Goal: Complete application form

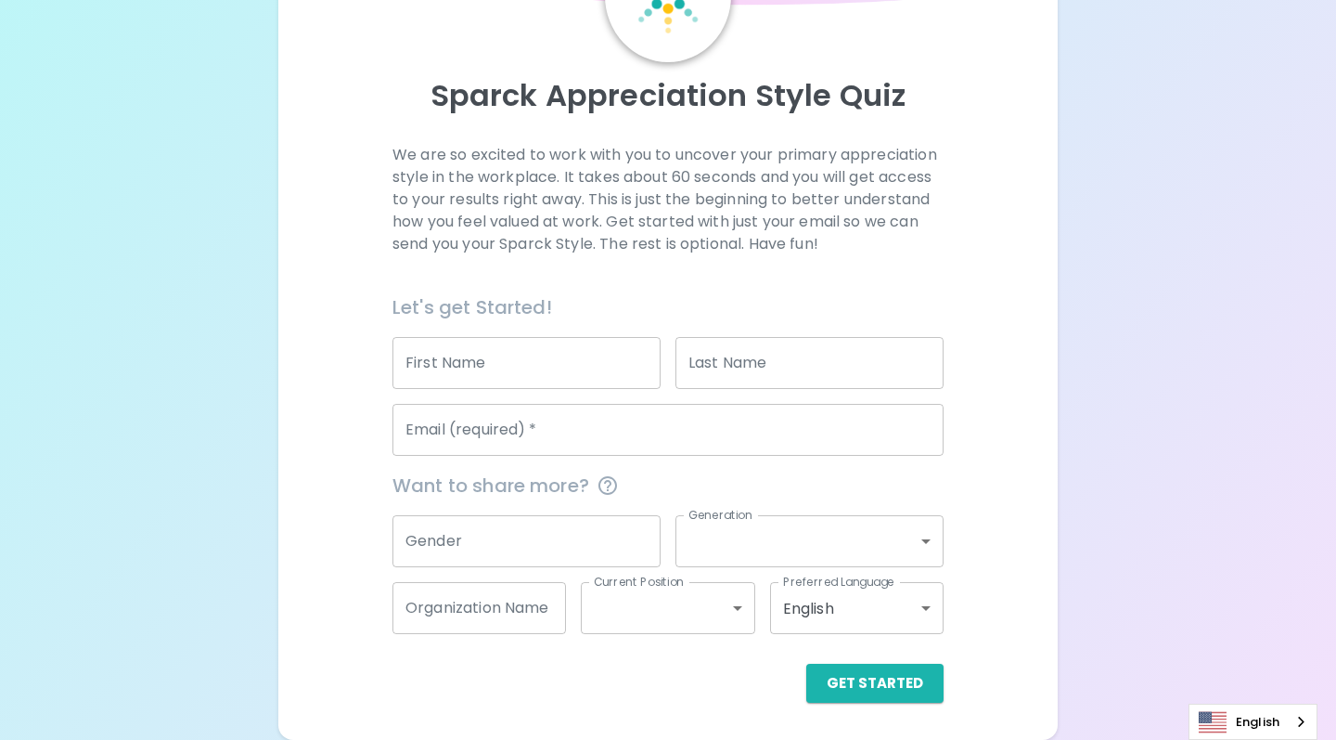
scroll to position [144, 0]
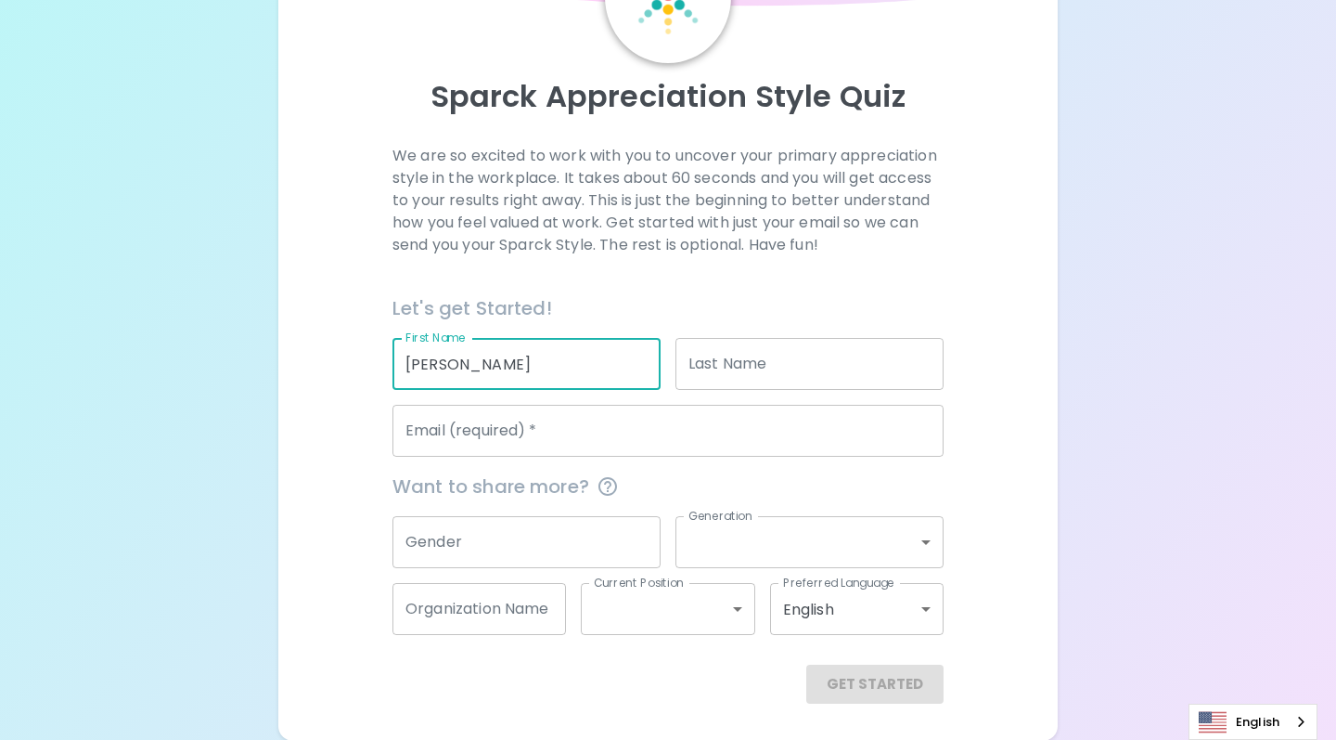
type input "[PERSON_NAME]"
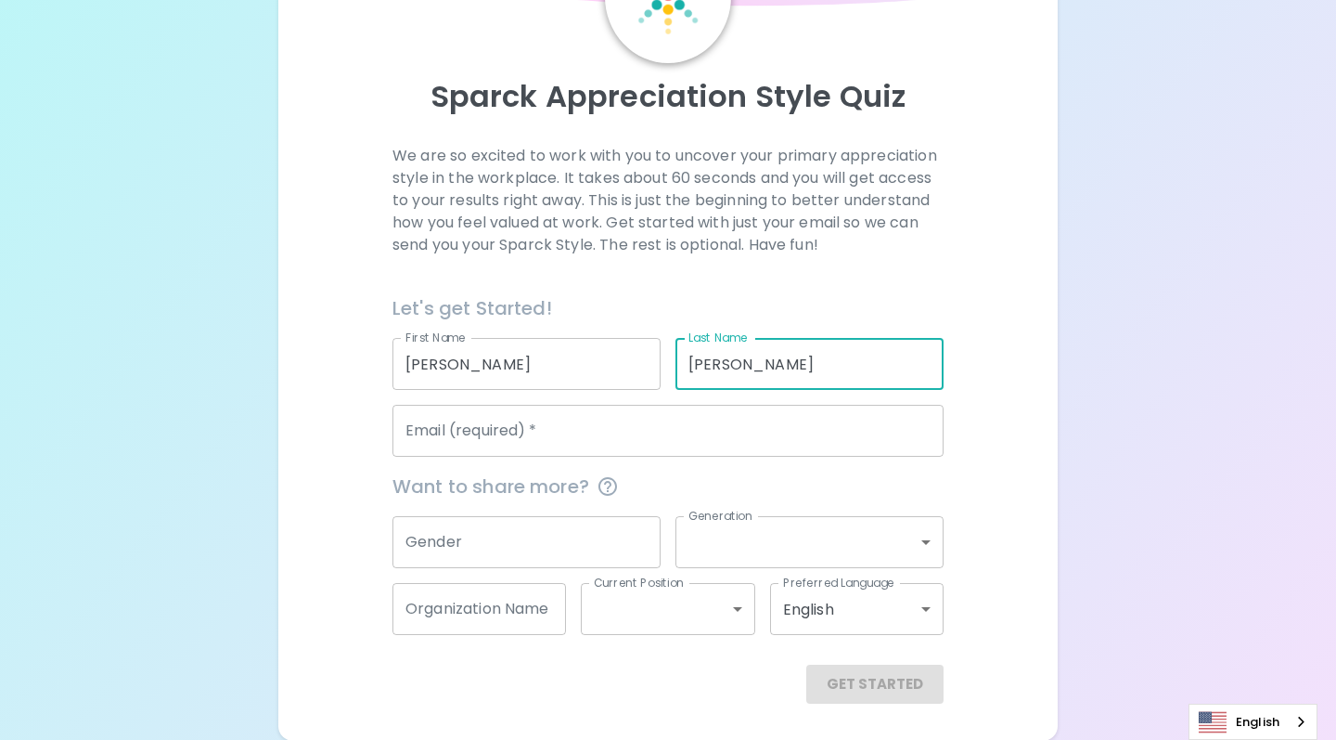
type input "[PERSON_NAME]"
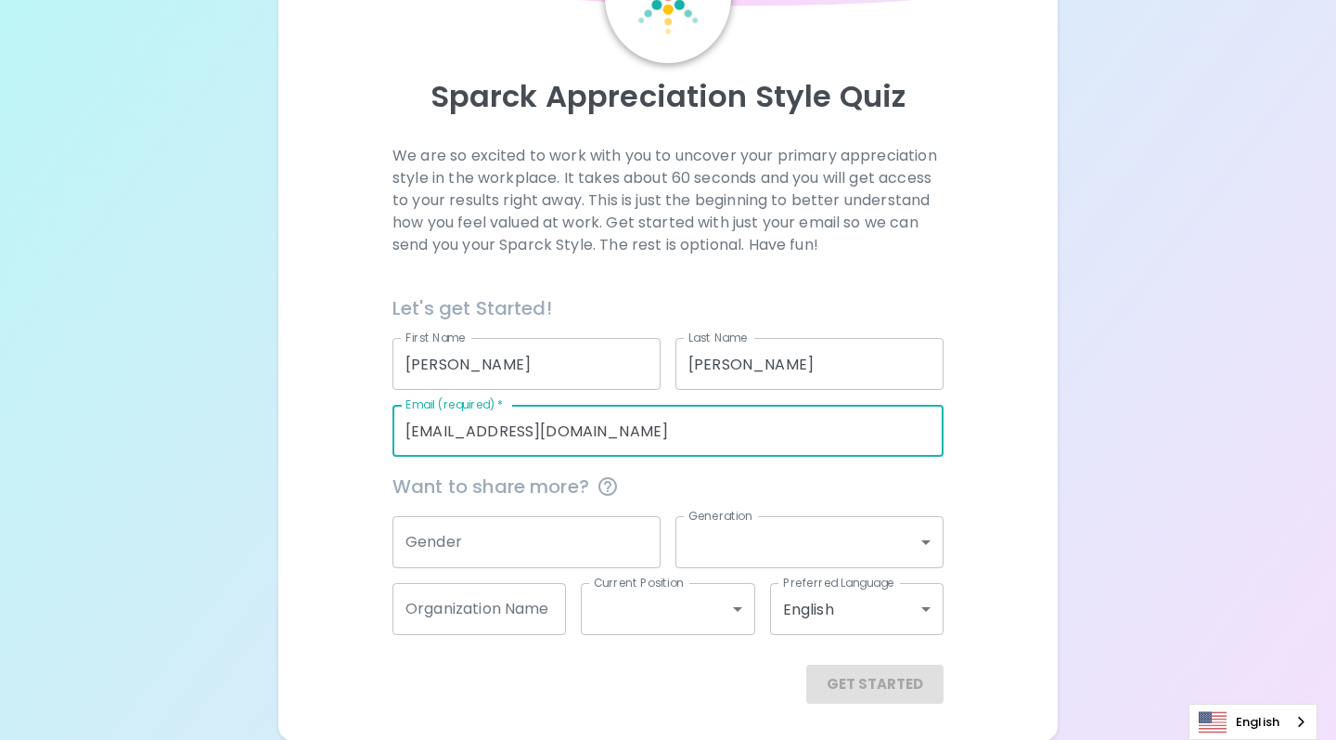
type input "[EMAIL_ADDRESS][DOMAIN_NAME]"
click at [445, 540] on input "Gender" at bounding box center [527, 542] width 268 height 52
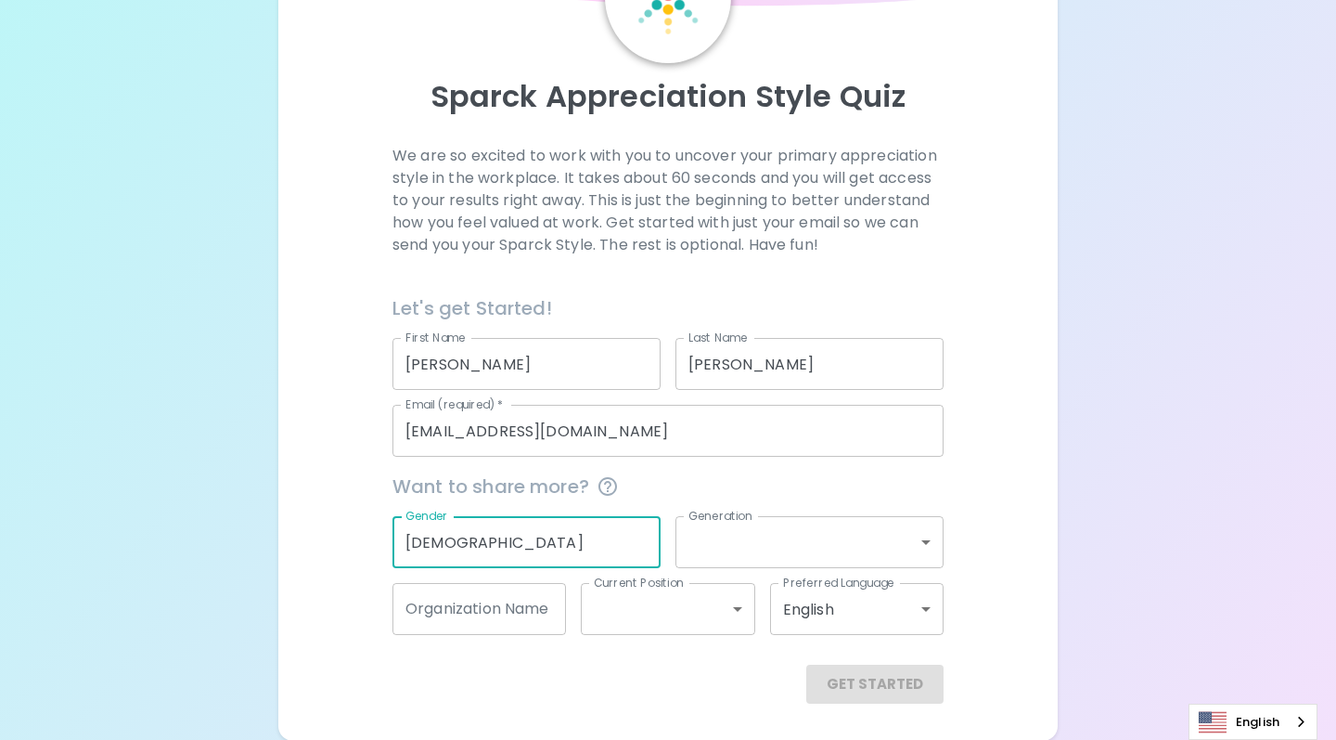
type input "[DEMOGRAPHIC_DATA]"
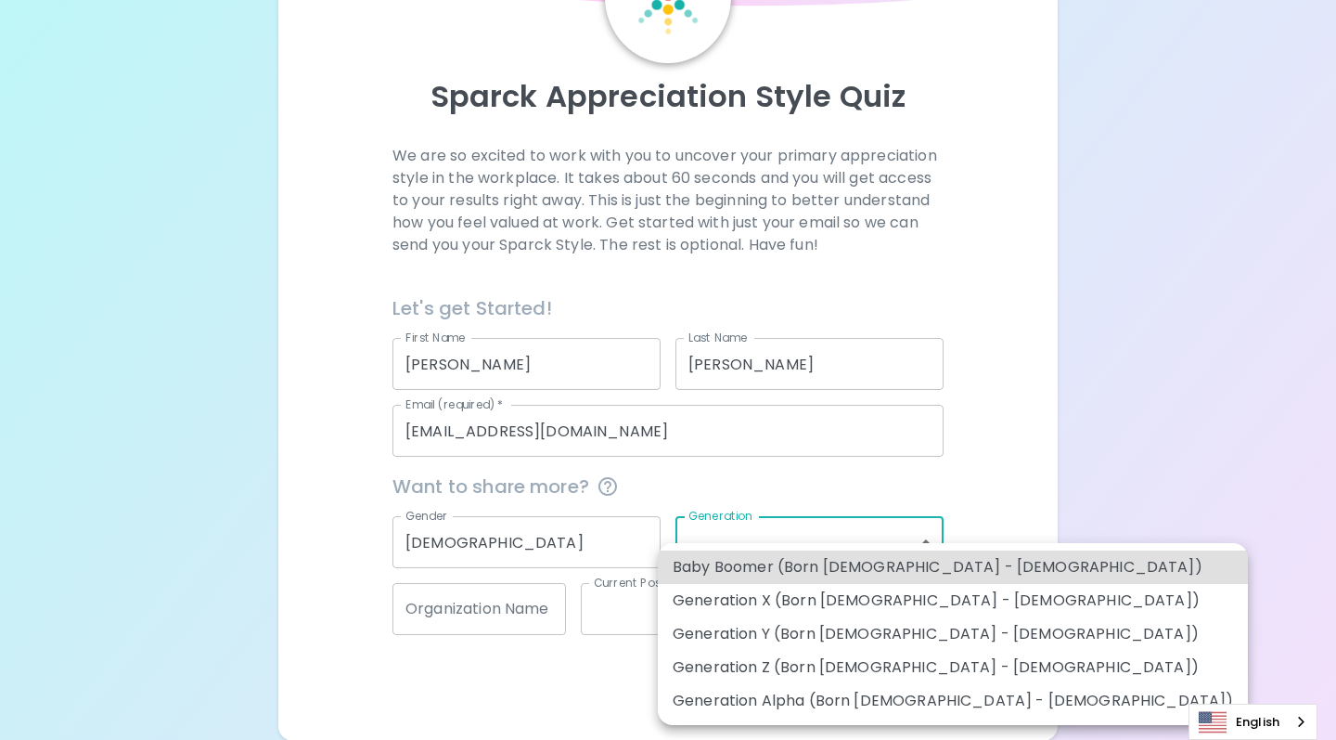
click at [920, 544] on body "Sparck Appreciation Style Quiz We are so excited to work with you to uncover yo…" at bounding box center [668, 298] width 1336 height 884
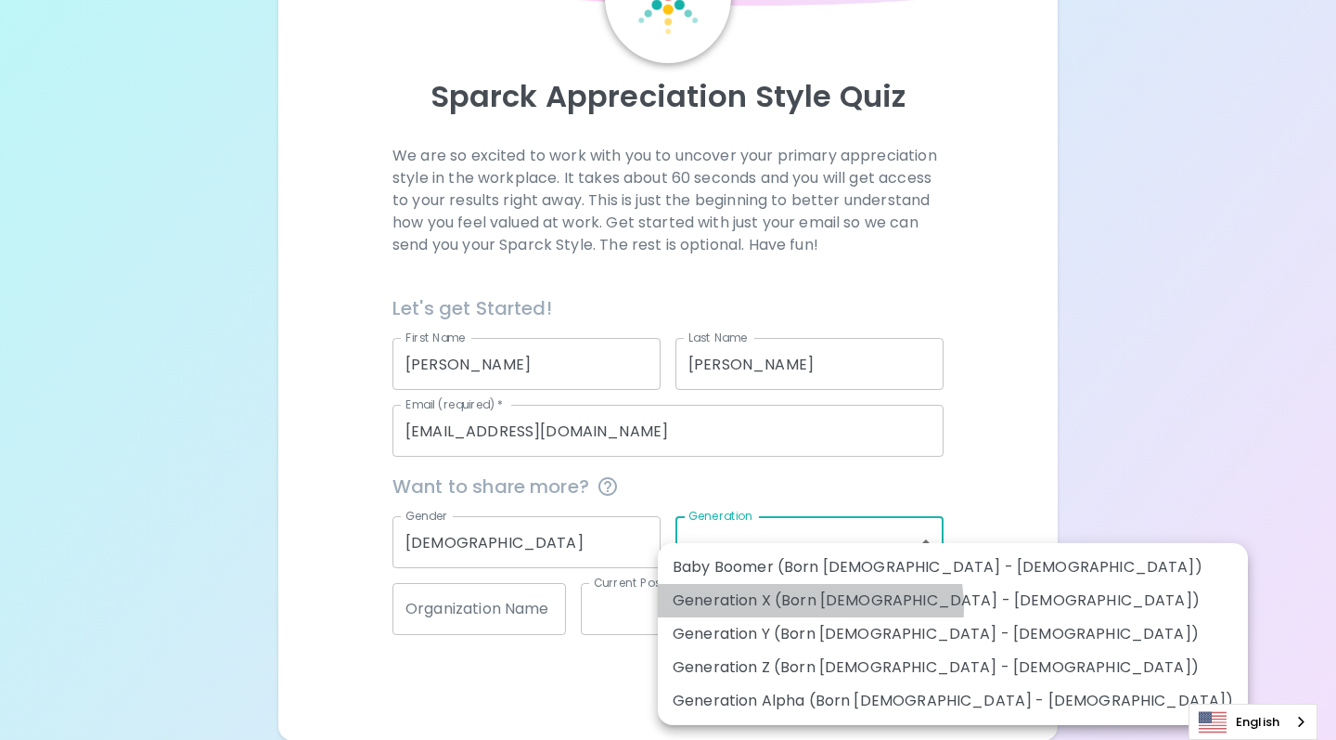
click at [808, 607] on li "Generation X (Born [DEMOGRAPHIC_DATA] - [DEMOGRAPHIC_DATA])" at bounding box center [953, 600] width 590 height 33
type input "generation_x"
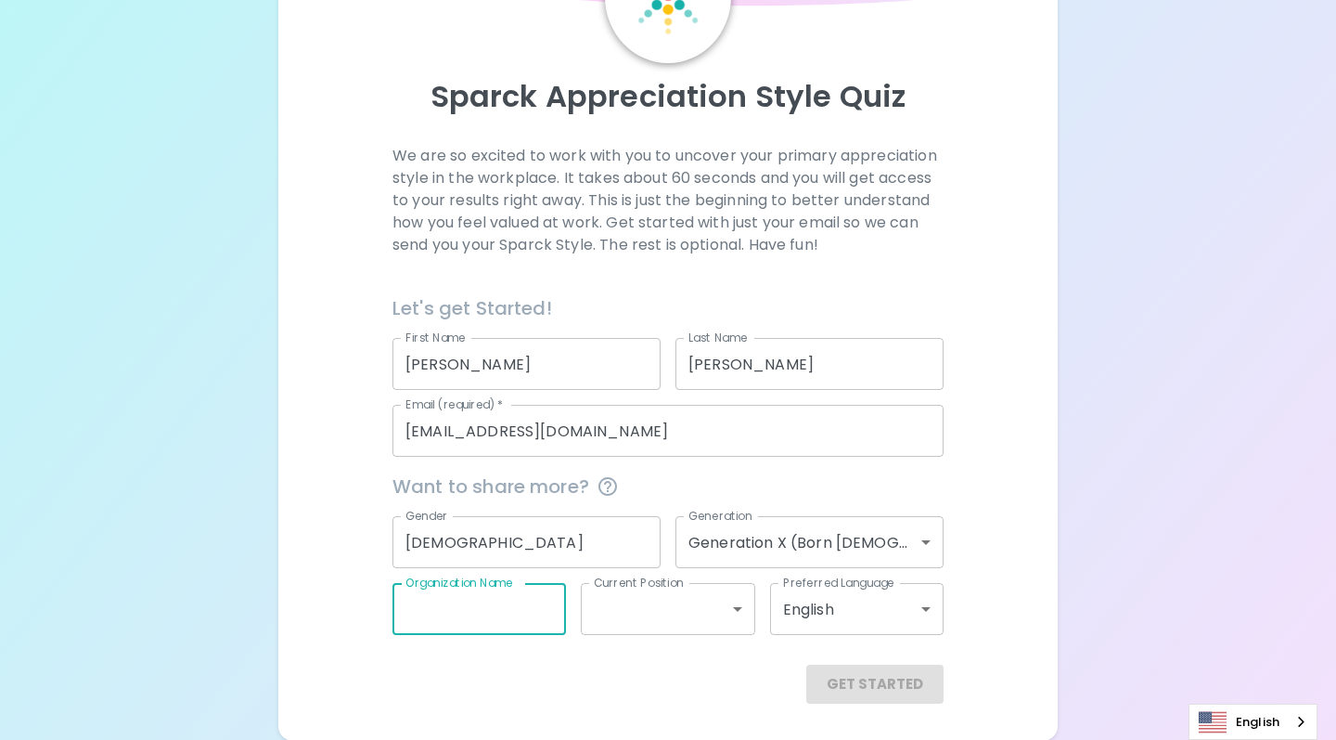
click at [549, 611] on input "Organization Name" at bounding box center [480, 609] width 174 height 52
click at [548, 606] on input "Organization Name" at bounding box center [480, 609] width 174 height 52
click at [425, 608] on input "Organization Name" at bounding box center [480, 609] width 174 height 52
type input "Real Life"
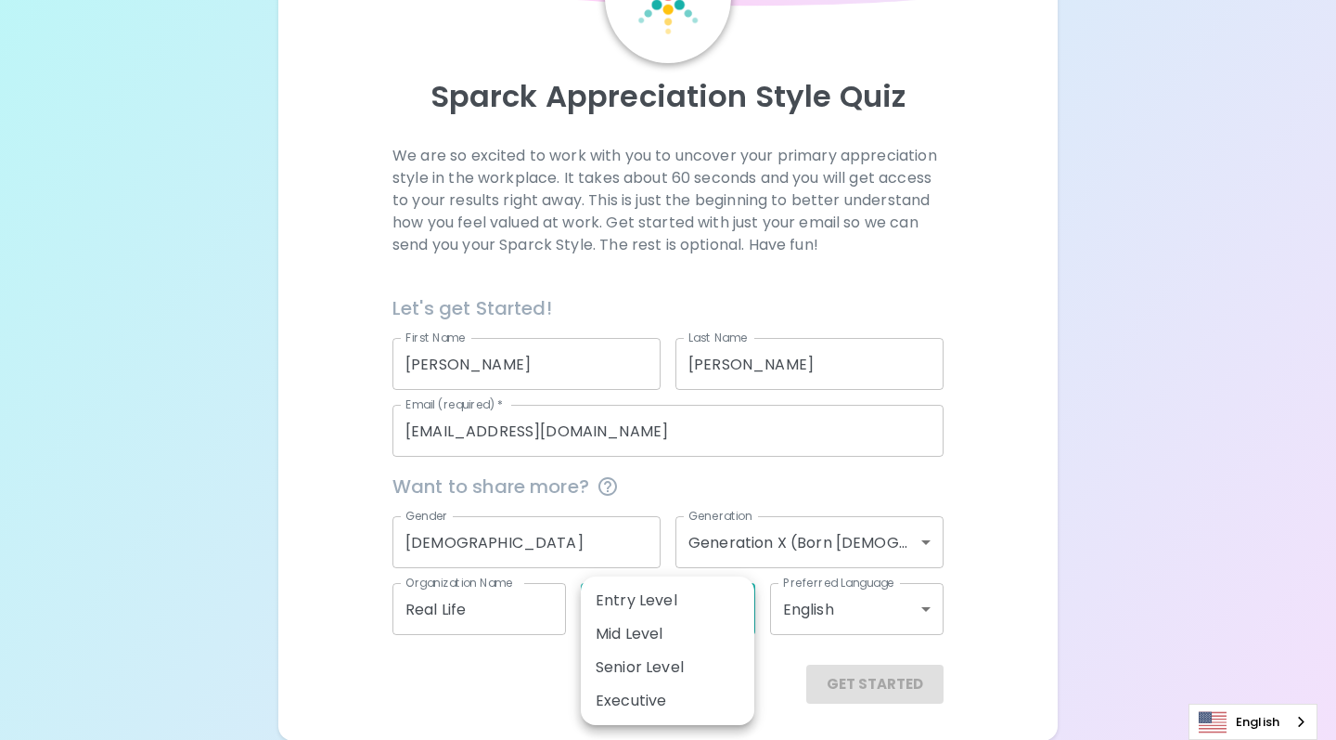
click at [634, 601] on body "Sparck Appreciation Style Quiz We are so excited to work with you to uncover yo…" at bounding box center [668, 298] width 1336 height 884
click at [630, 602] on li "Entry Level" at bounding box center [668, 600] width 174 height 33
type input "entry_level"
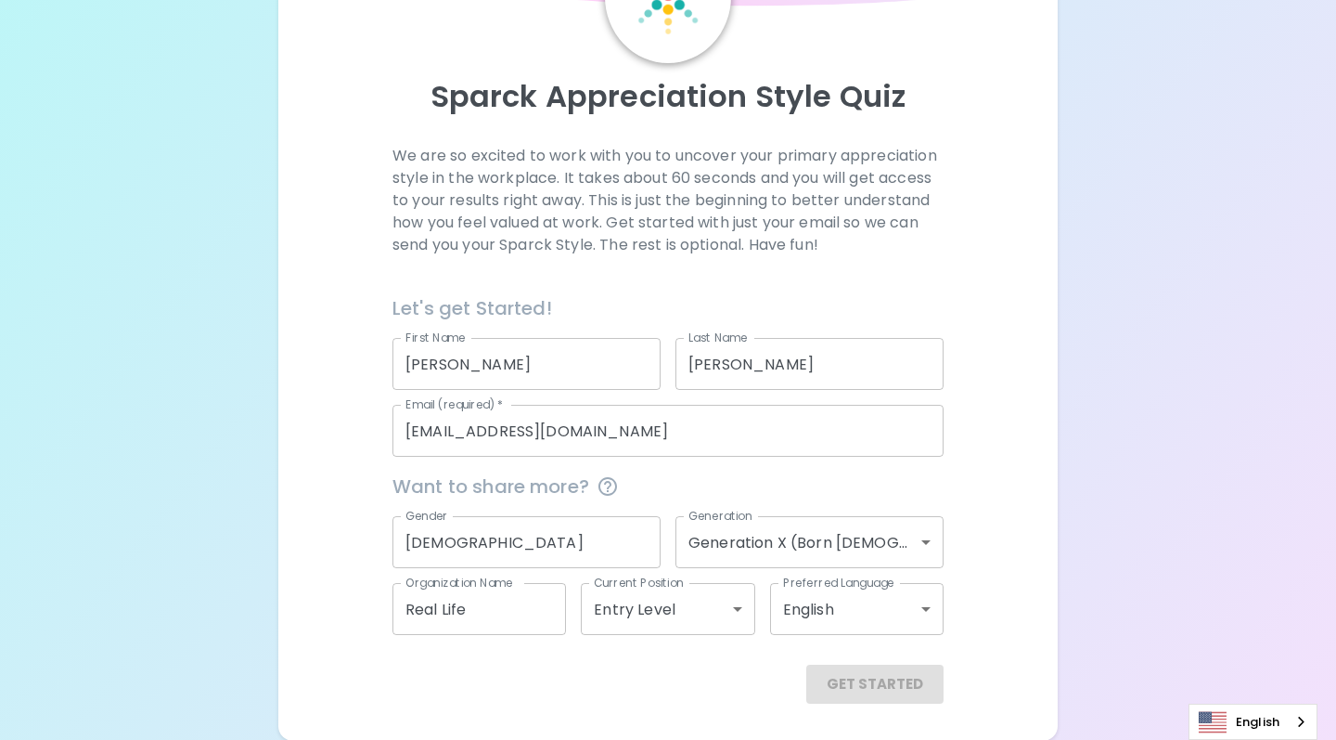
click at [888, 684] on div "Get Started" at bounding box center [668, 684] width 551 height 39
click at [694, 688] on div "Get Started" at bounding box center [668, 684] width 551 height 39
click at [877, 686] on div "Get Started" at bounding box center [668, 684] width 551 height 39
click at [733, 608] on body "Sparck Appreciation Style Quiz We are so excited to work with you to uncover yo…" at bounding box center [668, 298] width 1336 height 884
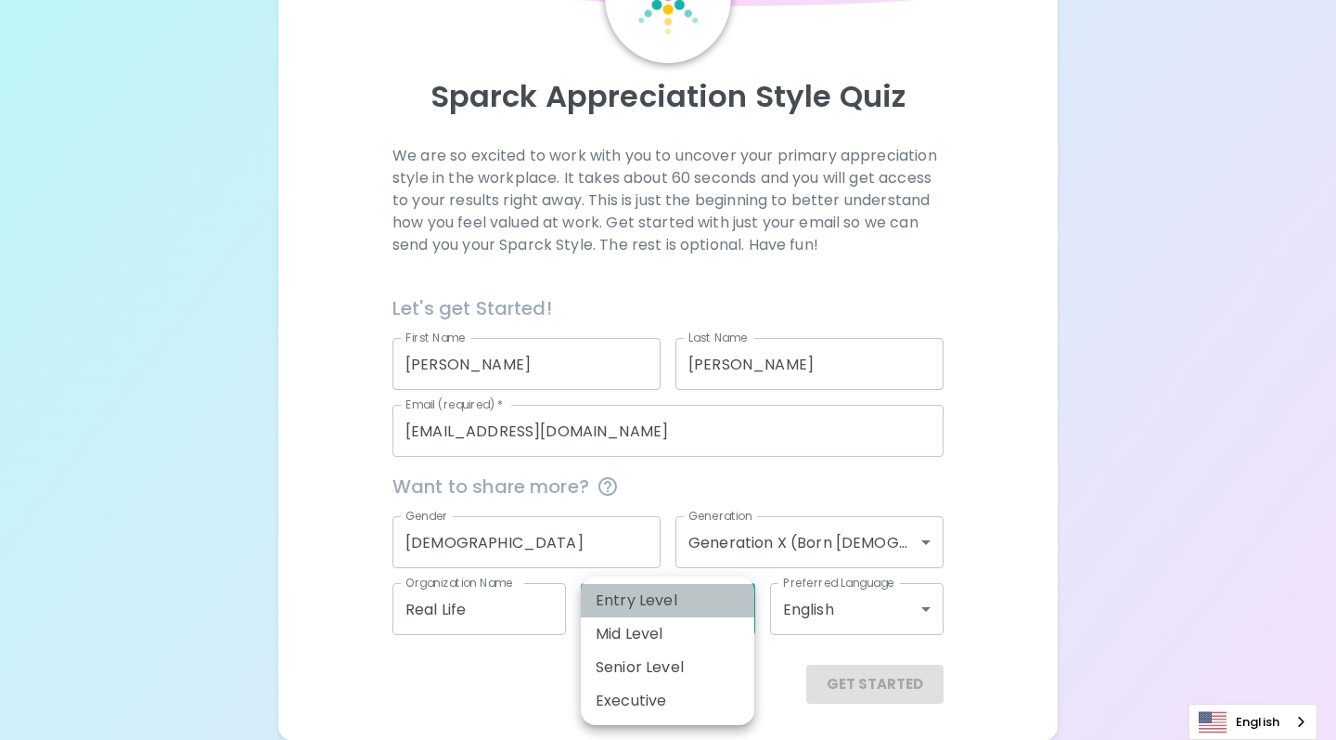
click at [733, 607] on li "Entry Level" at bounding box center [668, 600] width 174 height 33
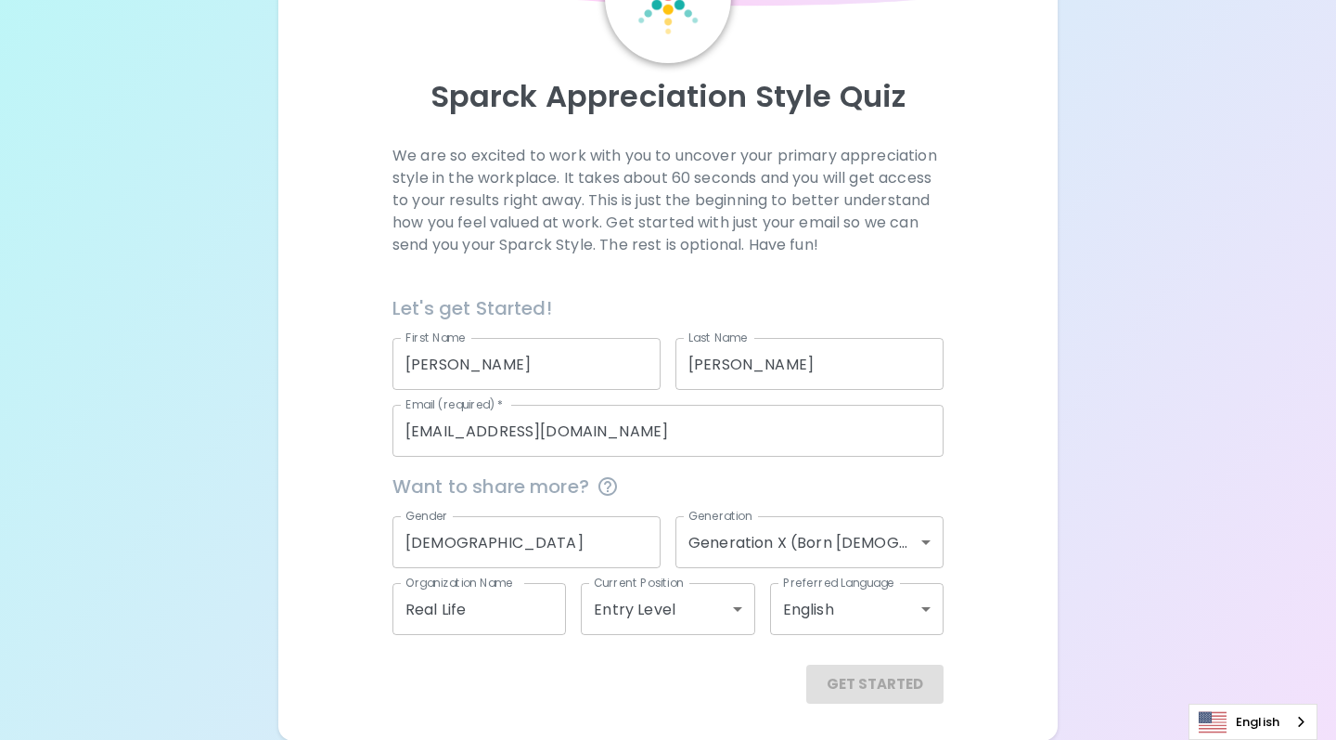
click at [832, 286] on div "Let's get Started!" at bounding box center [661, 300] width 566 height 45
click at [880, 678] on div "Get Started" at bounding box center [668, 684] width 551 height 39
click at [1247, 718] on link "English" at bounding box center [1253, 721] width 127 height 34
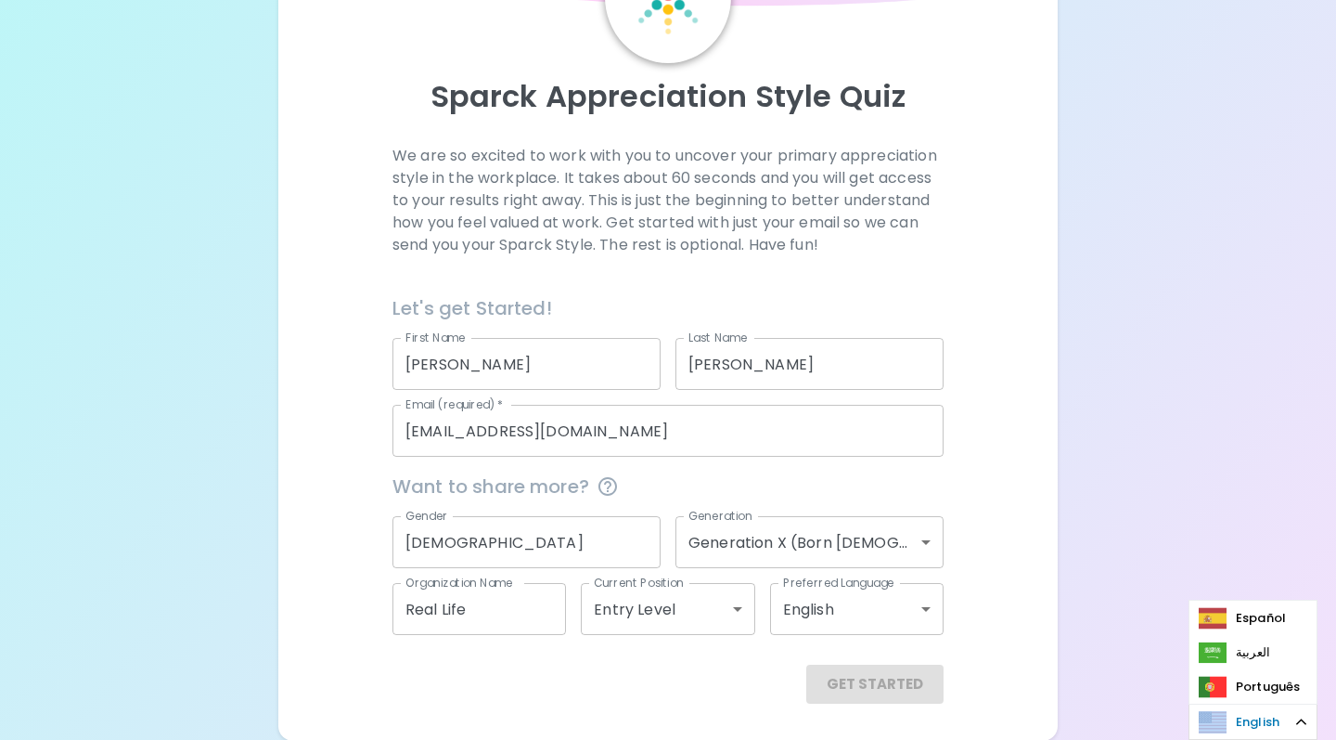
click at [1247, 718] on link "English" at bounding box center [1253, 721] width 127 height 34
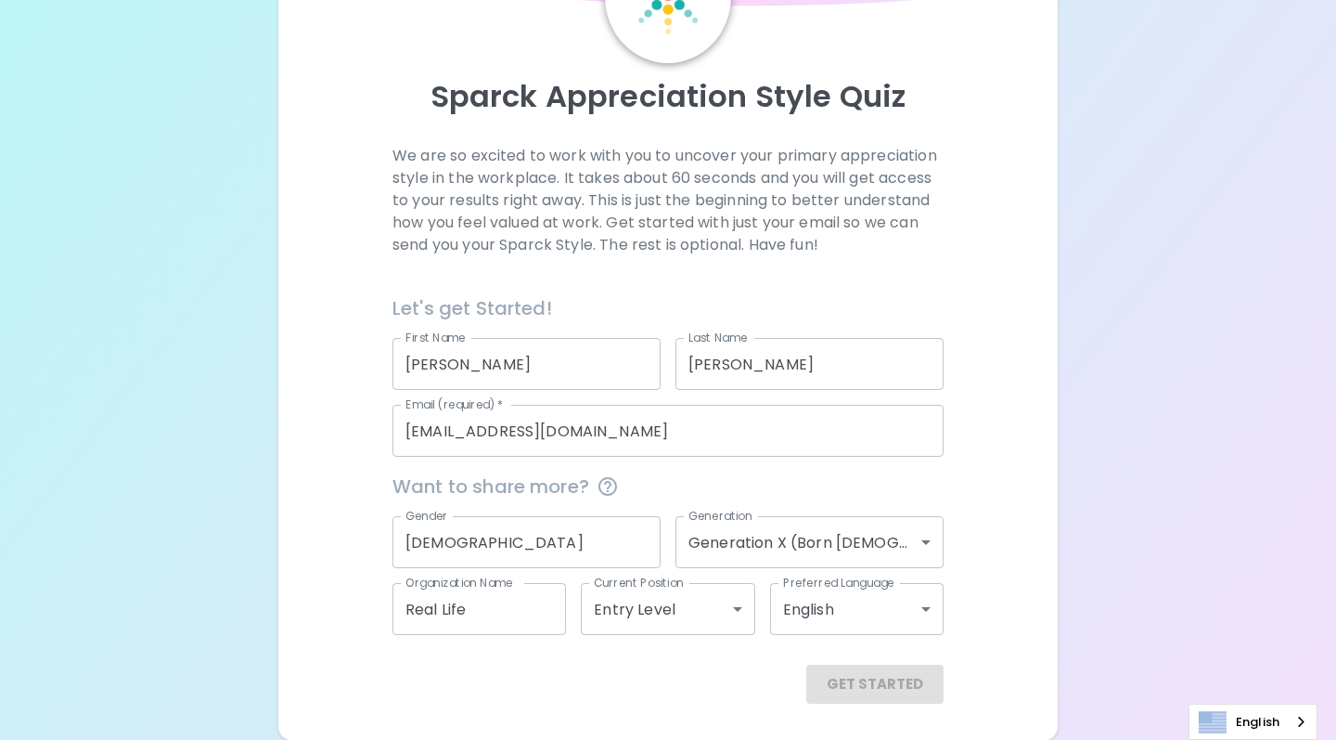
click at [1303, 718] on div "English" at bounding box center [1253, 722] width 129 height 36
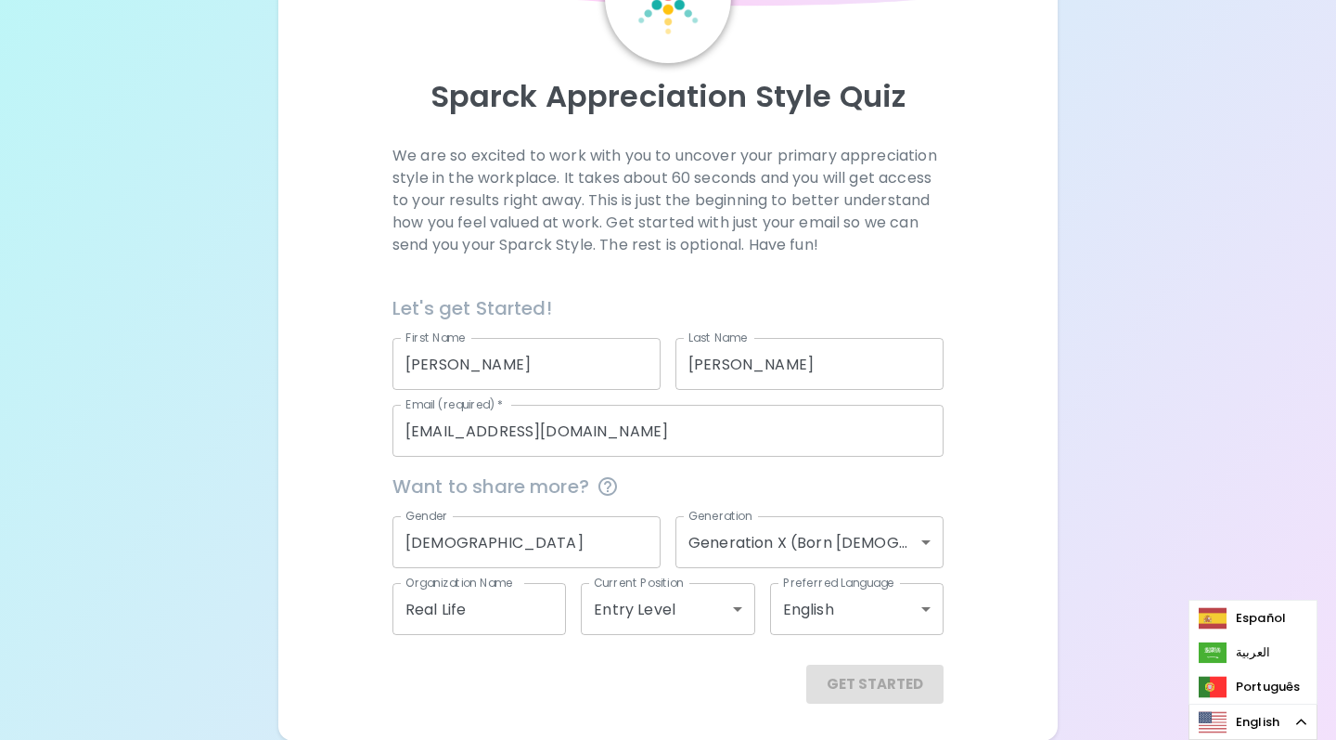
click at [1303, 718] on div "English" at bounding box center [1253, 722] width 129 height 36
click at [883, 677] on div "Get Started" at bounding box center [668, 684] width 551 height 39
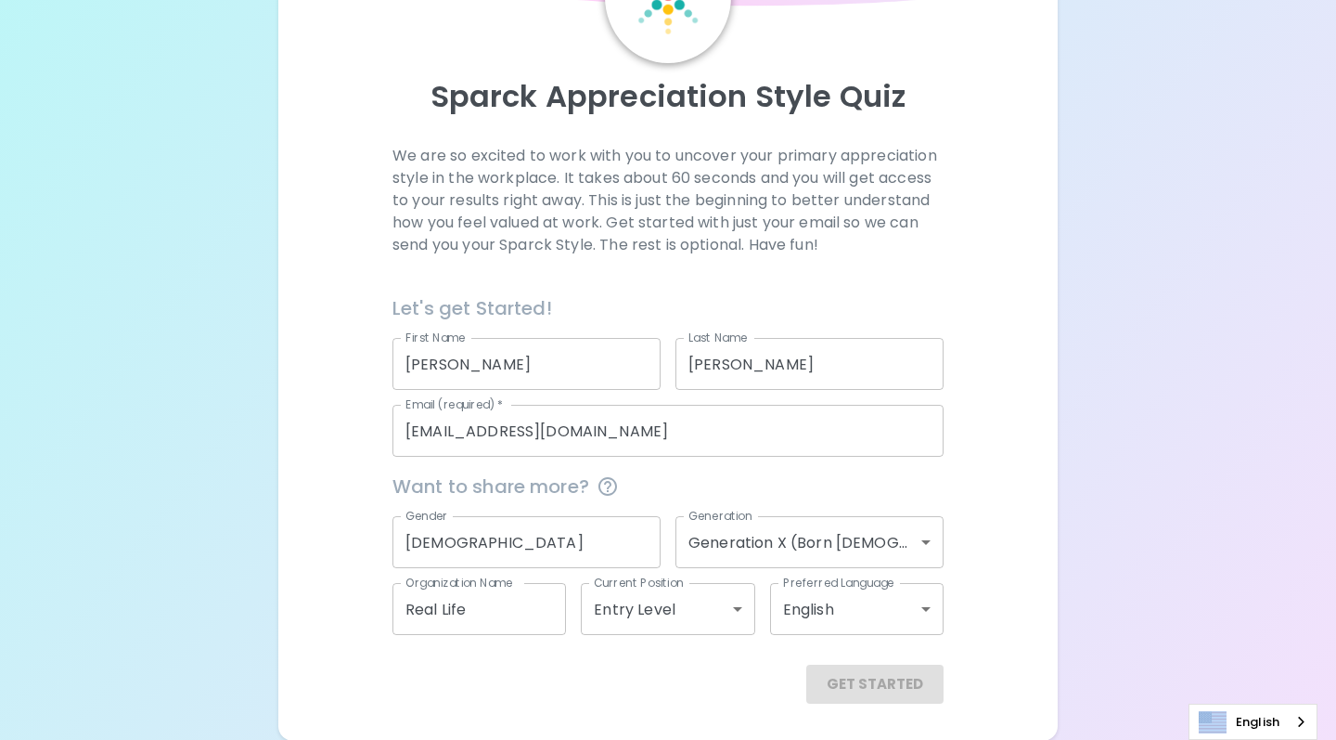
click at [883, 677] on div "Get Started" at bounding box center [668, 684] width 551 height 39
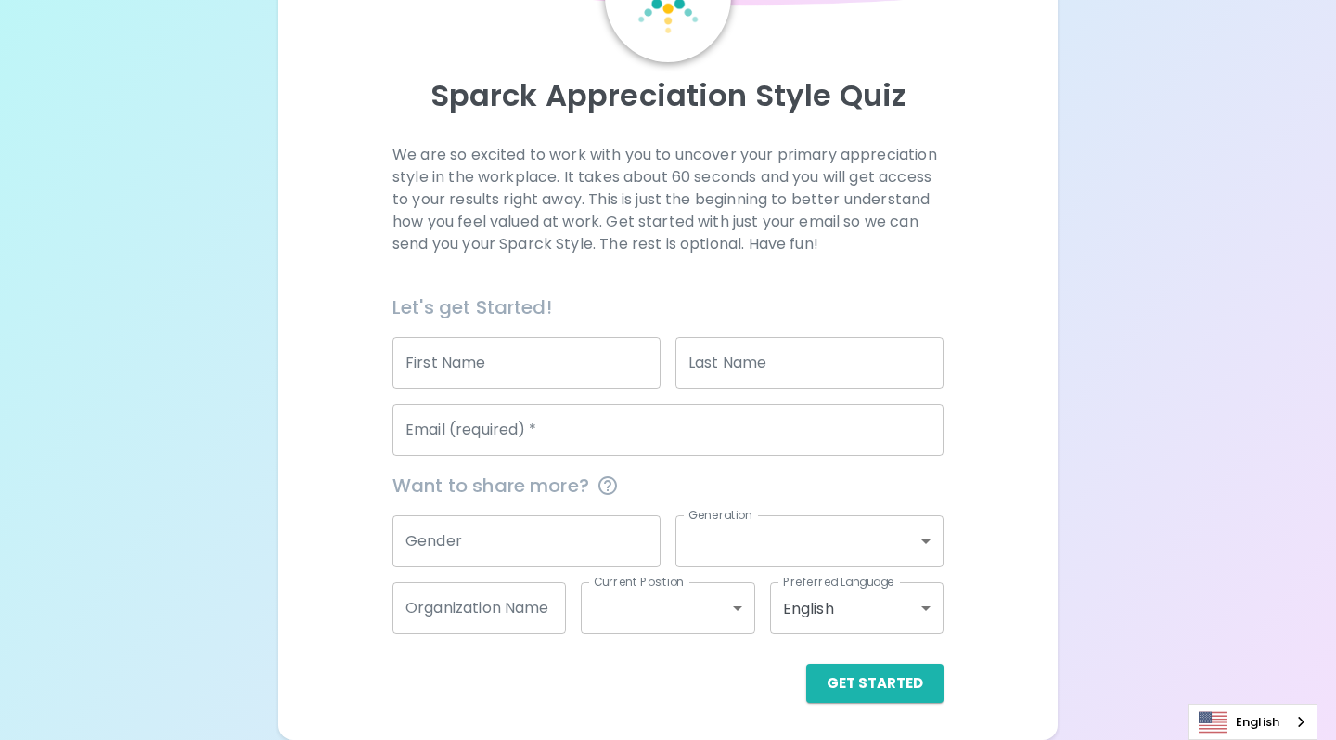
scroll to position [144, 0]
click at [879, 685] on button "Get Started" at bounding box center [875, 684] width 137 height 39
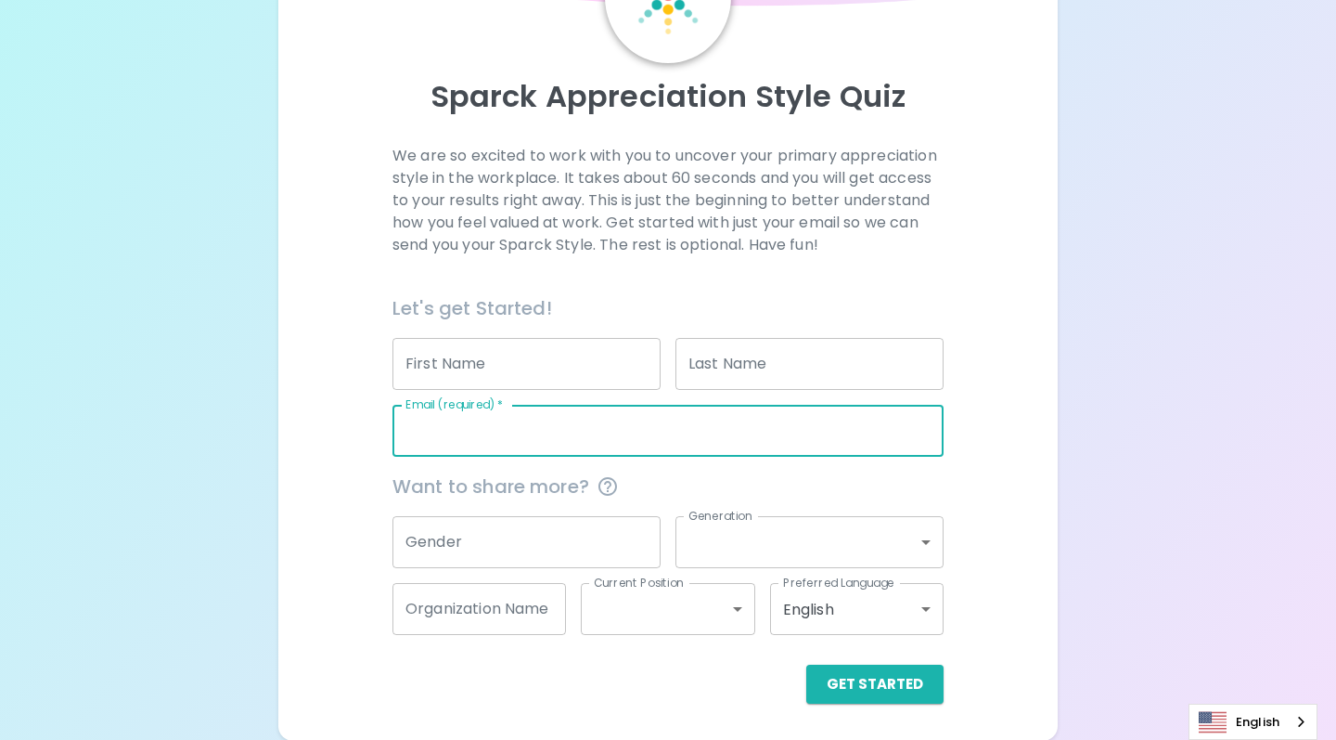
click at [600, 409] on input "Email (required)   *" at bounding box center [668, 431] width 551 height 52
type input "[EMAIL_ADDRESS][DOMAIN_NAME]"
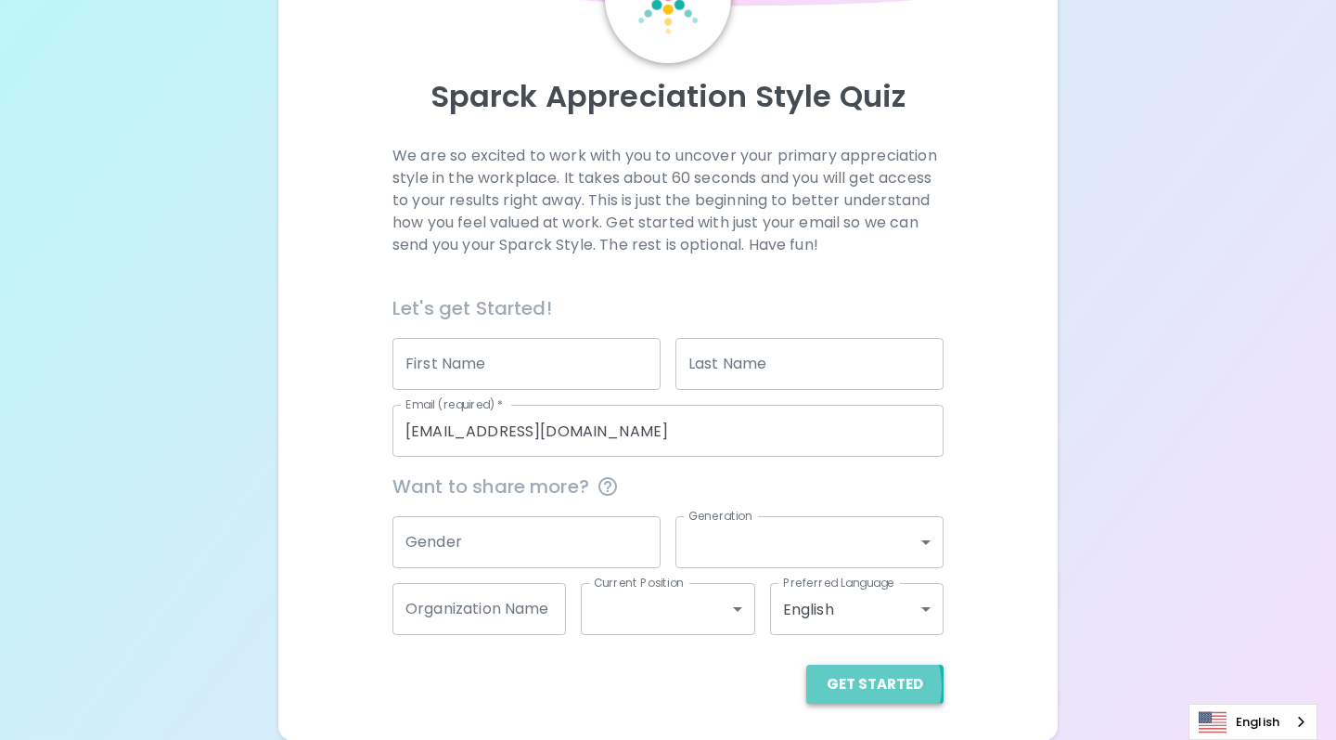
click at [866, 685] on button "Get Started" at bounding box center [875, 684] width 137 height 39
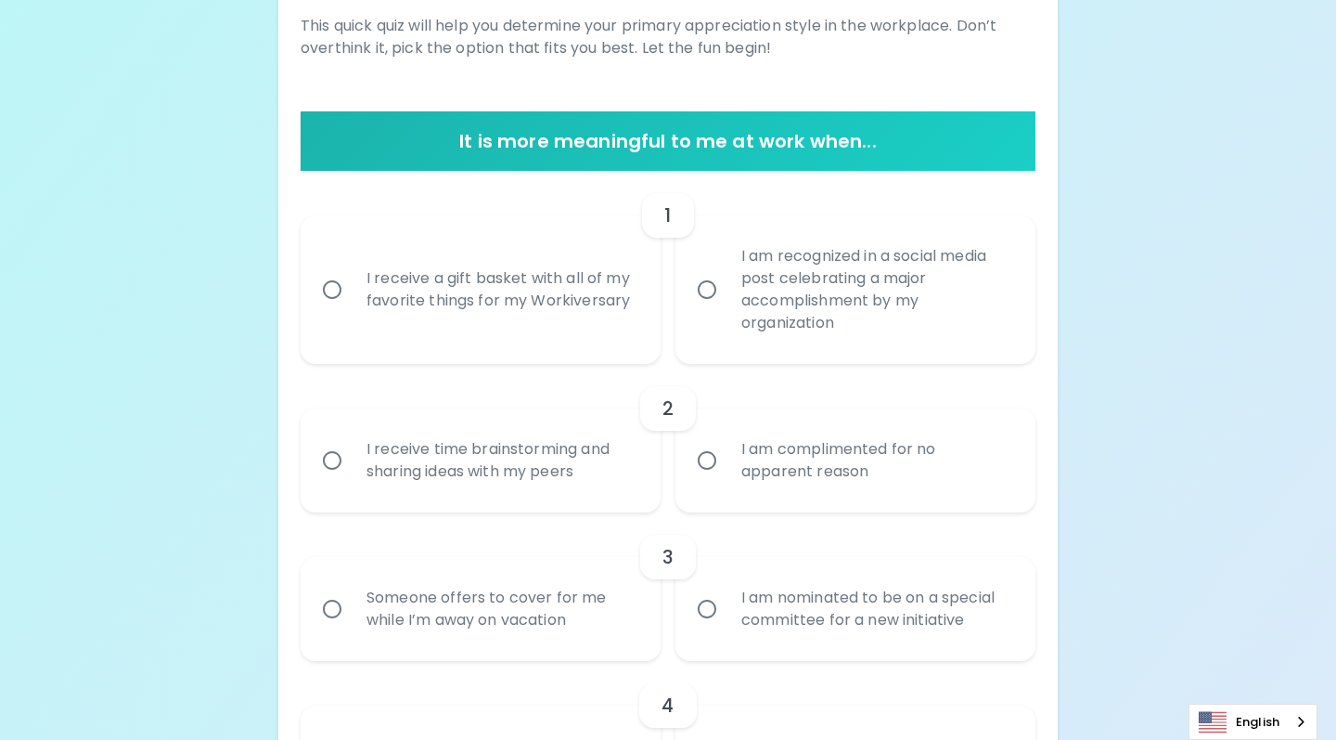
scroll to position [293, 0]
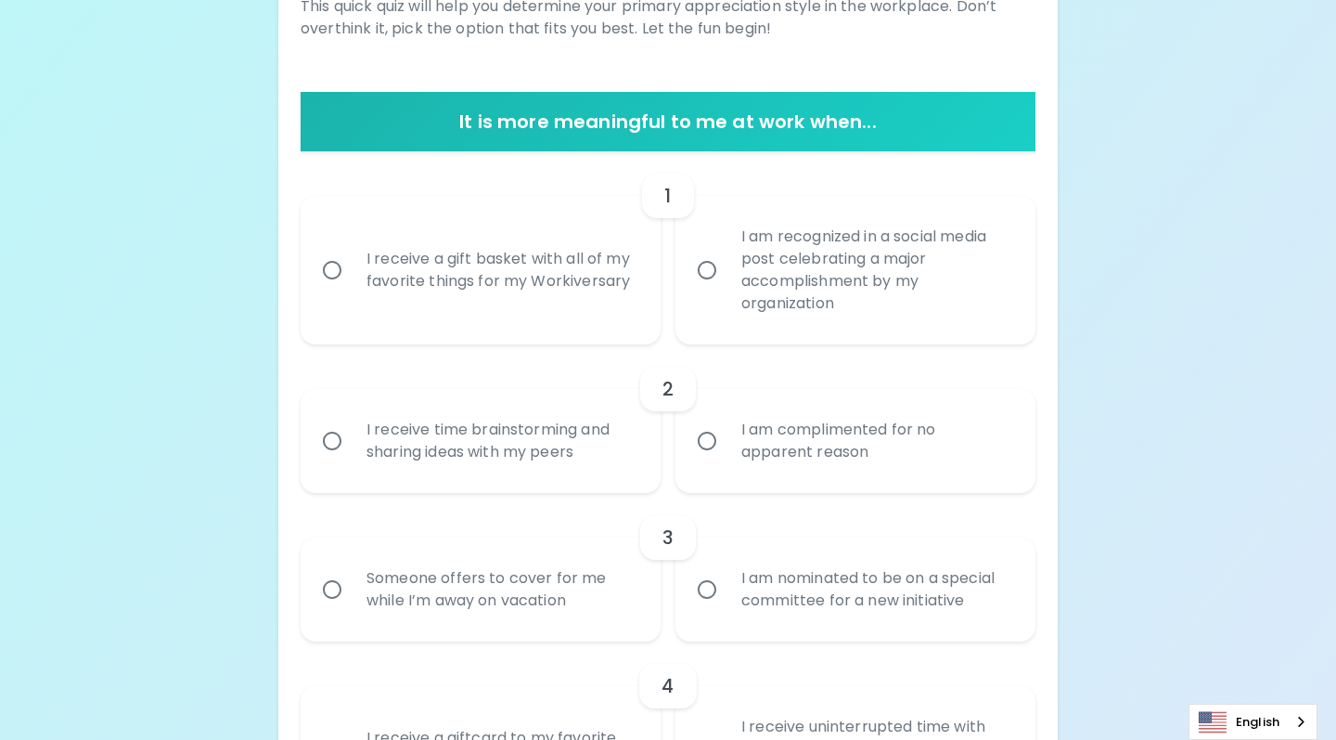
click at [331, 265] on input "I receive a gift basket with all of my favorite things for my Workiversary" at bounding box center [332, 270] width 39 height 39
radio input "true"
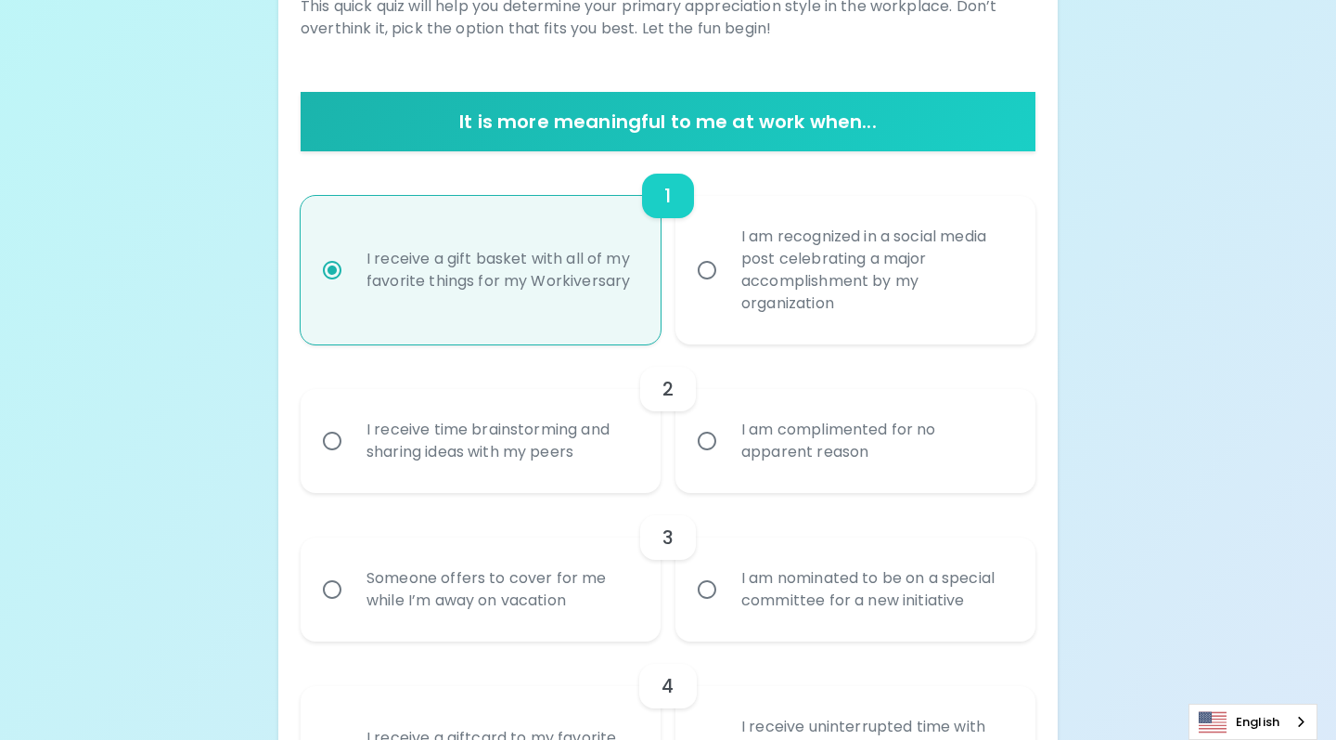
scroll to position [442, 0]
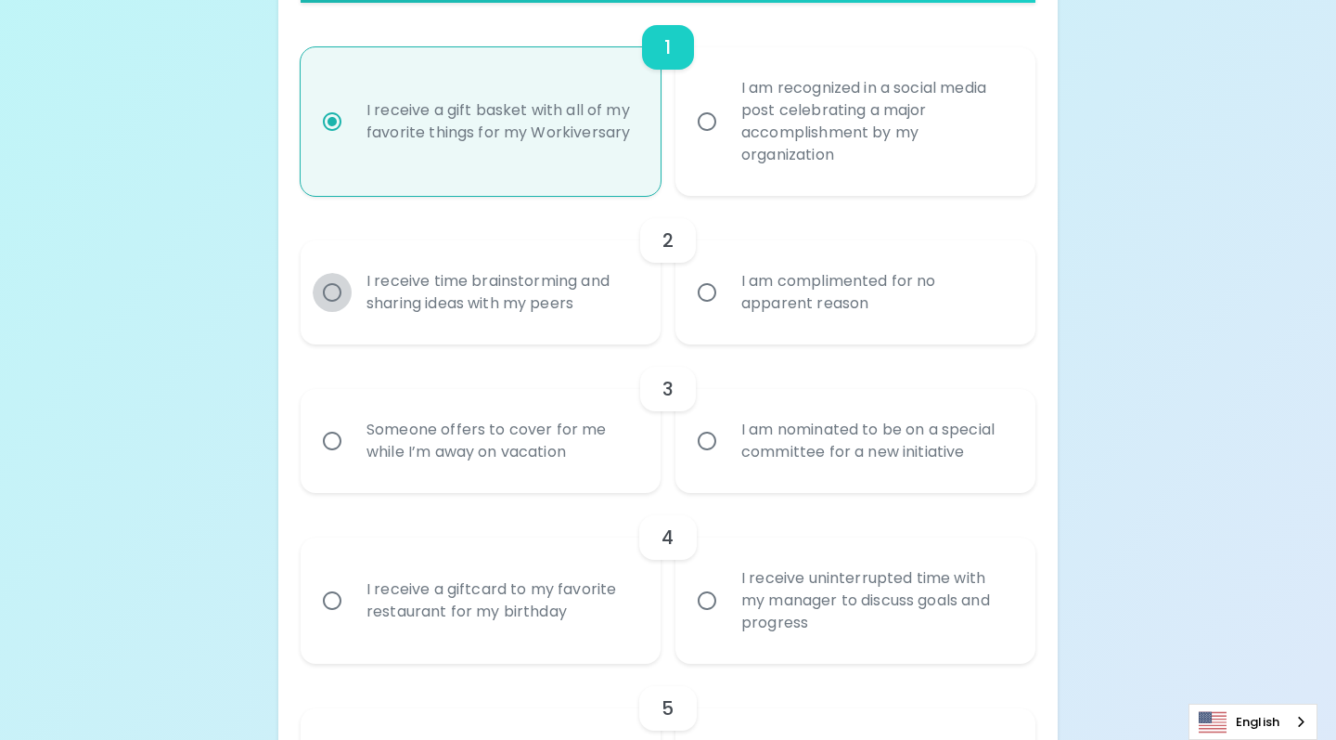
click at [329, 290] on input "I receive time brainstorming and sharing ideas with my peers" at bounding box center [332, 292] width 39 height 39
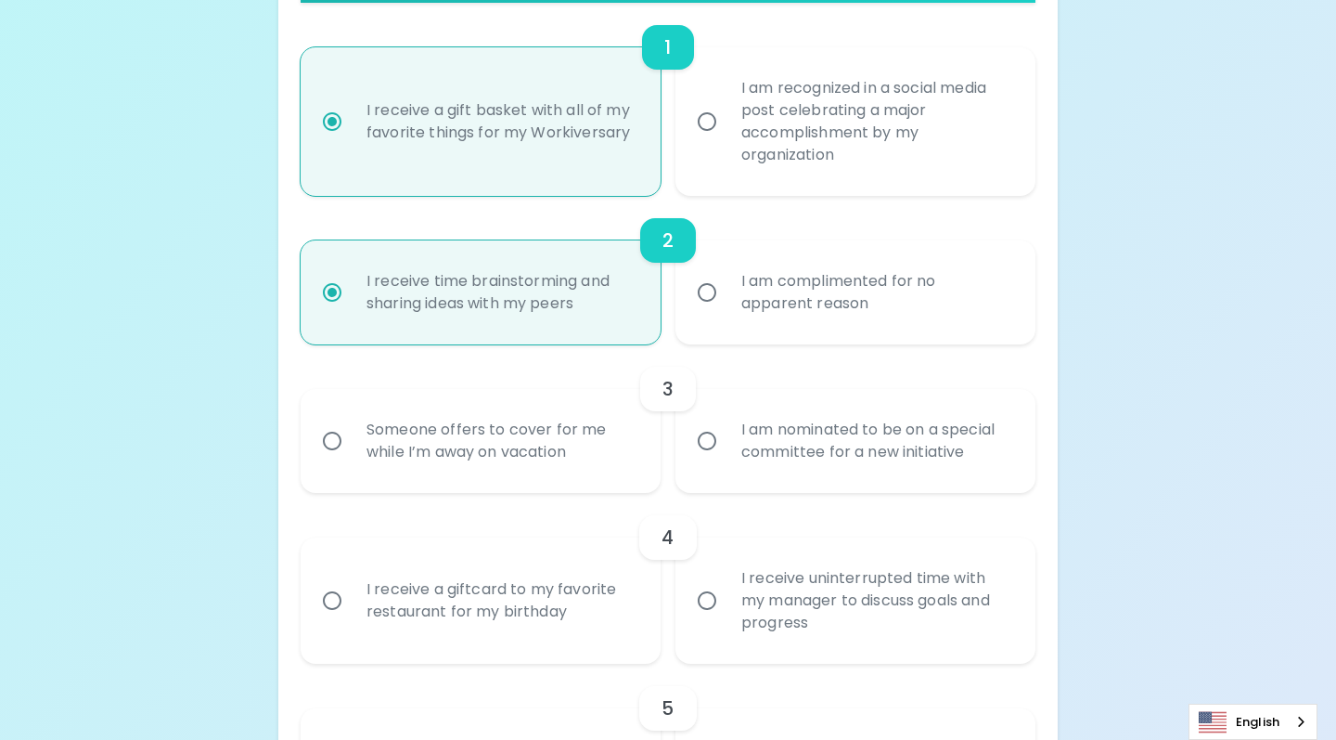
scroll to position [590, 0]
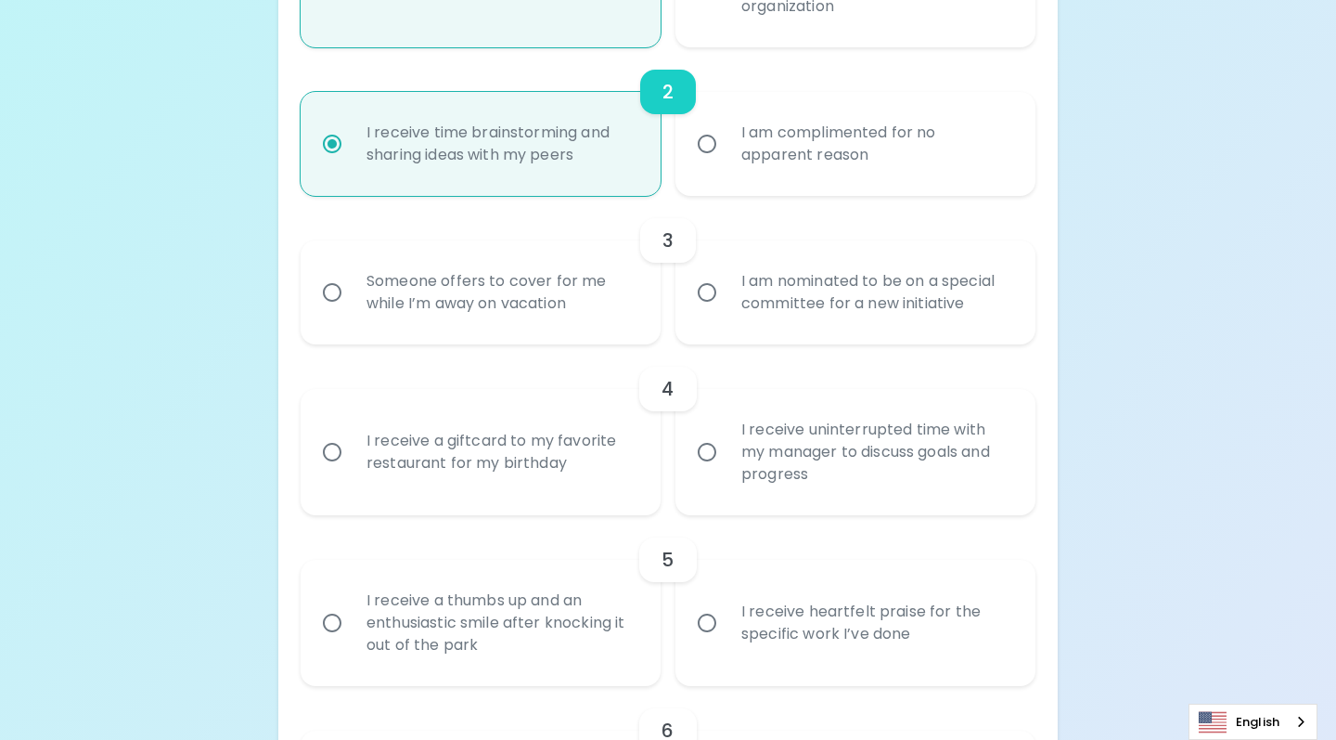
click at [329, 289] on input "Someone offers to cover for me while I’m away on vacation" at bounding box center [332, 292] width 39 height 39
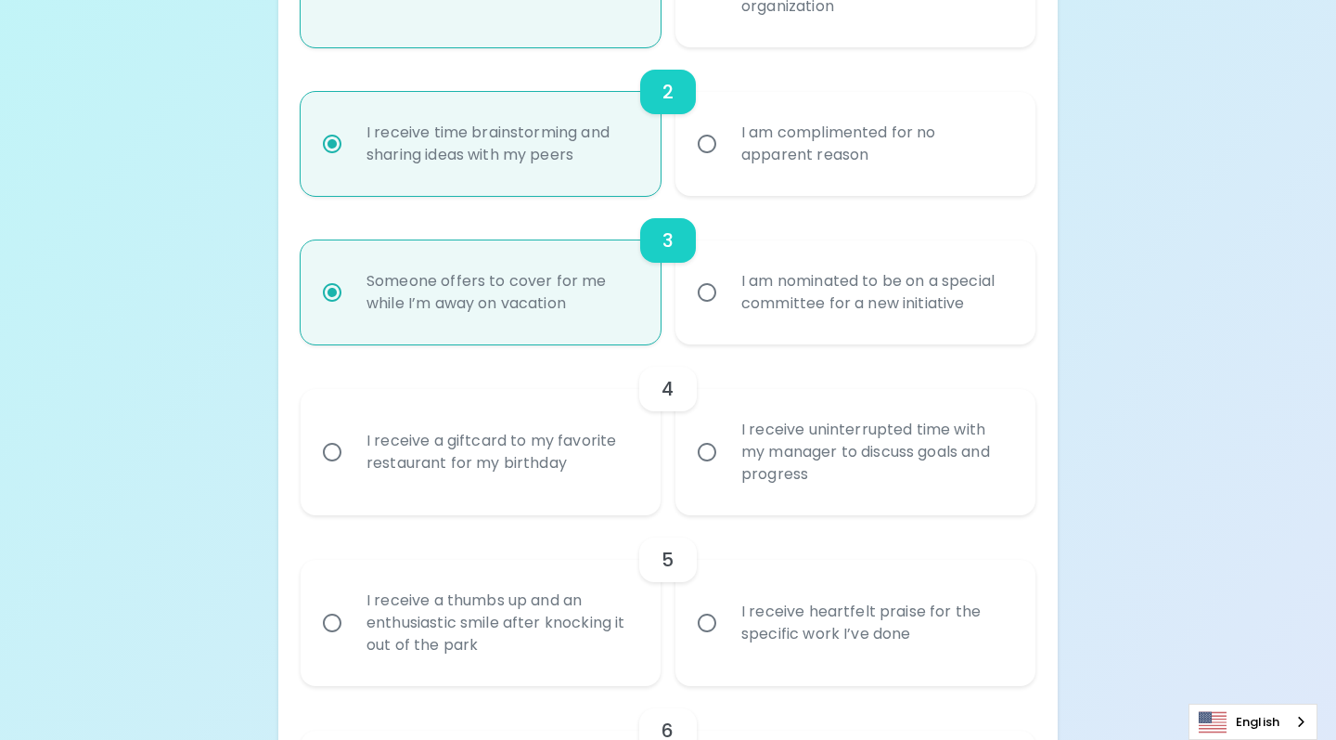
radio input "true"
radio input "false"
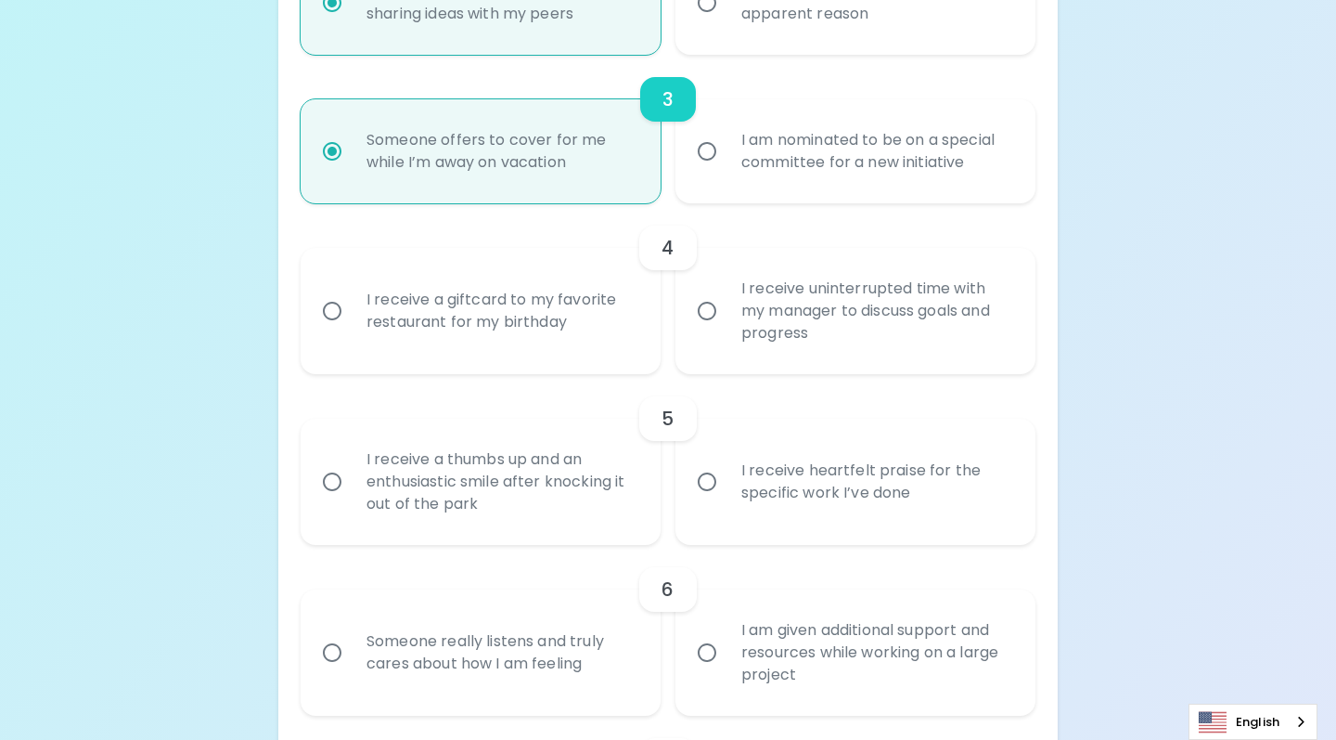
scroll to position [739, 0]
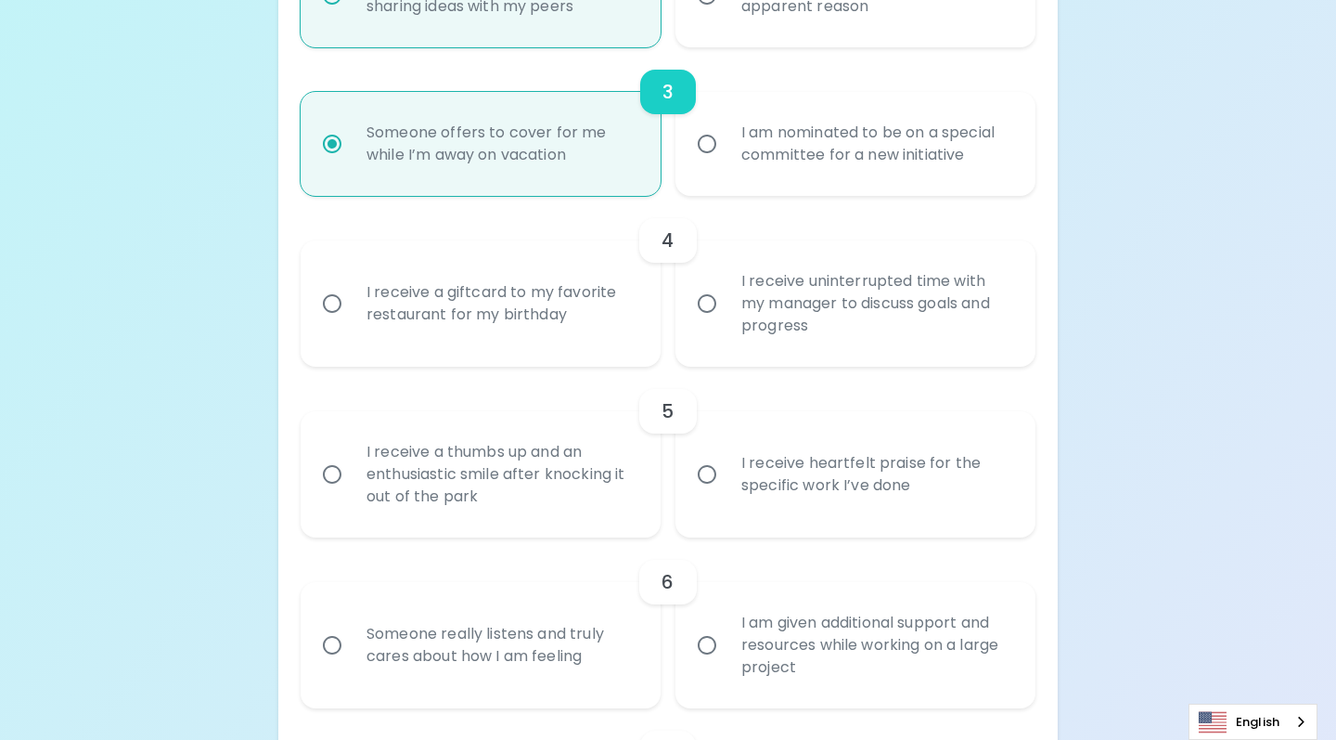
click at [712, 300] on input "I receive uninterrupted time with my manager to discuss goals and progress" at bounding box center [707, 303] width 39 height 39
radio input "false"
radio input "true"
radio input "false"
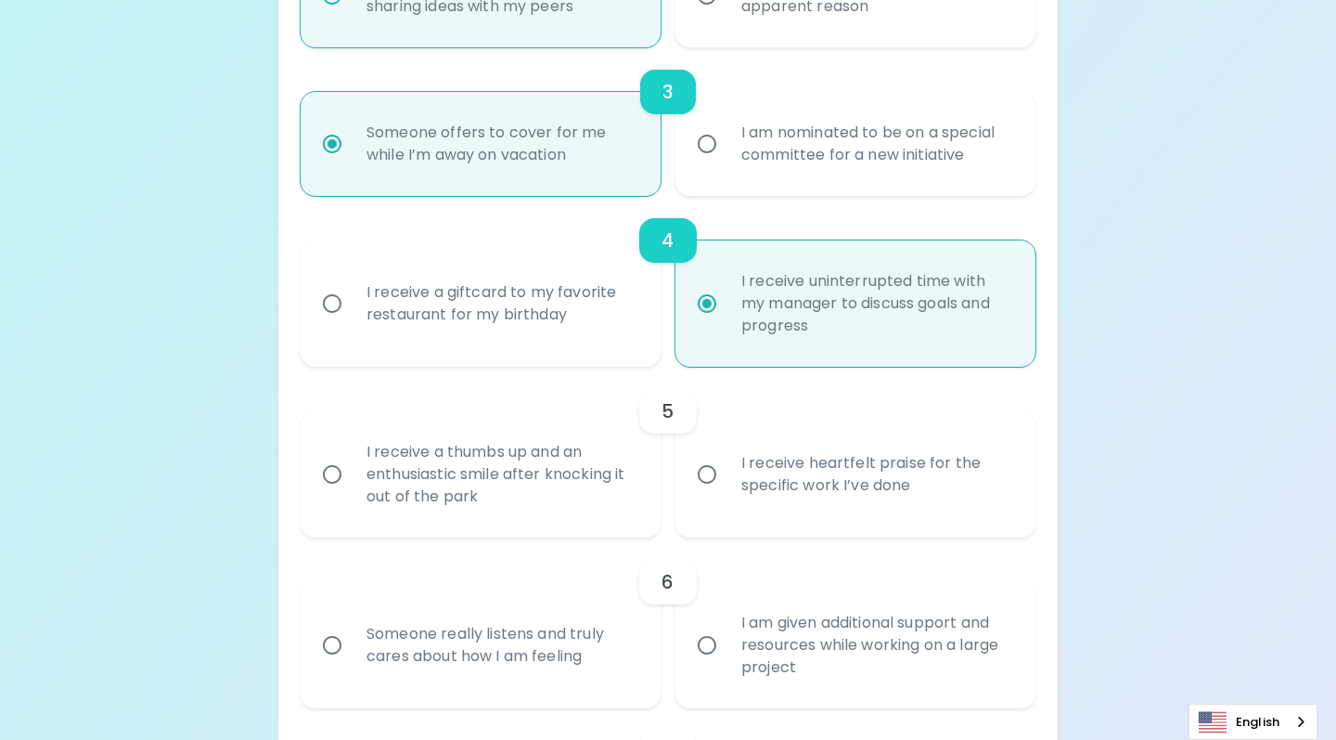
scroll to position [887, 0]
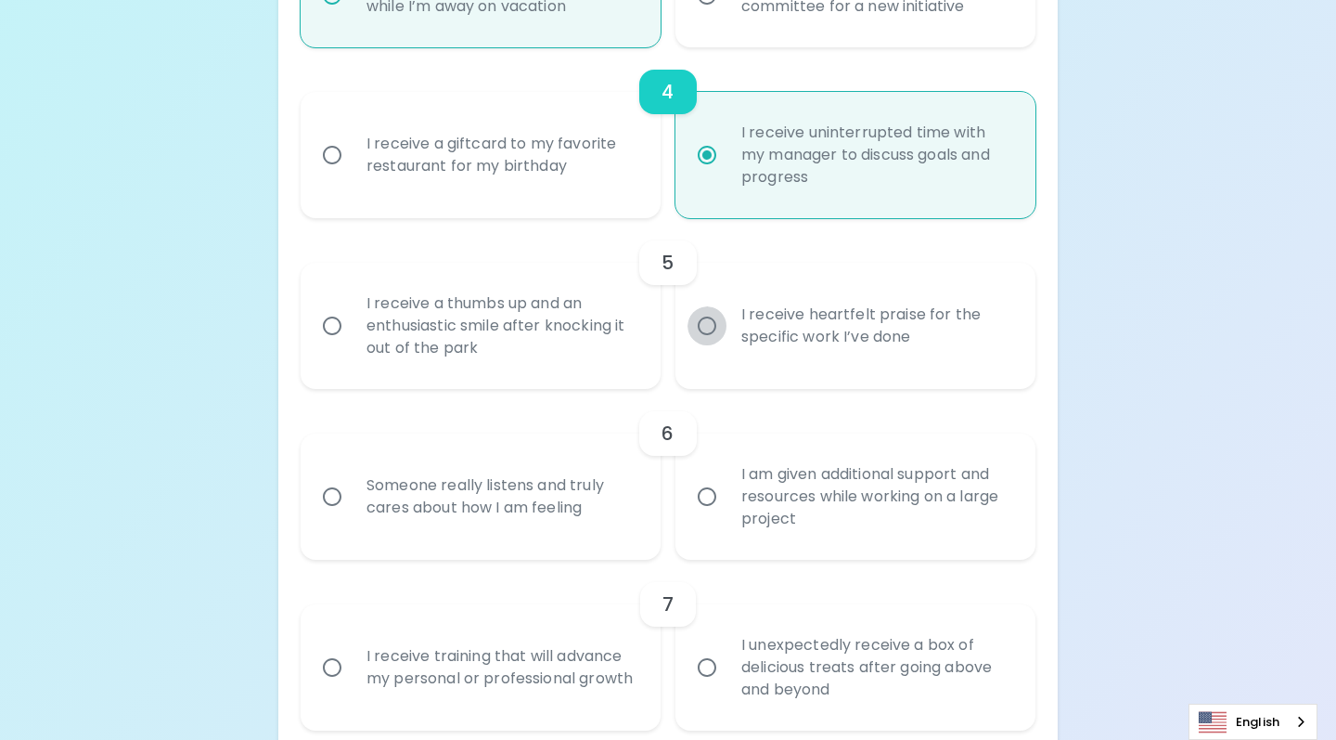
click at [708, 327] on input "I receive heartfelt praise for the specific work I’ve done" at bounding box center [707, 325] width 39 height 39
radio input "false"
radio input "true"
radio input "false"
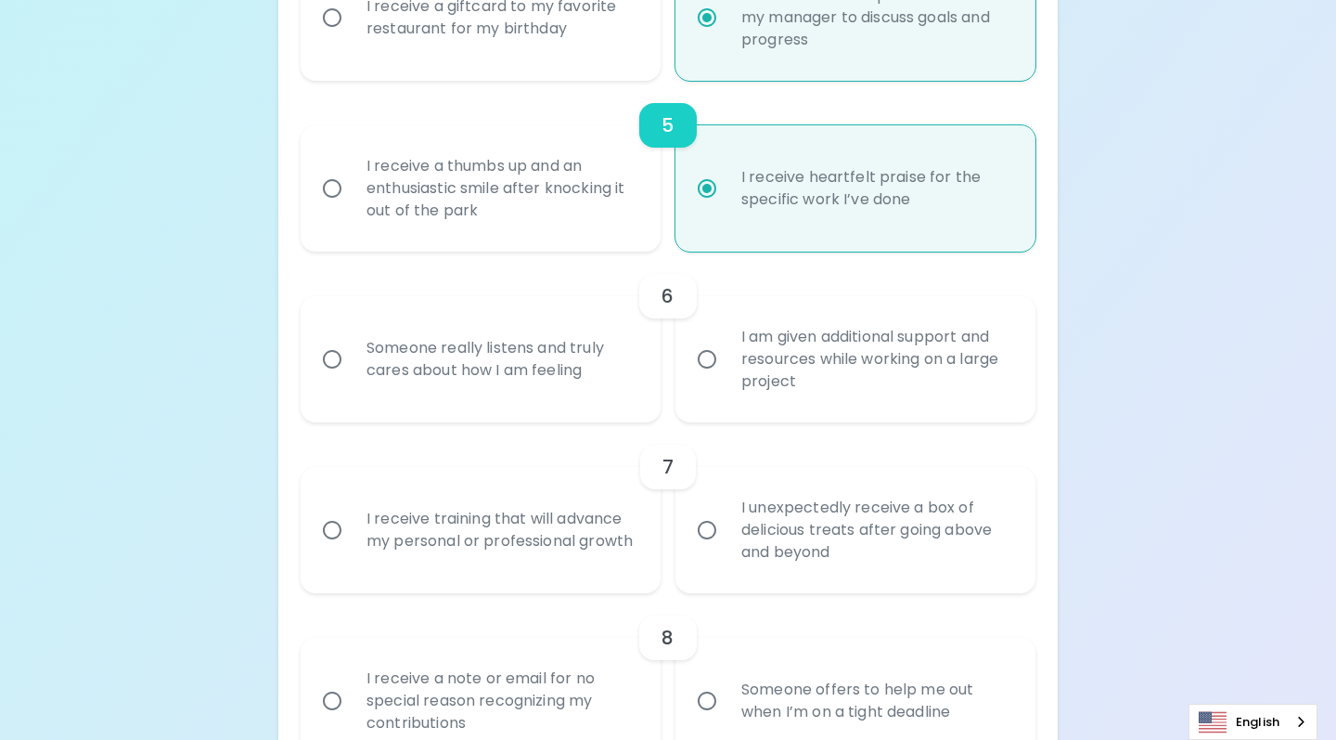
scroll to position [1036, 0]
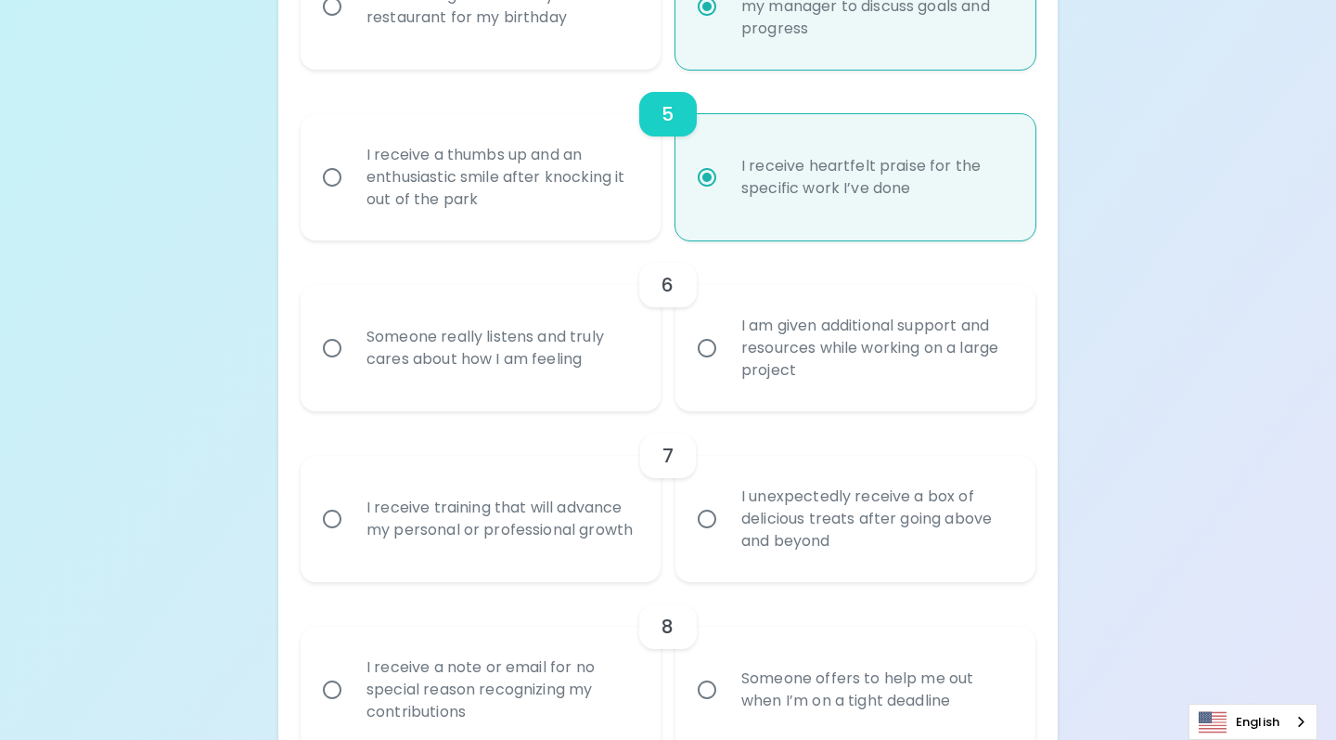
click at [330, 346] on input "Someone really listens and truly cares about how I am feeling" at bounding box center [332, 348] width 39 height 39
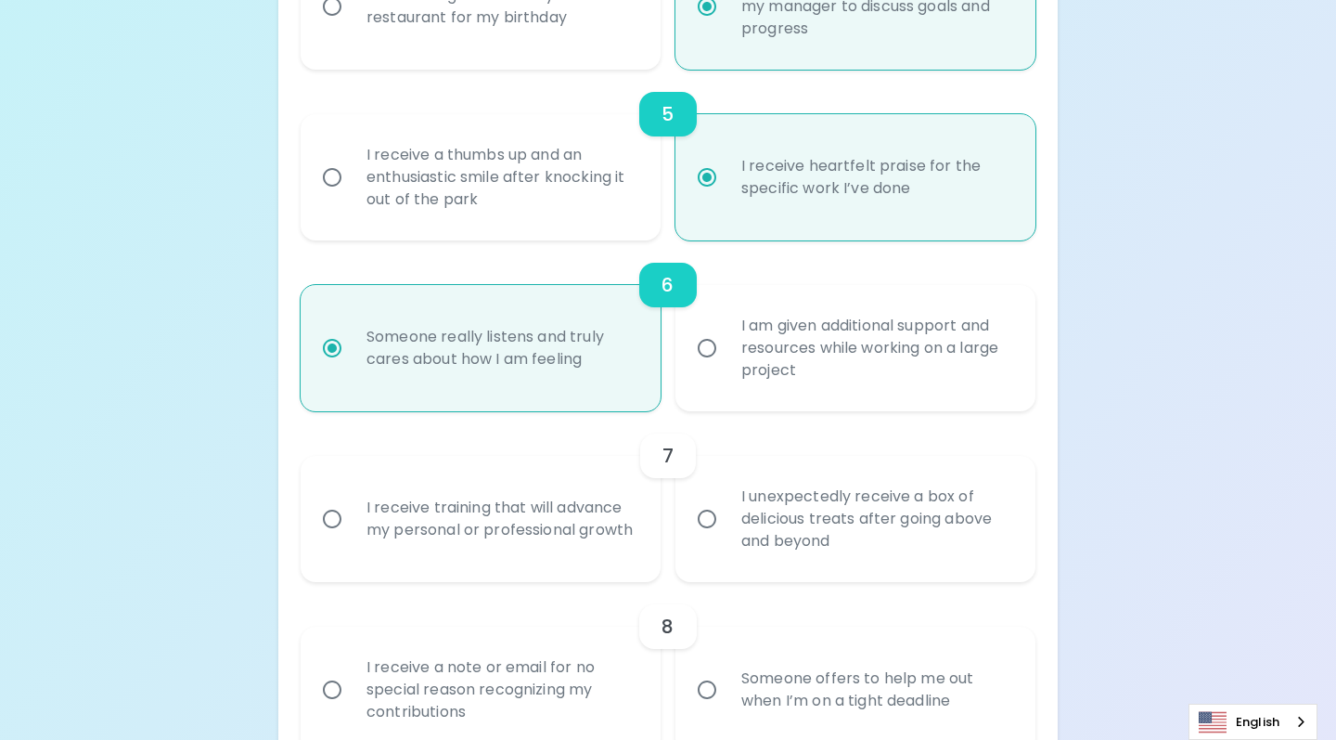
radio input "false"
radio input "true"
radio input "false"
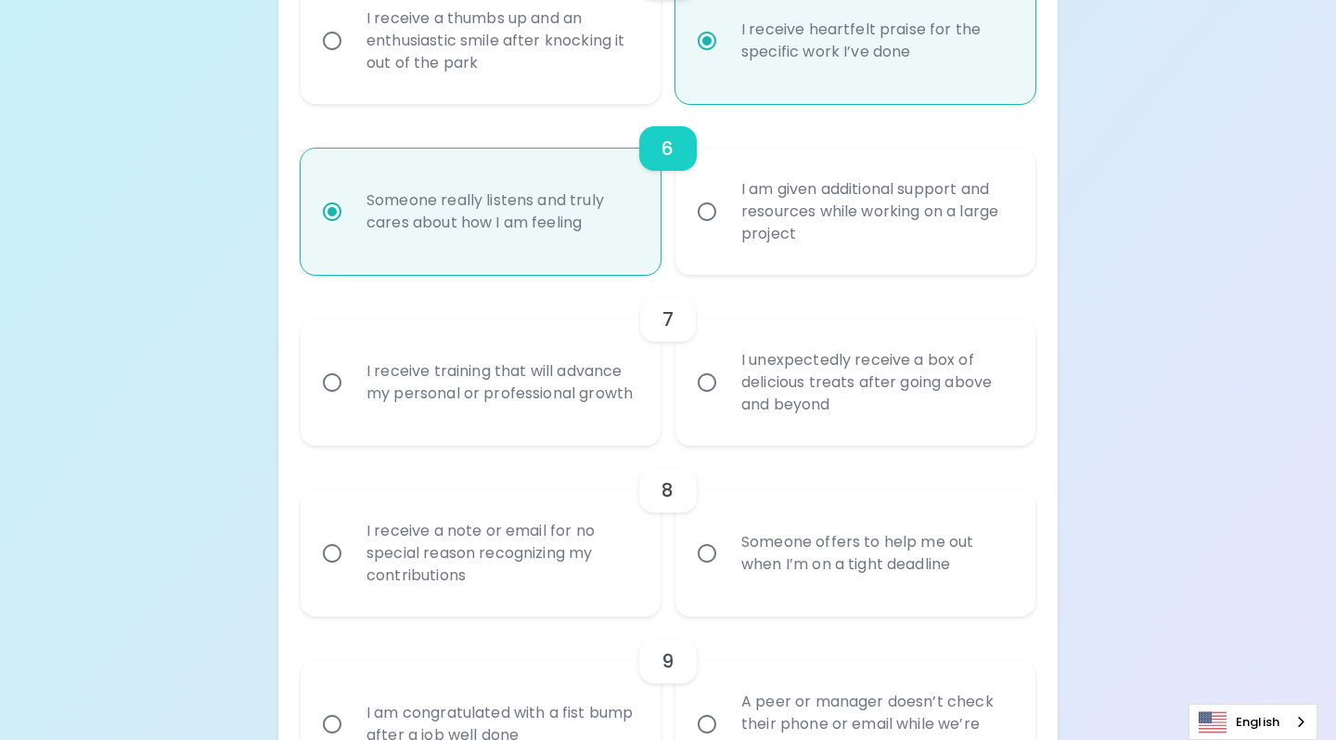
scroll to position [1184, 0]
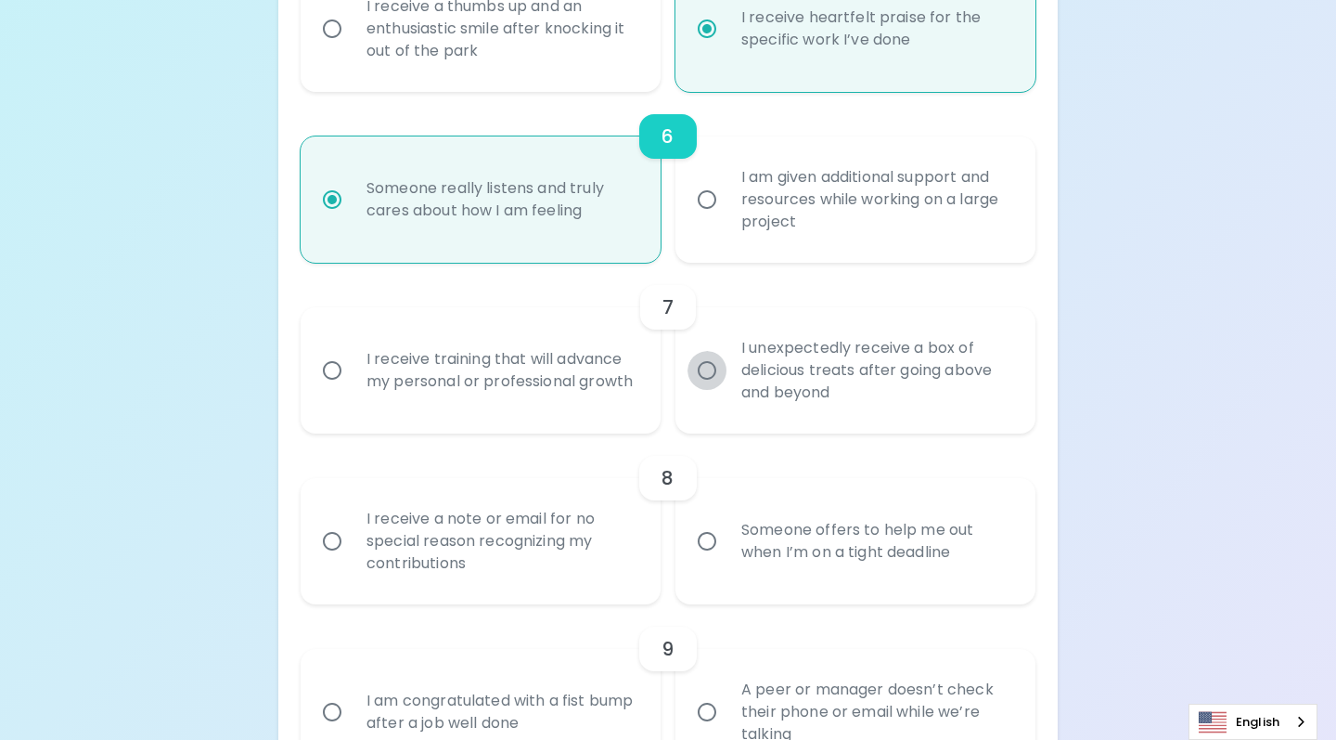
click at [709, 365] on input "I unexpectedly receive a box of delicious treats after going above and beyond" at bounding box center [707, 370] width 39 height 39
radio input "false"
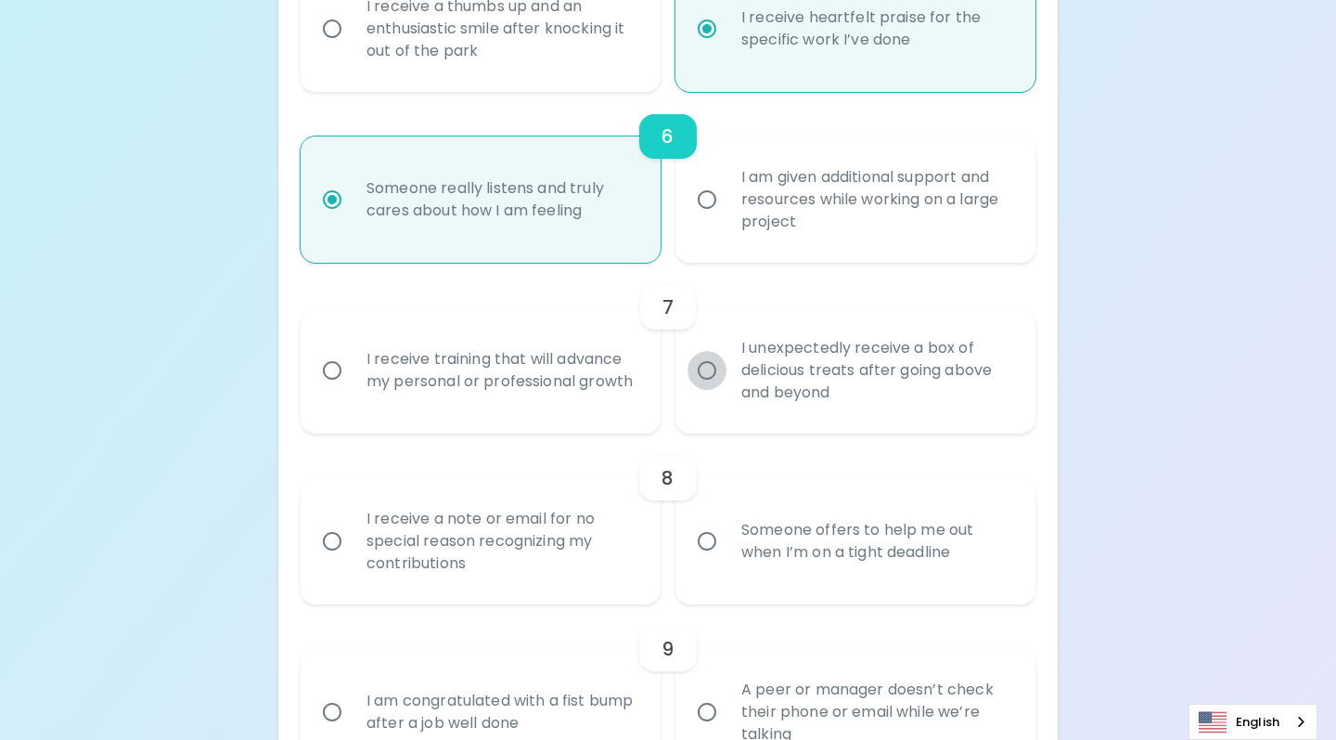
radio input "true"
radio input "false"
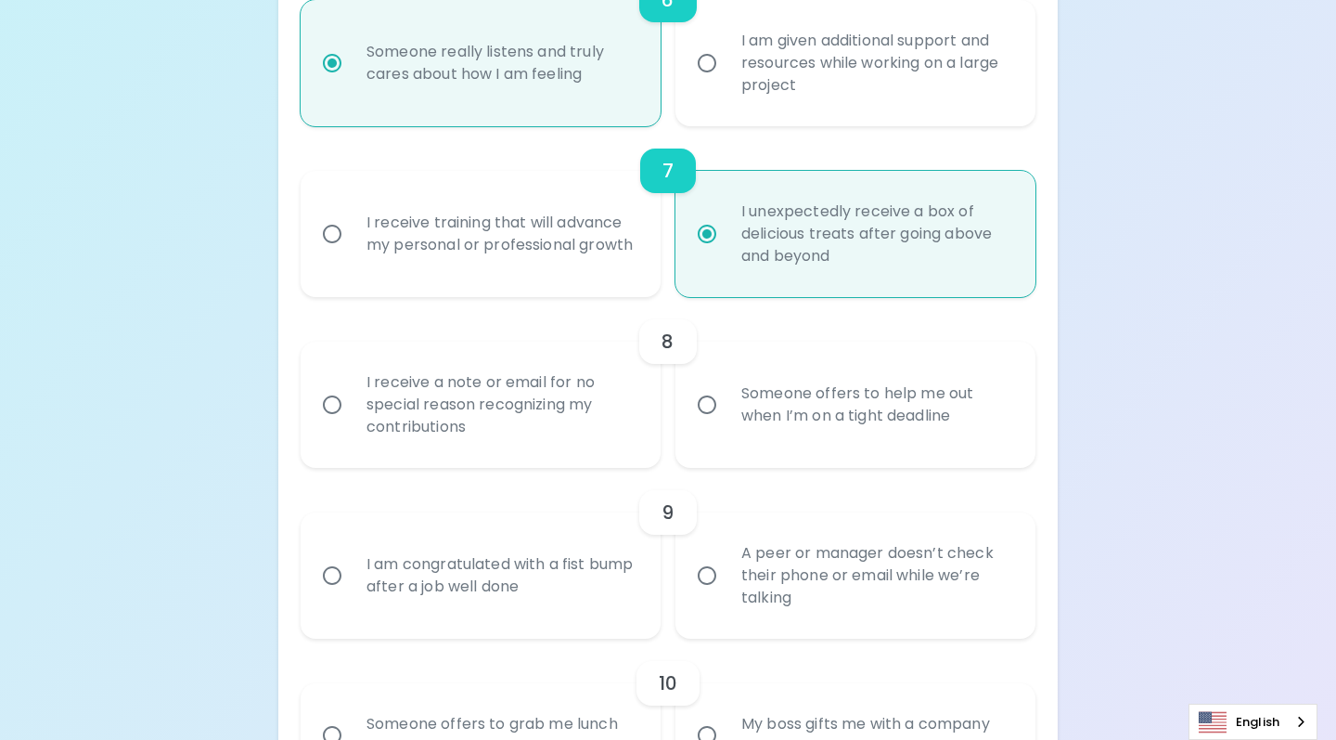
scroll to position [1333, 0]
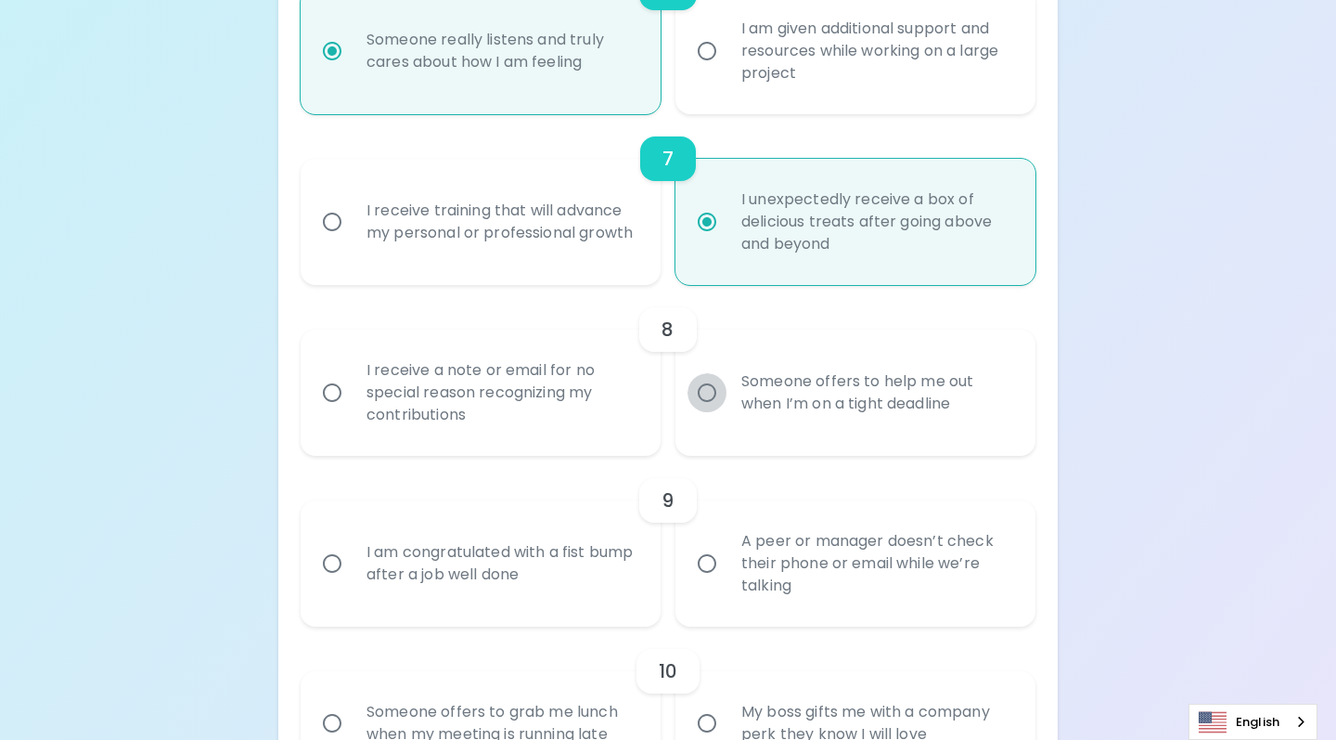
click at [705, 392] on input "Someone offers to help me out when I’m on a tight deadline" at bounding box center [707, 392] width 39 height 39
radio input "false"
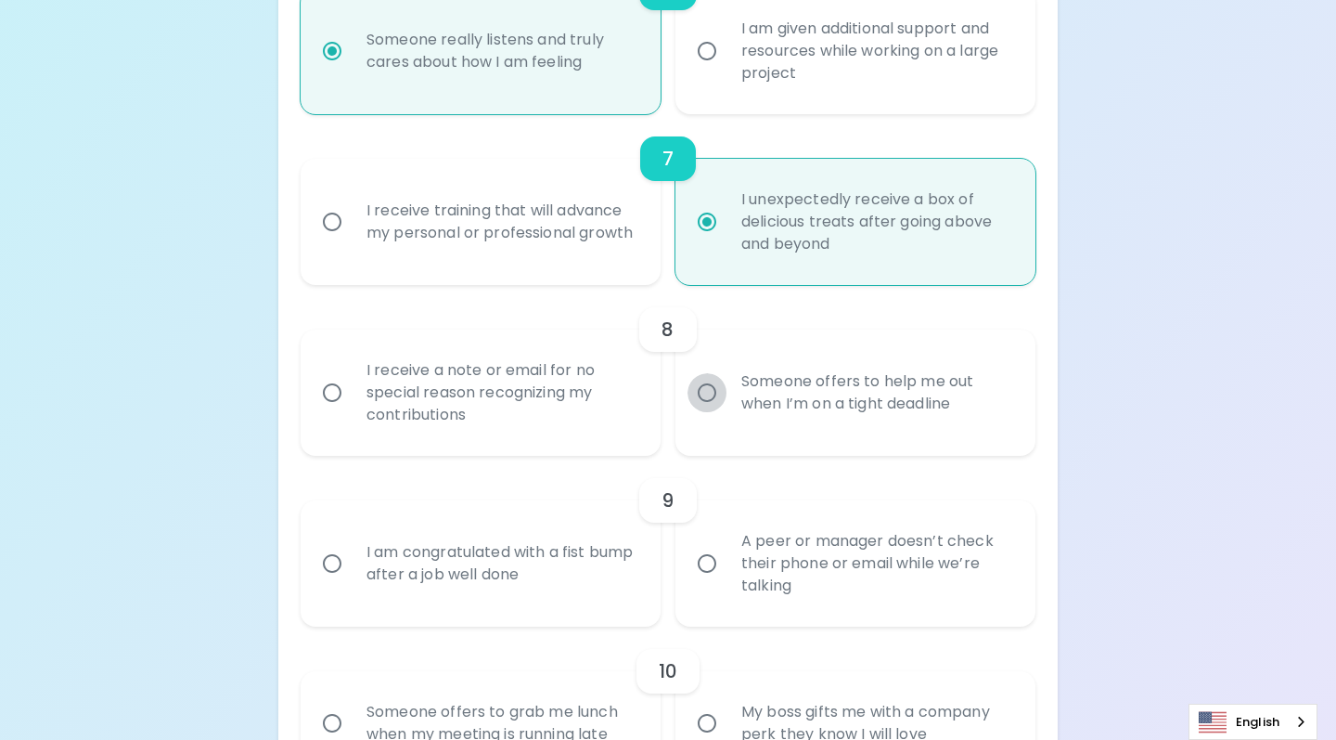
radio input "false"
radio input "true"
radio input "false"
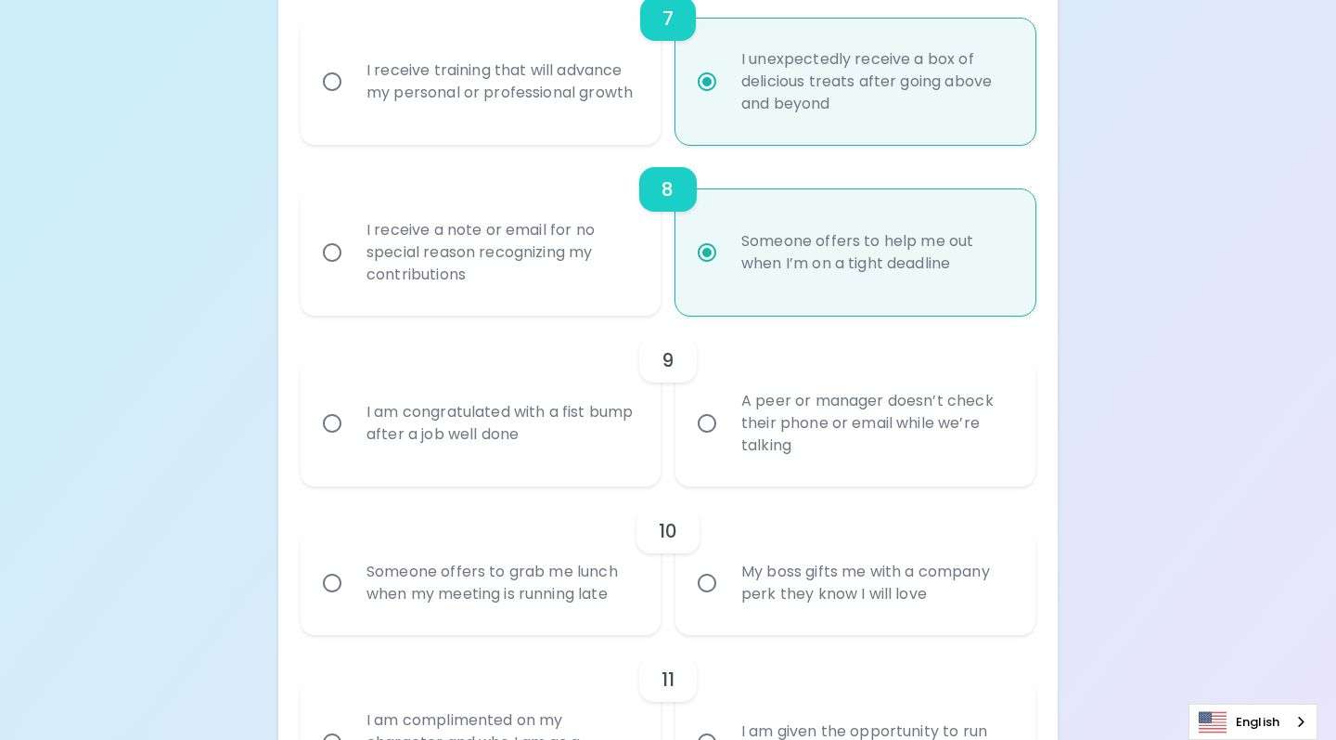
scroll to position [1481, 0]
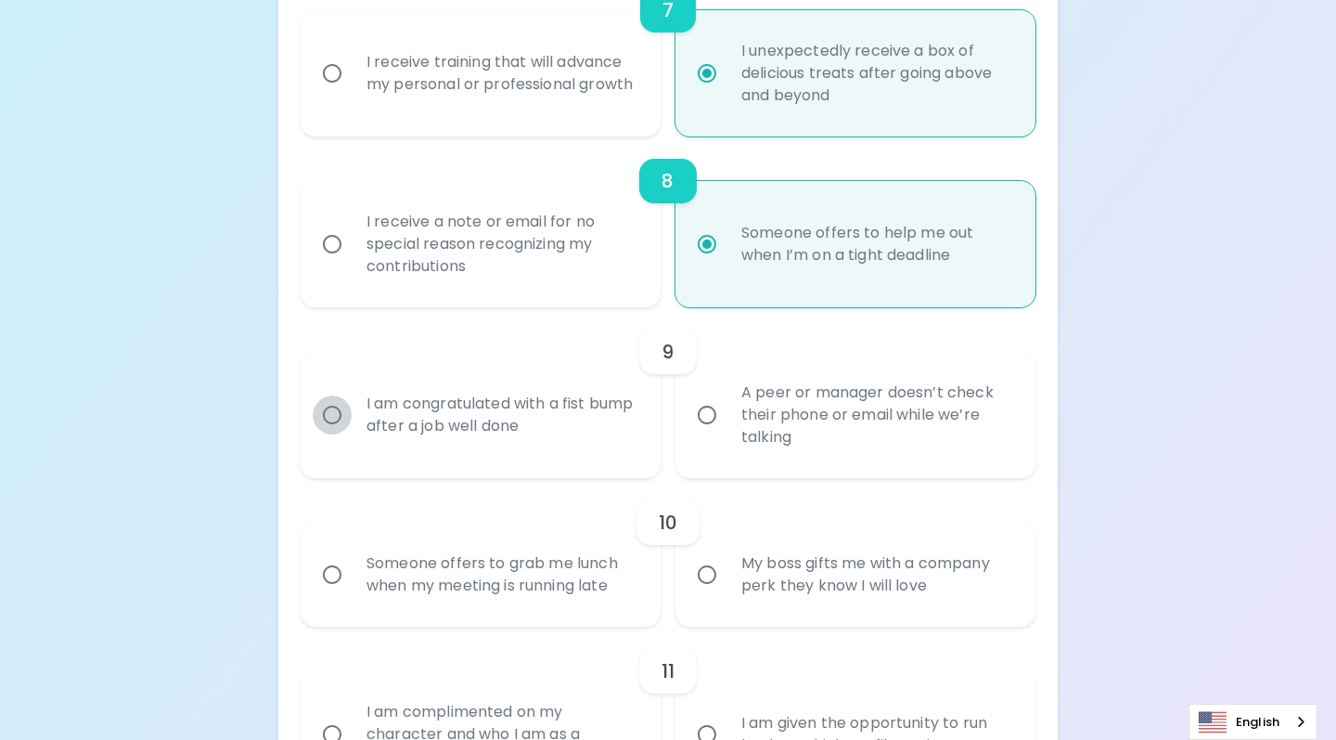
click at [335, 410] on input "I am congratulated with a fist bump after a job well done" at bounding box center [332, 414] width 39 height 39
radio input "false"
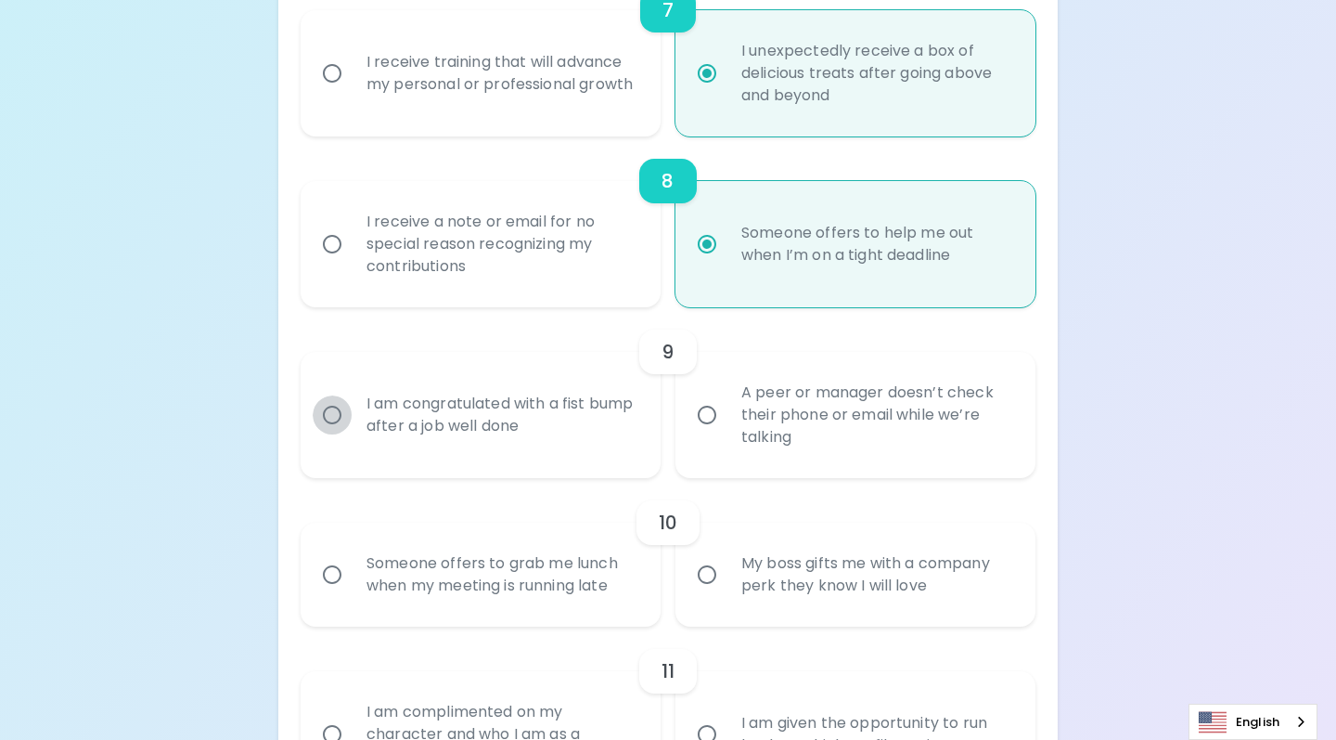
radio input "false"
radio input "true"
radio input "false"
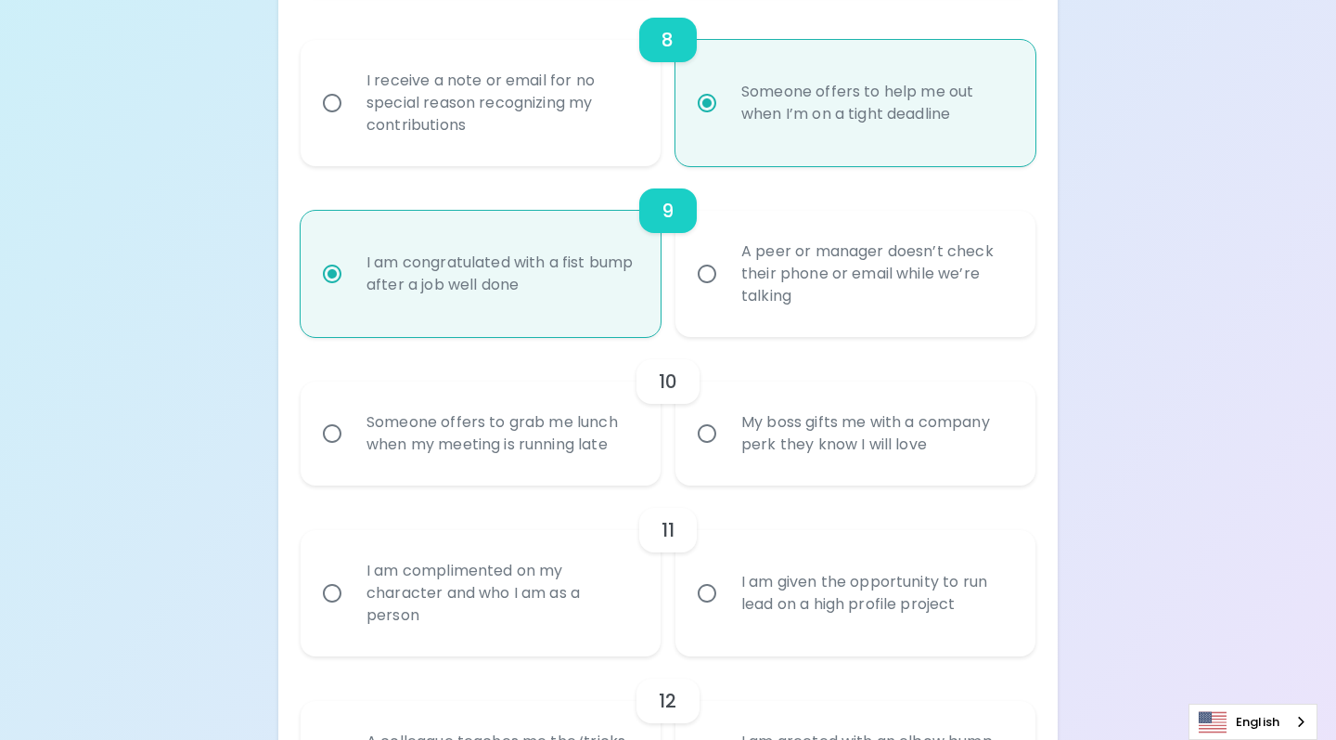
scroll to position [1630, 0]
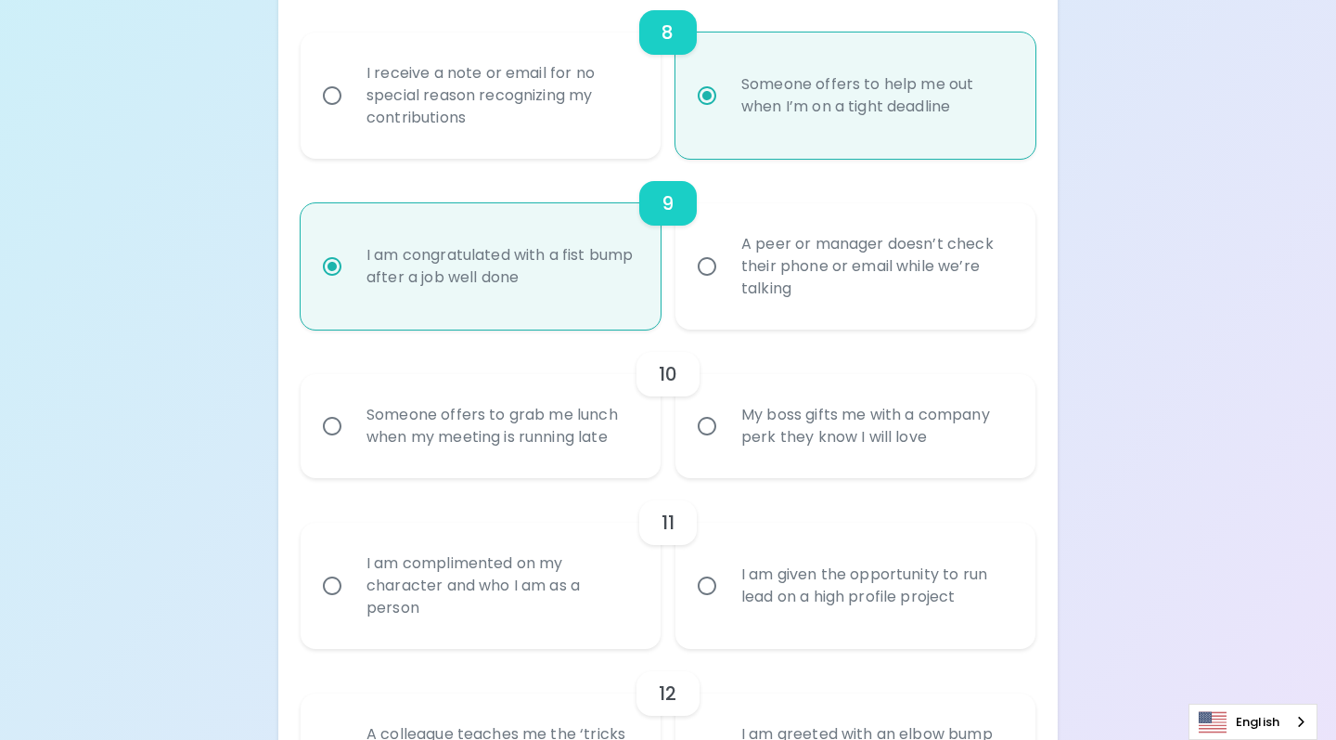
click at [330, 422] on input "Someone offers to grab me lunch when my meeting is running late" at bounding box center [332, 426] width 39 height 39
radio input "false"
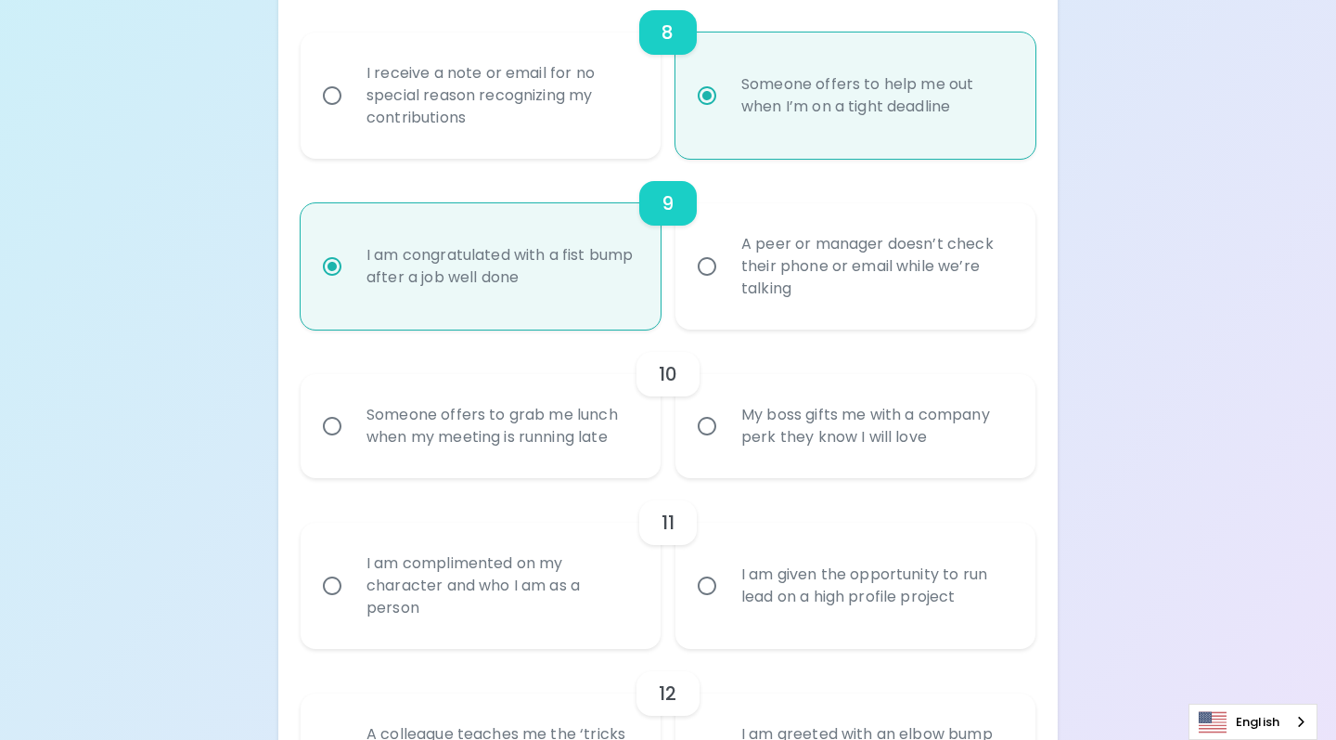
radio input "false"
radio input "true"
radio input "false"
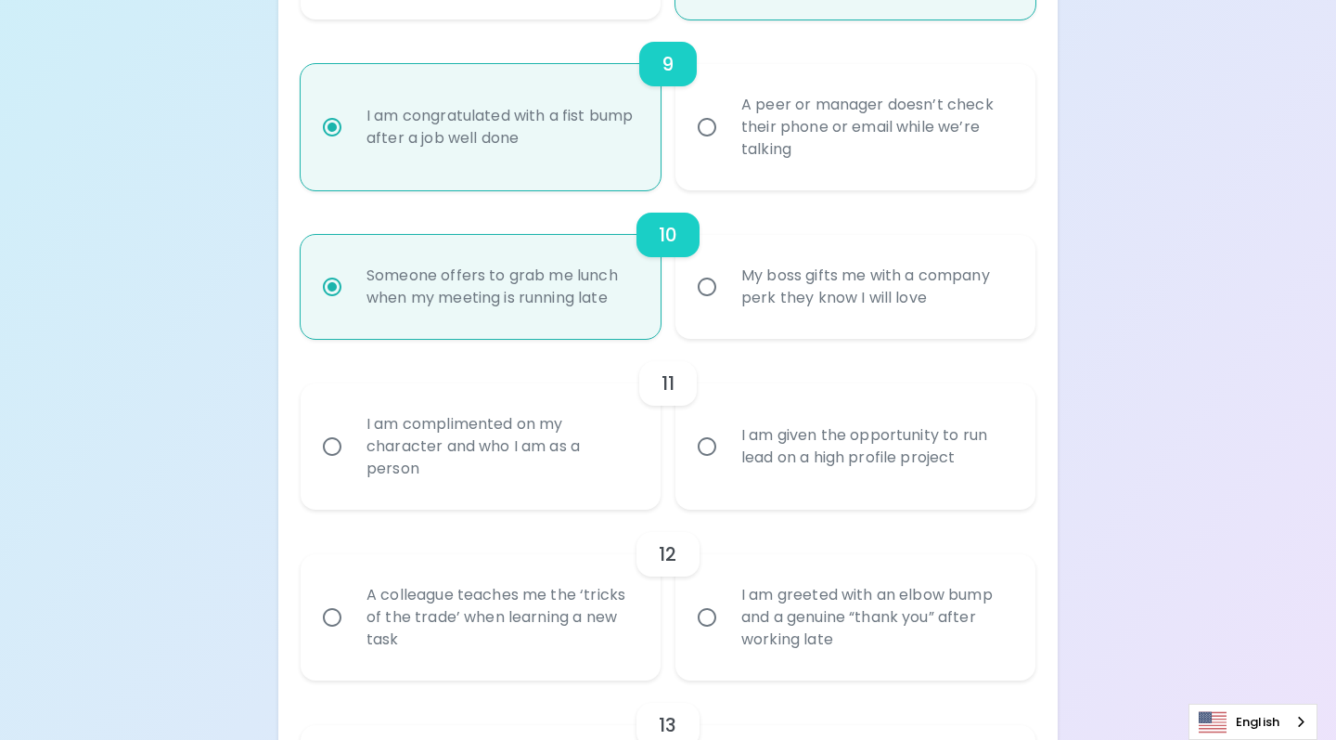
scroll to position [1778, 0]
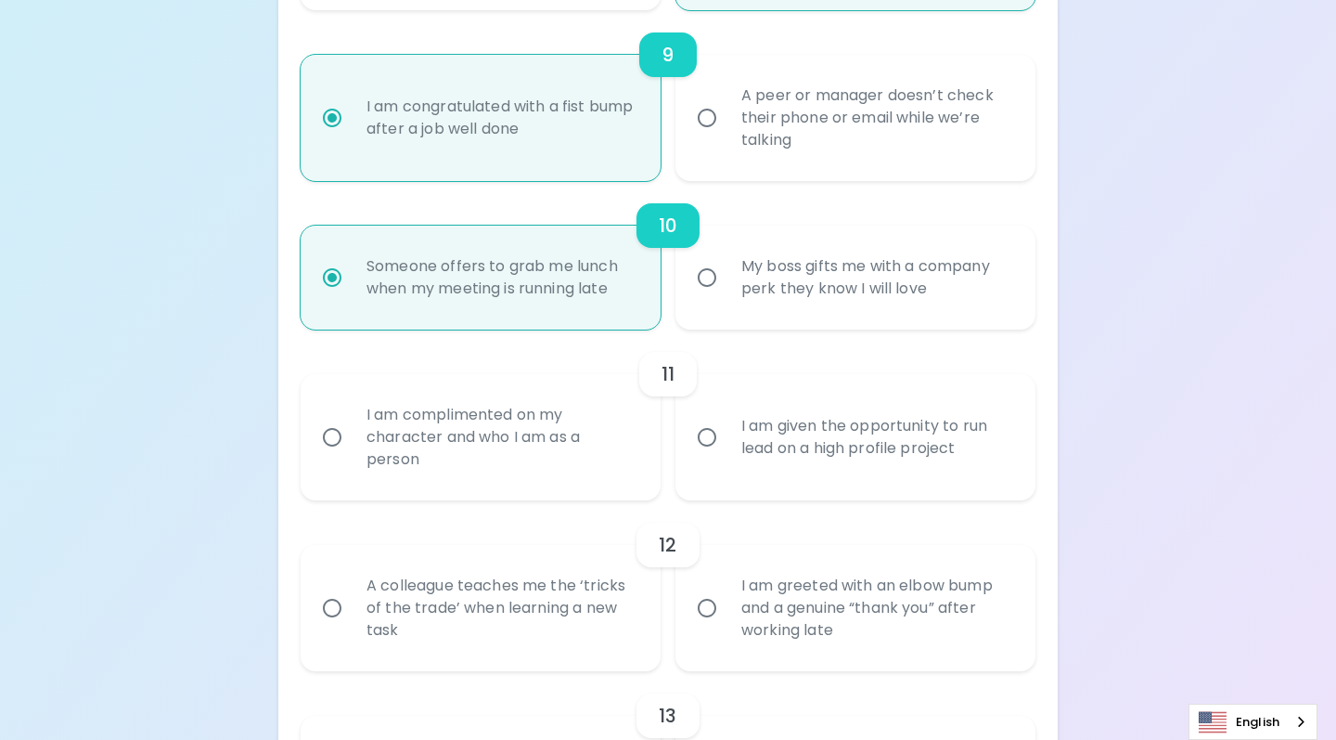
click at [330, 437] on input "I am complimented on my character and who I am as a person" at bounding box center [332, 437] width 39 height 39
radio input "false"
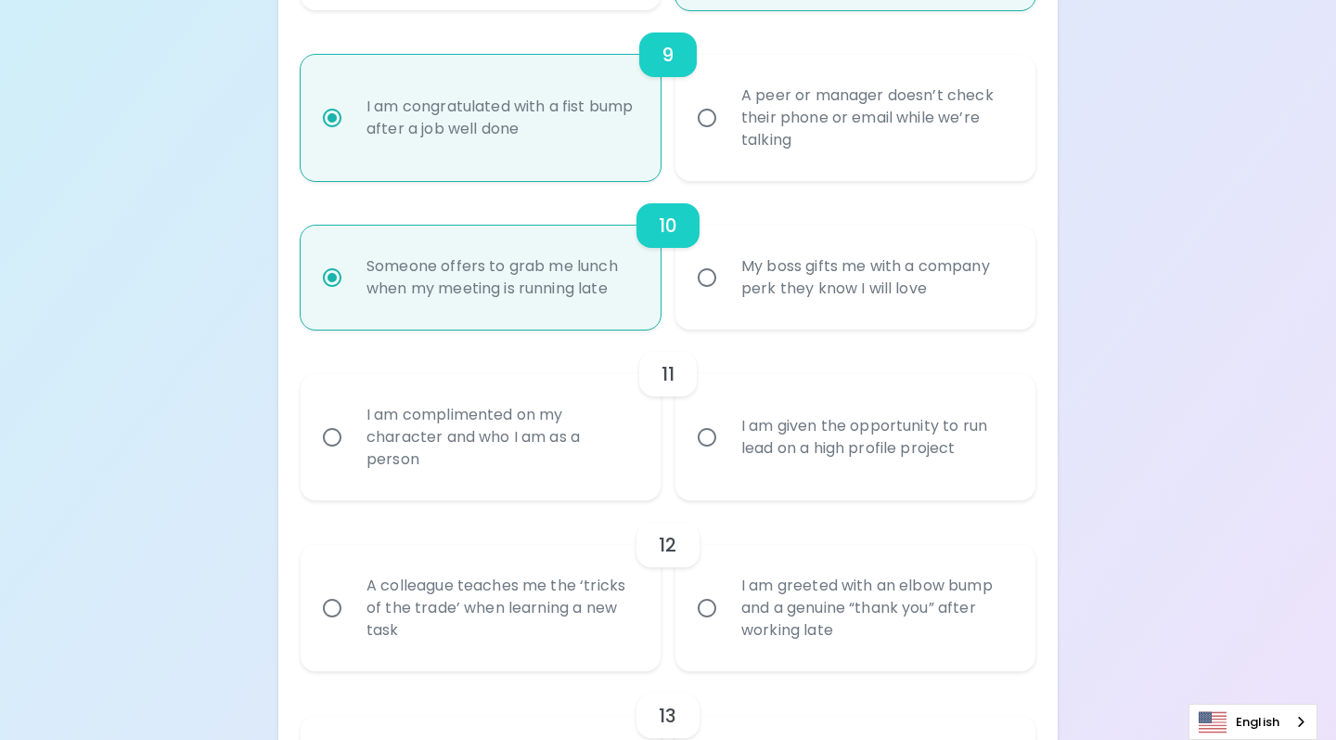
radio input "false"
radio input "true"
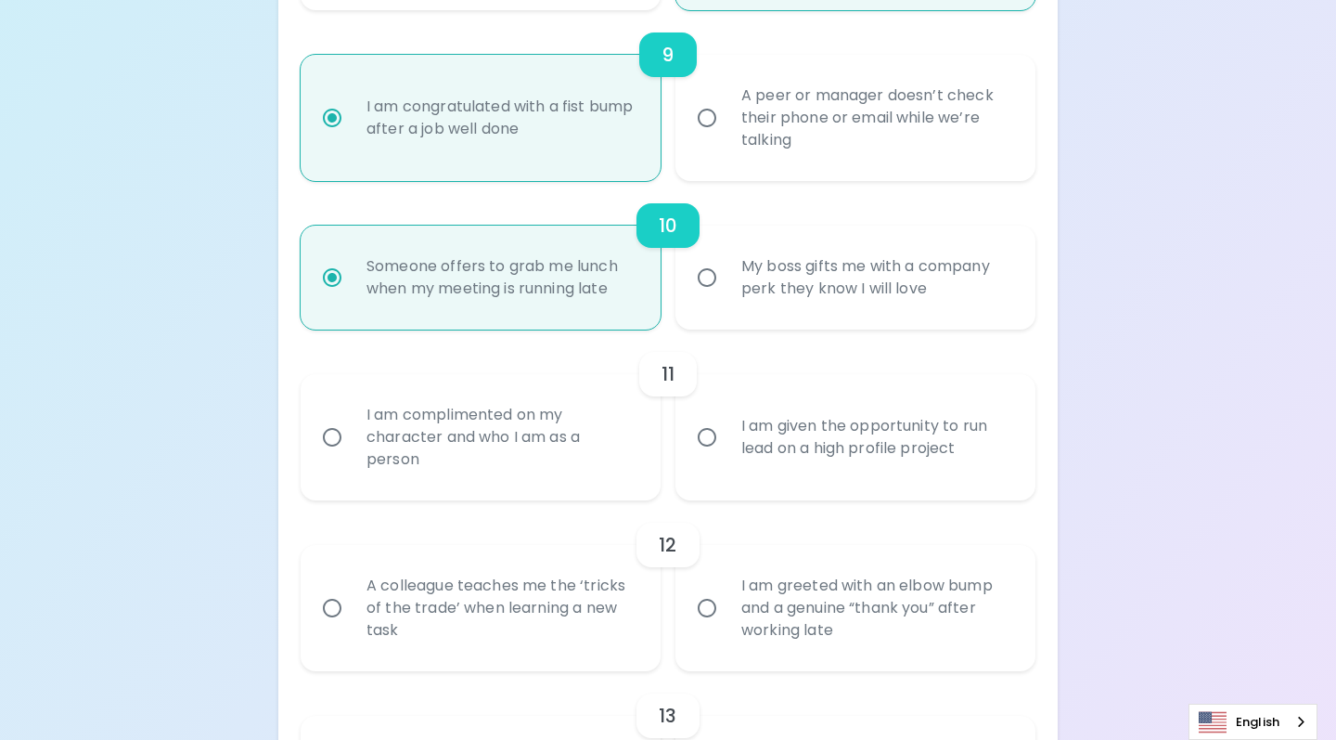
radio input "false"
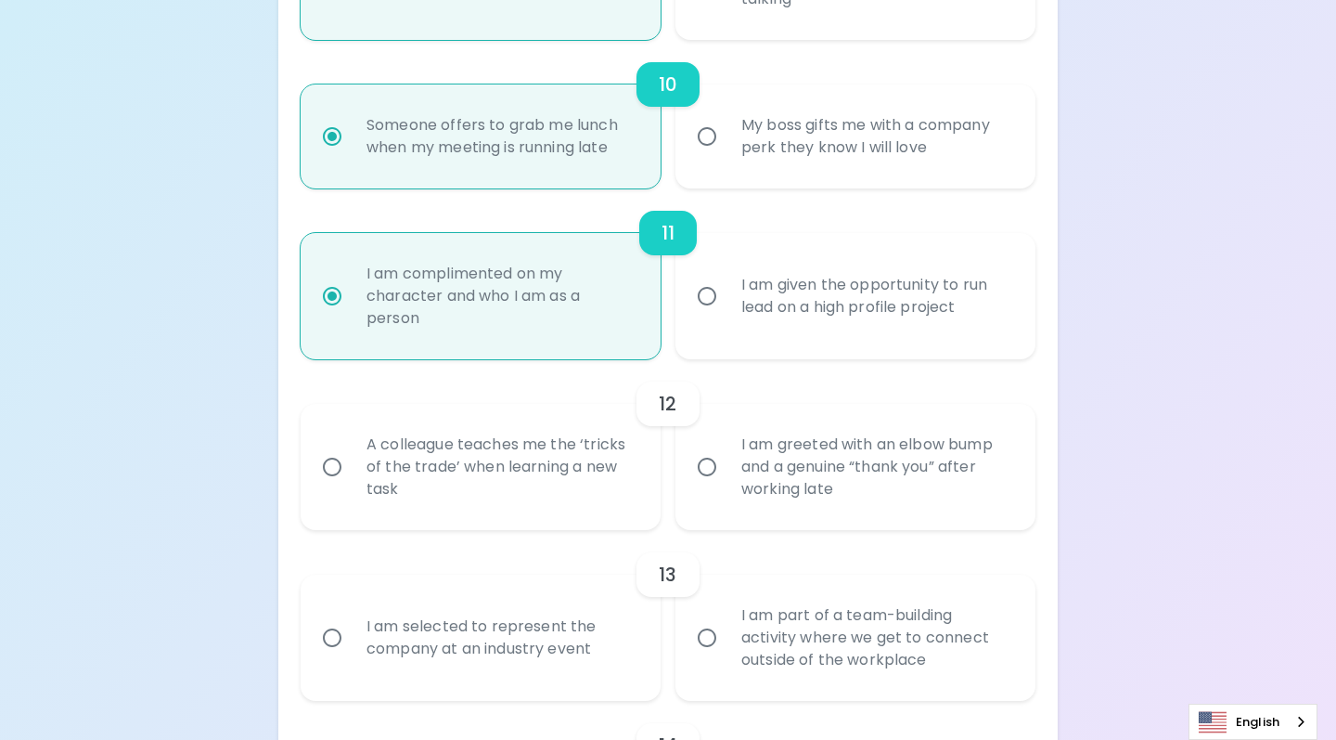
scroll to position [1927, 0]
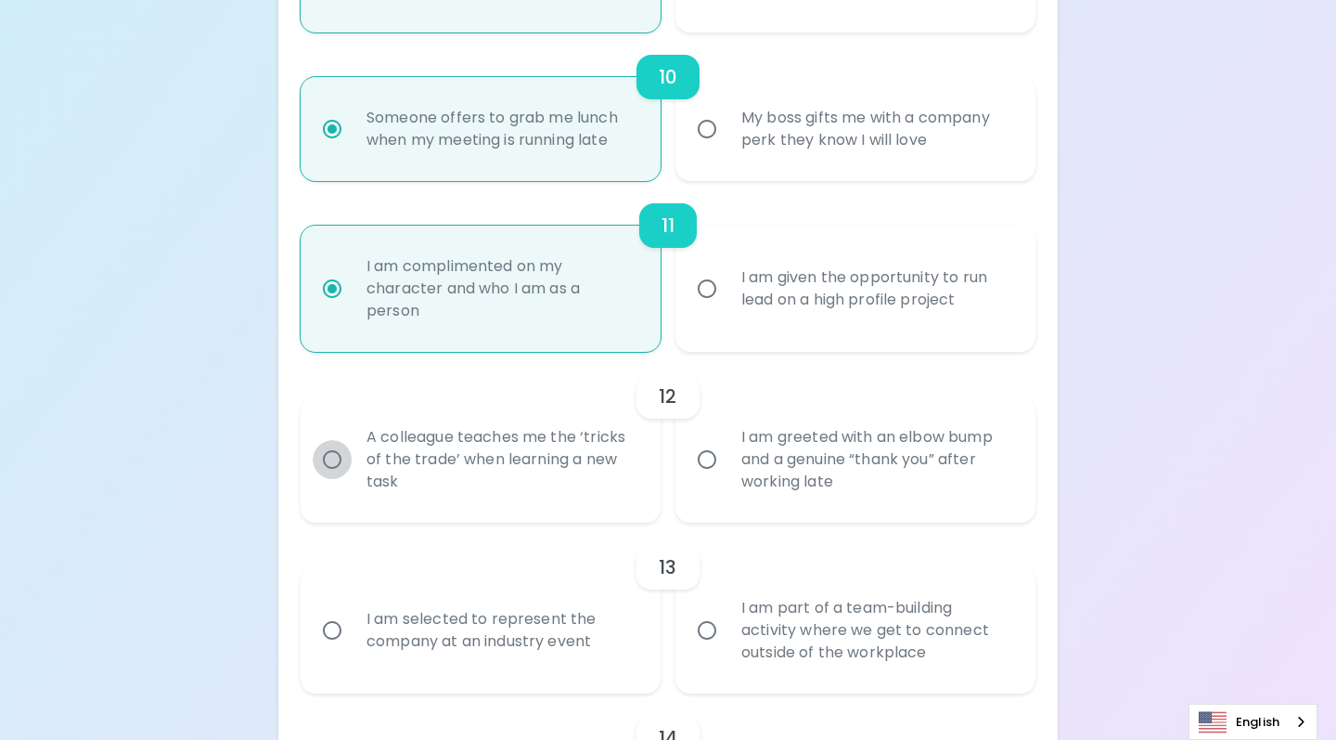
click at [332, 457] on input "A colleague teaches me the ‘tricks of the trade’ when learning a new task" at bounding box center [332, 459] width 39 height 39
radio input "false"
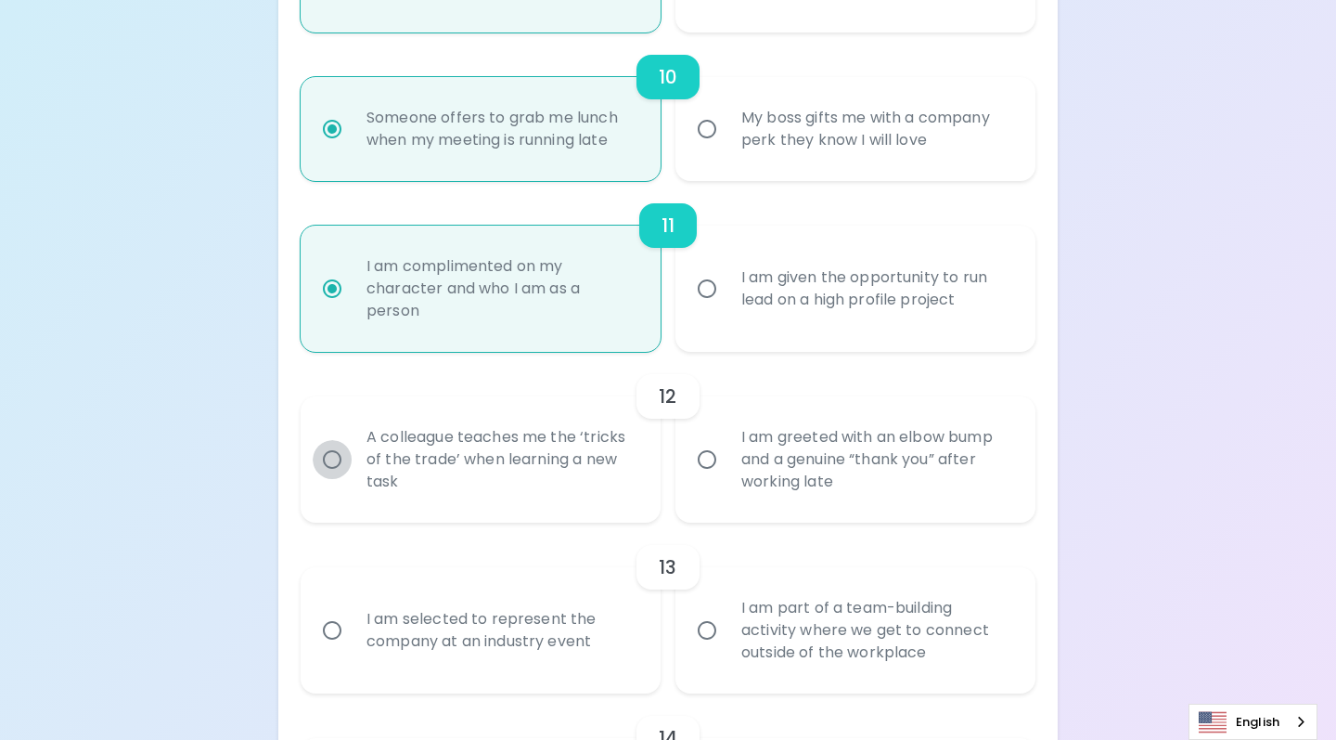
radio input "false"
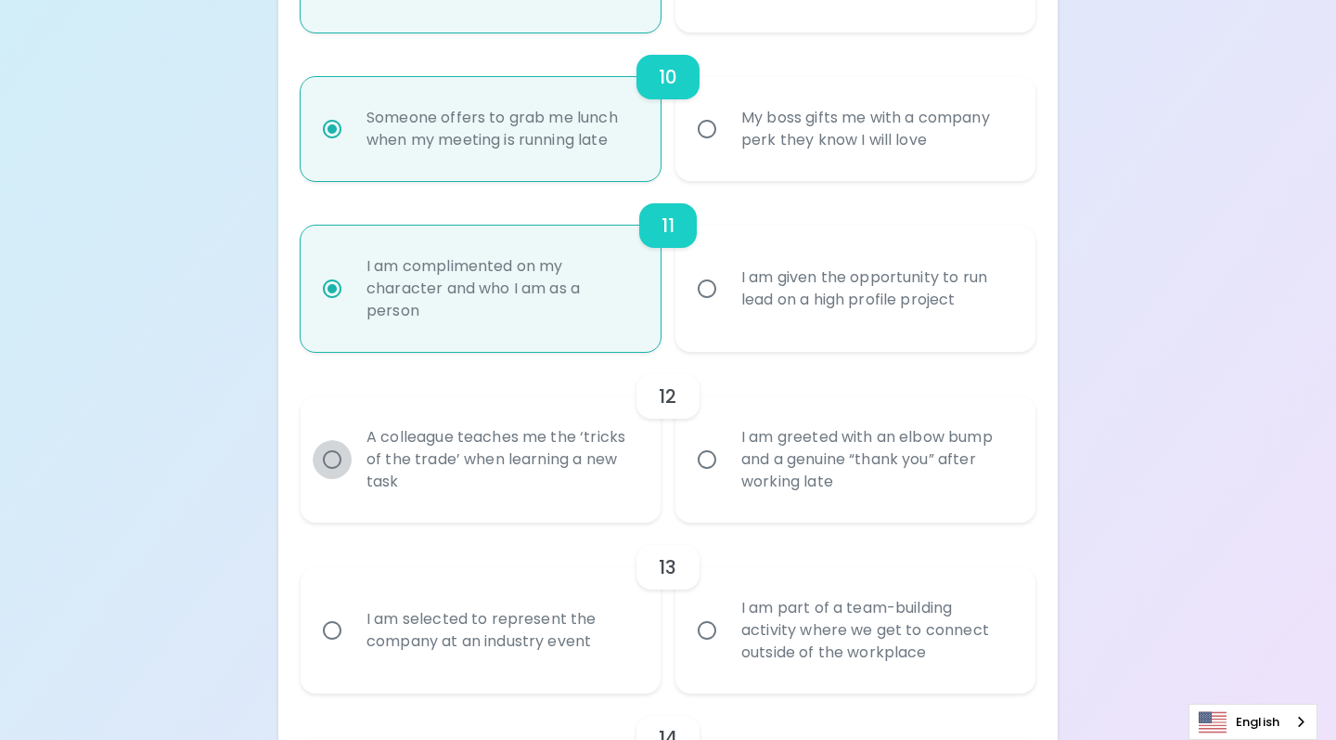
radio input "true"
radio input "false"
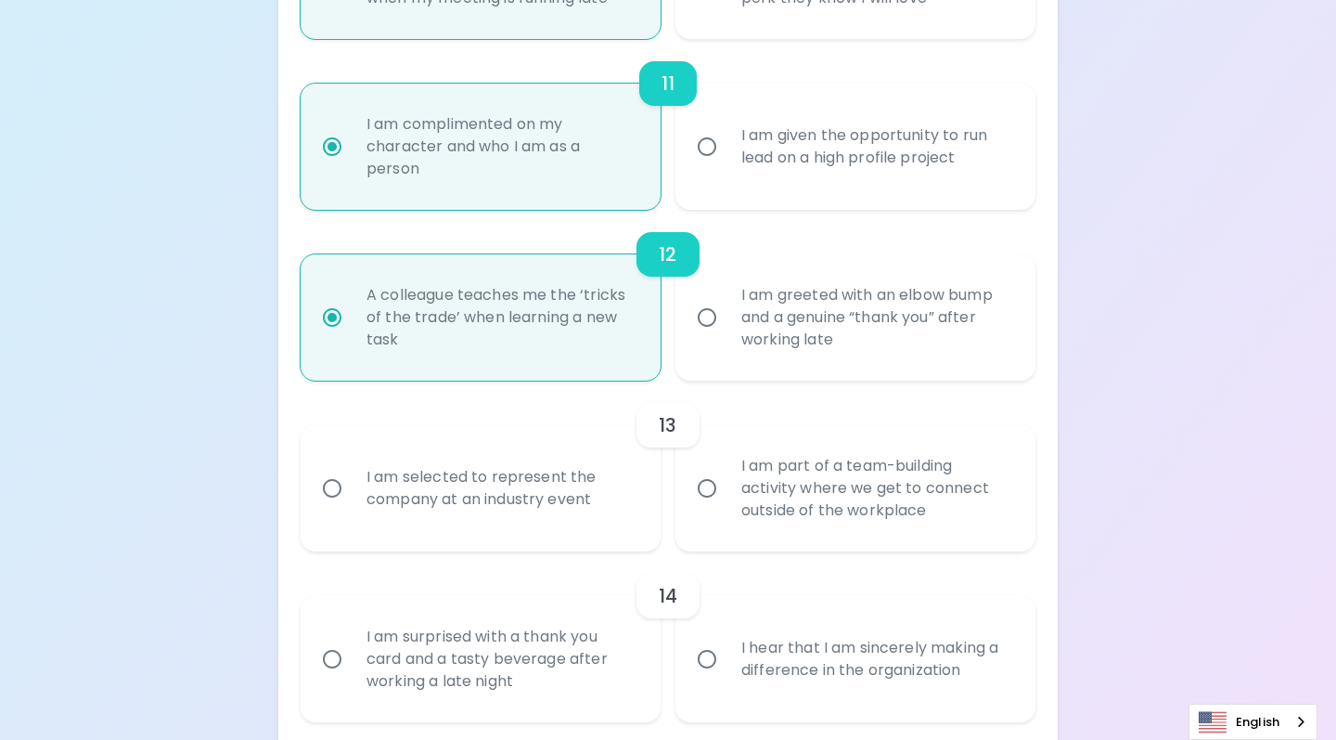
scroll to position [2075, 0]
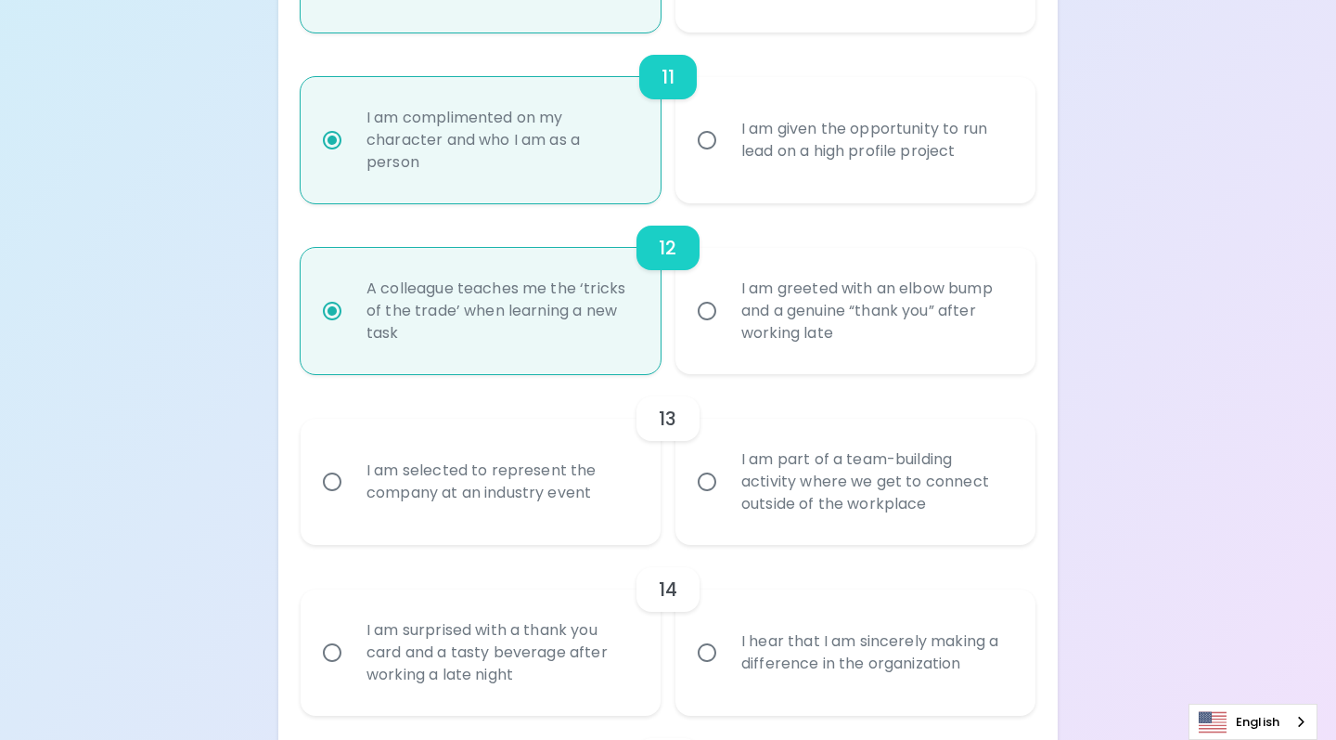
click at [705, 477] on input "I am part of a team-building activity where we get to connect outside of the wo…" at bounding box center [707, 481] width 39 height 39
radio input "false"
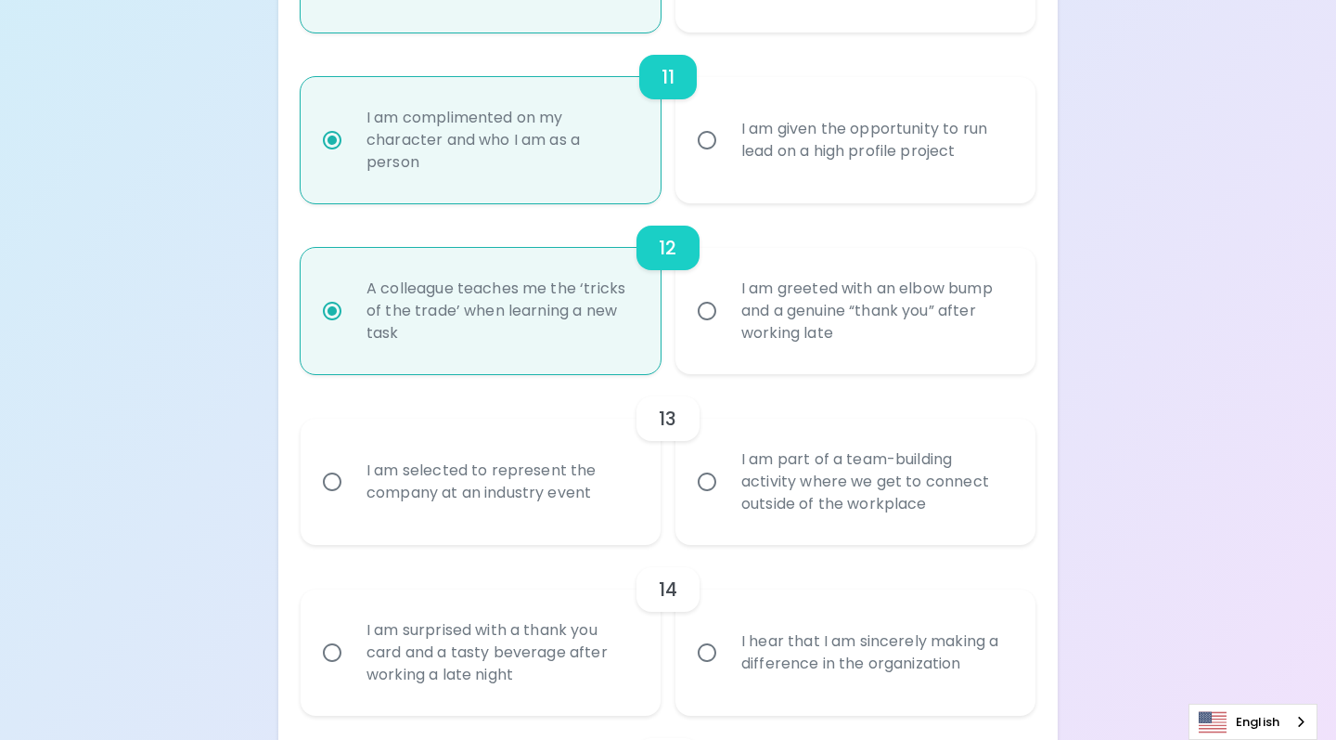
radio input "false"
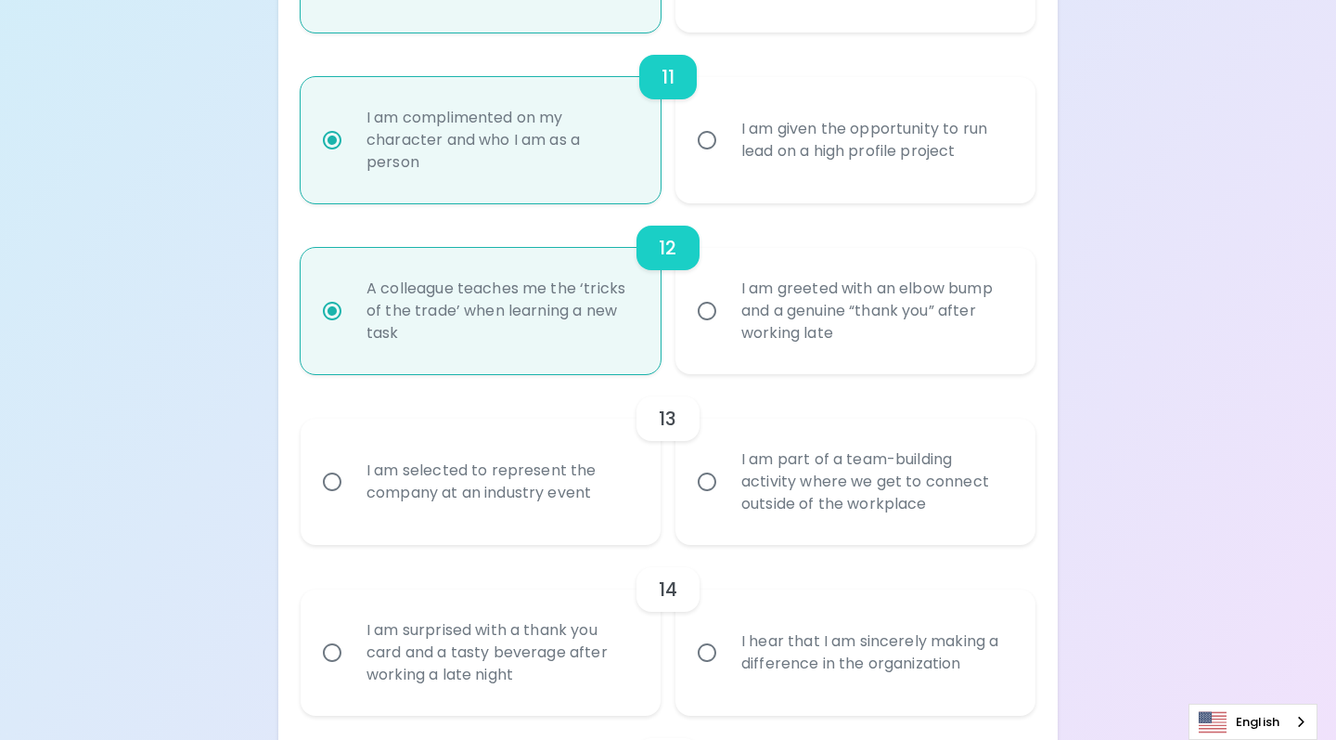
radio input "false"
radio input "true"
radio input "false"
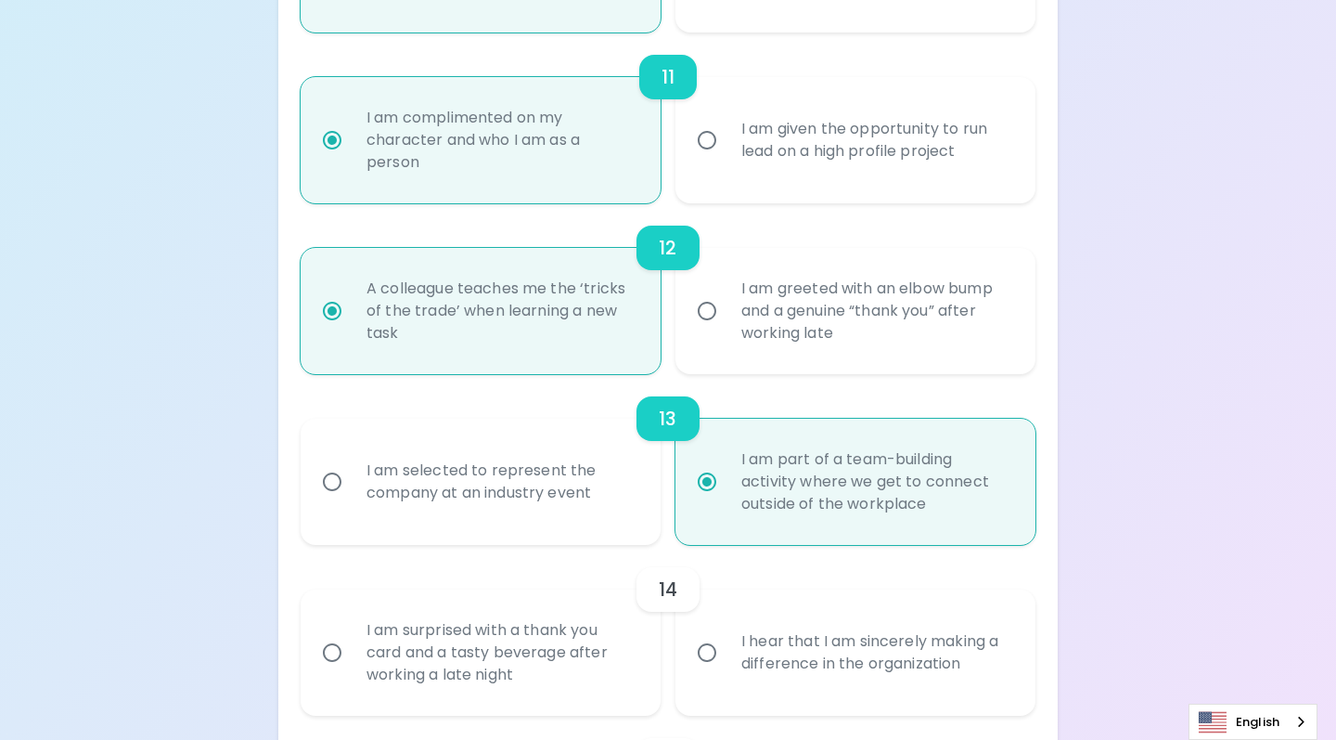
scroll to position [2224, 0]
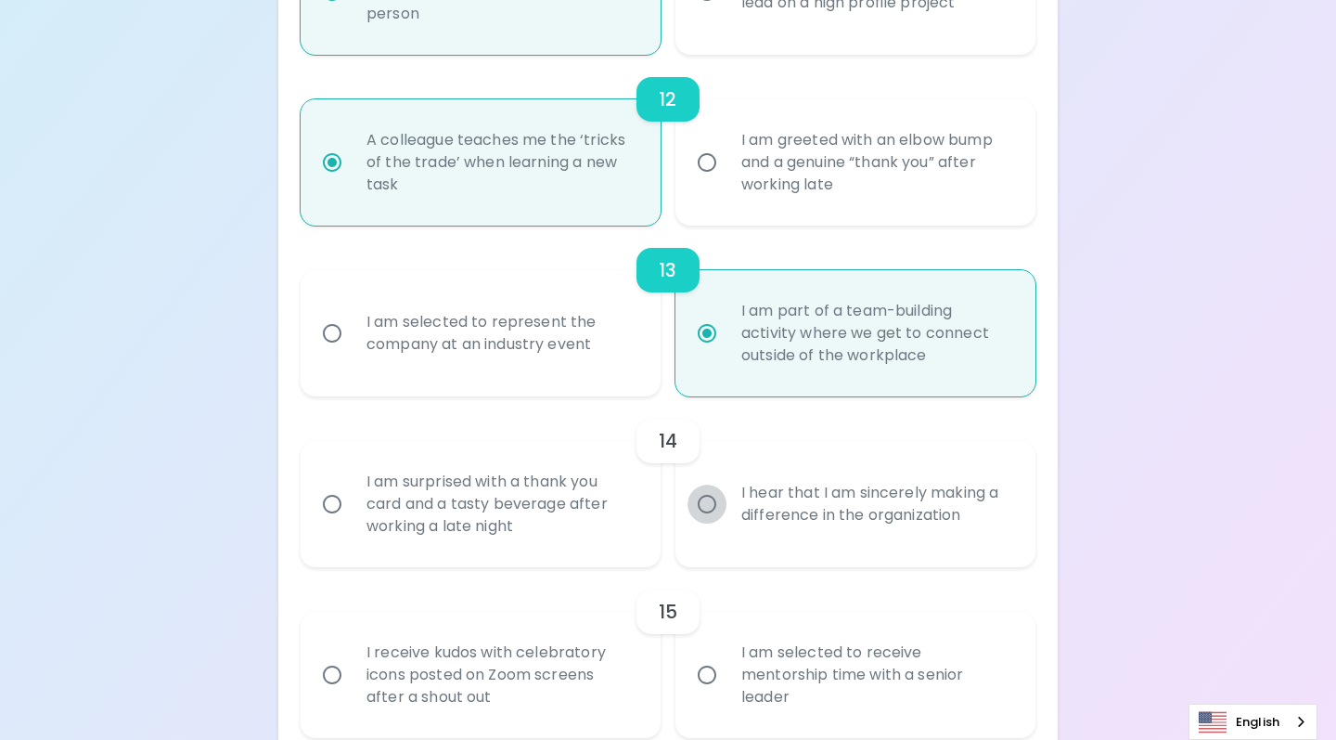
click at [705, 503] on input "I hear that I am sincerely making a difference in the organization" at bounding box center [707, 503] width 39 height 39
radio input "false"
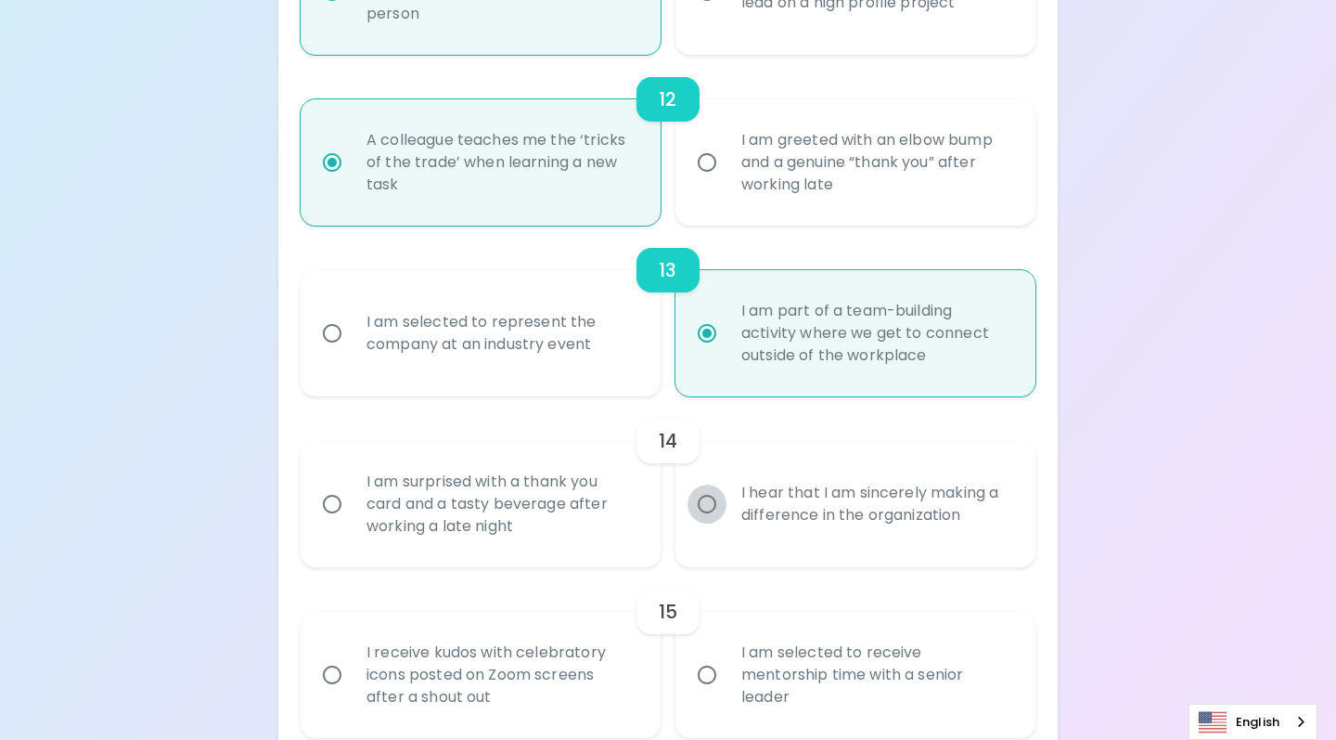
radio input "false"
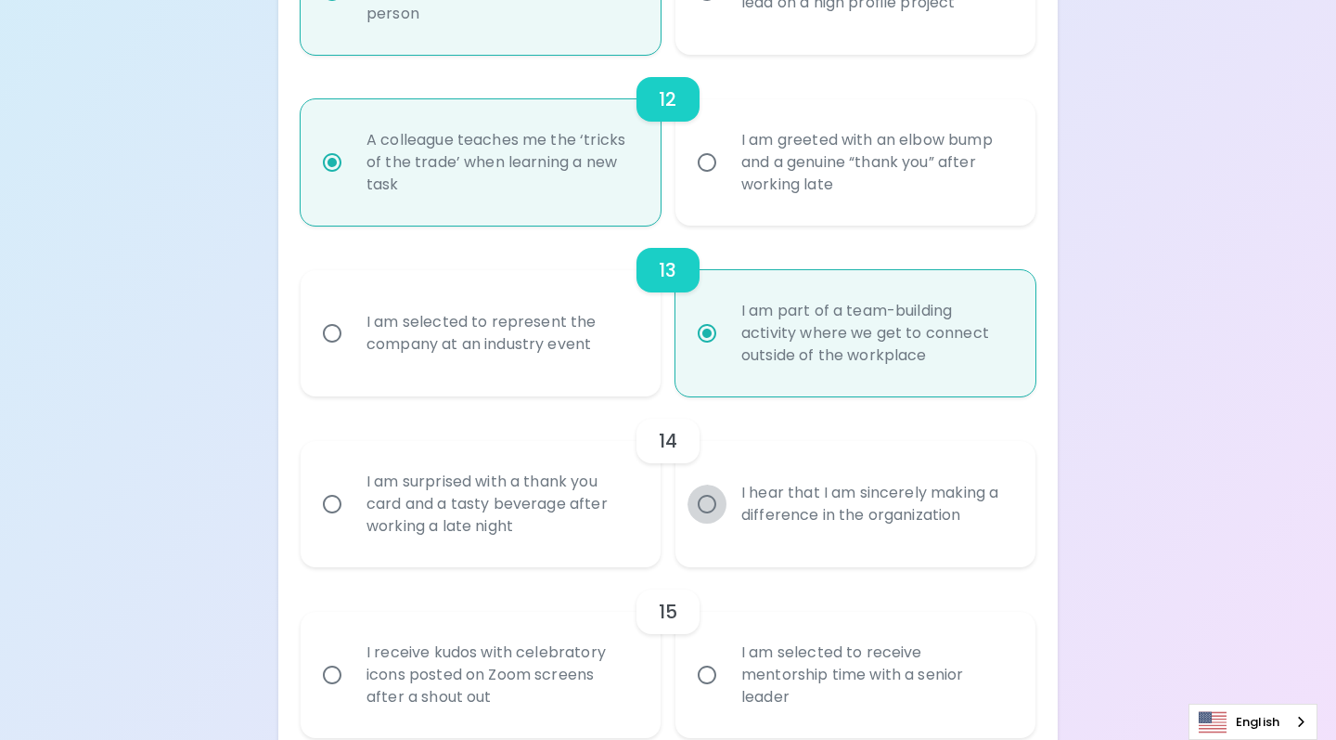
radio input "false"
radio input "true"
radio input "false"
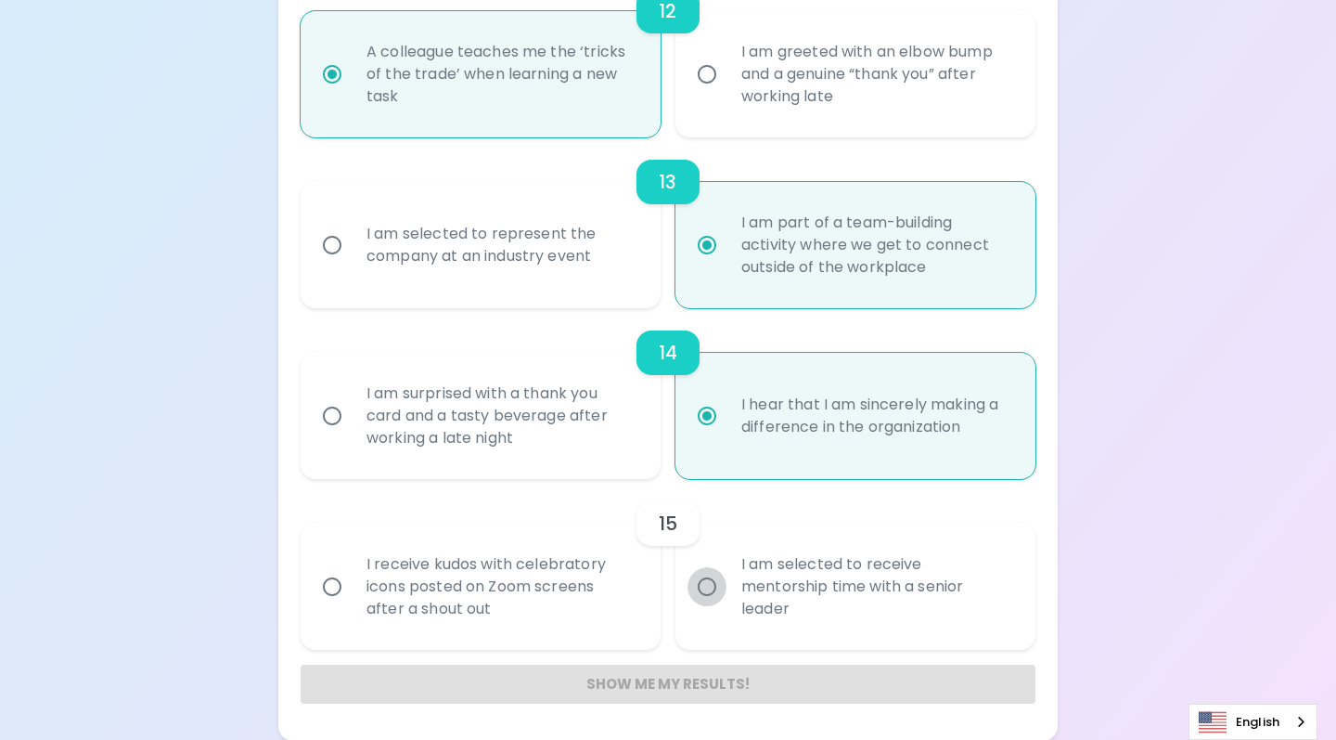
click at [706, 581] on input "I am selected to receive mentorship time with a senior leader" at bounding box center [707, 586] width 39 height 39
radio input "false"
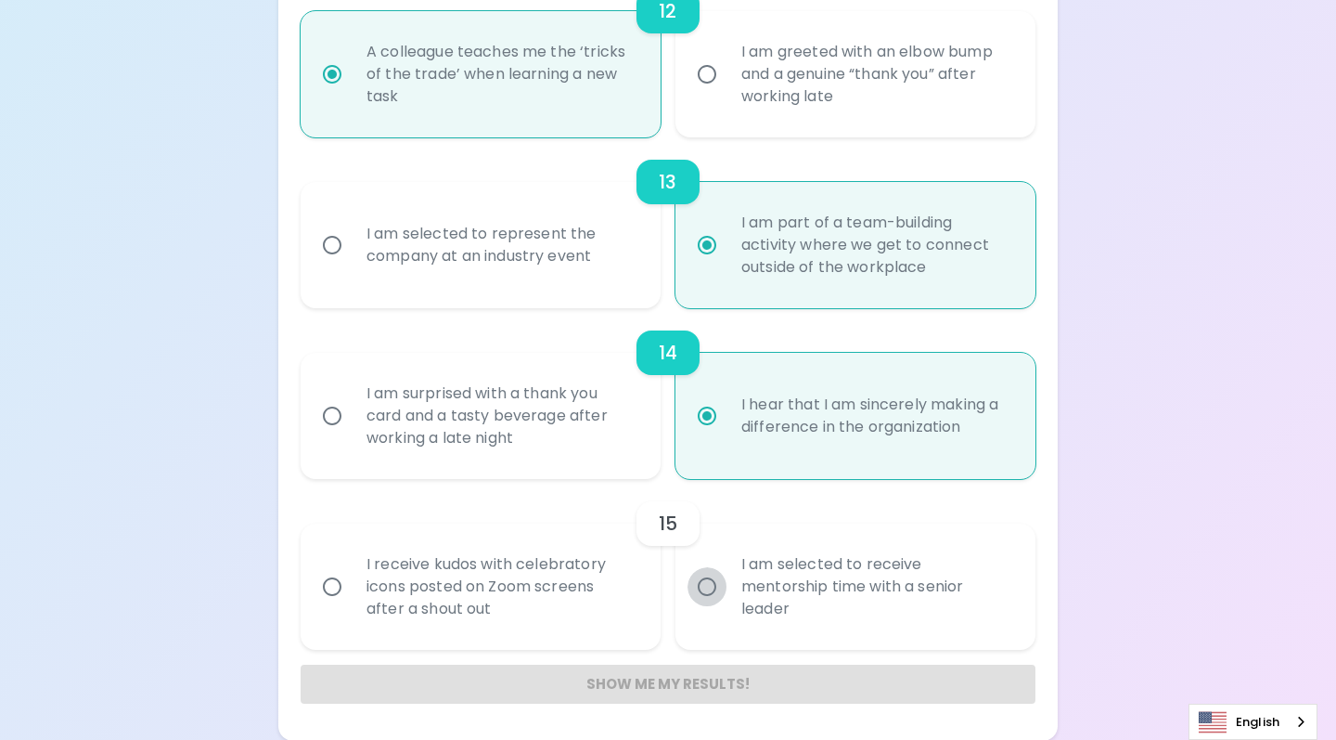
radio input "false"
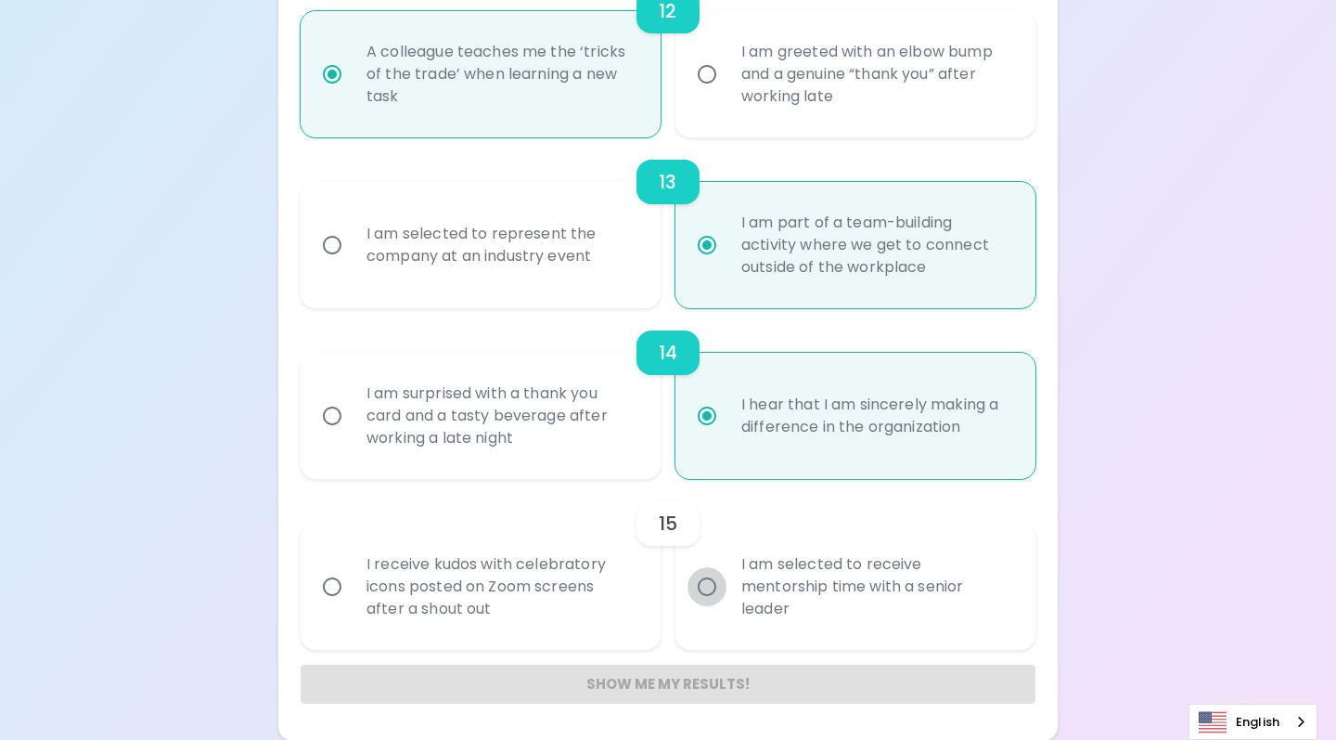
radio input "false"
radio input "true"
radio input "false"
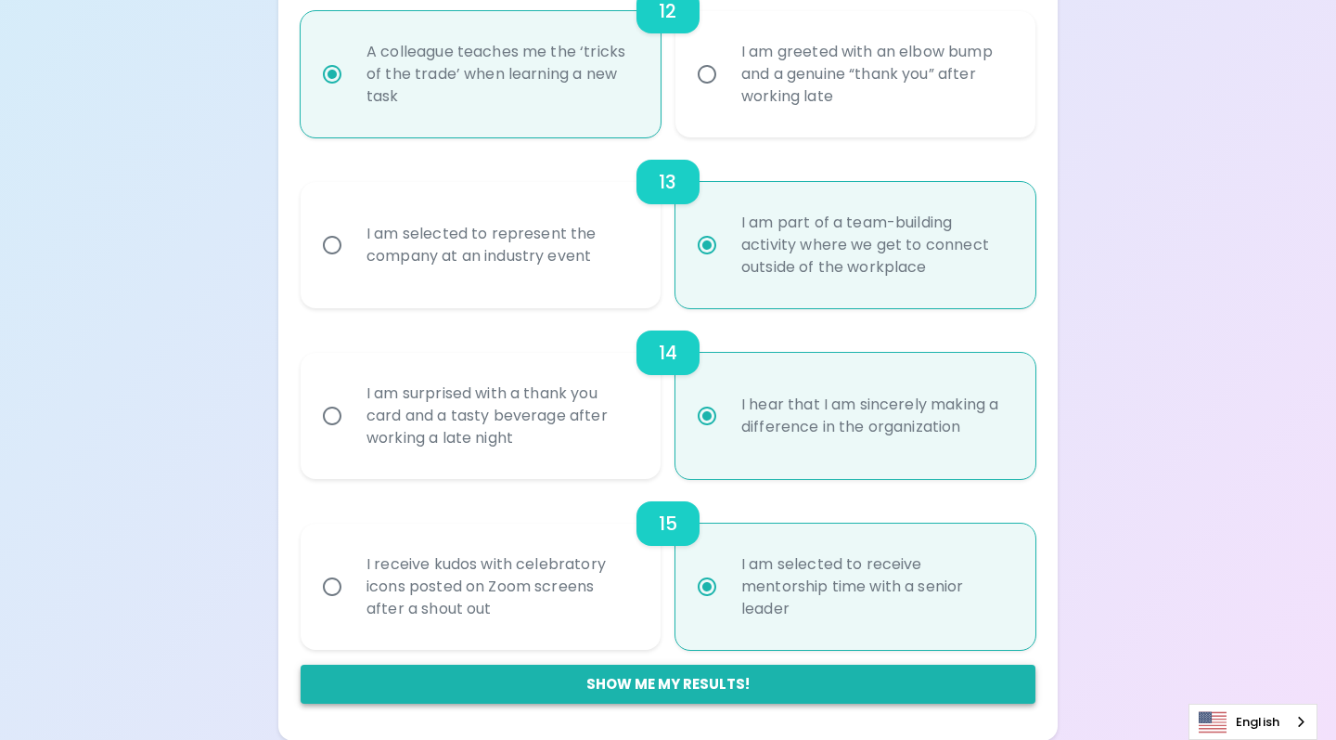
click at [679, 678] on button "Show me my results!" at bounding box center [668, 684] width 735 height 39
radio input "false"
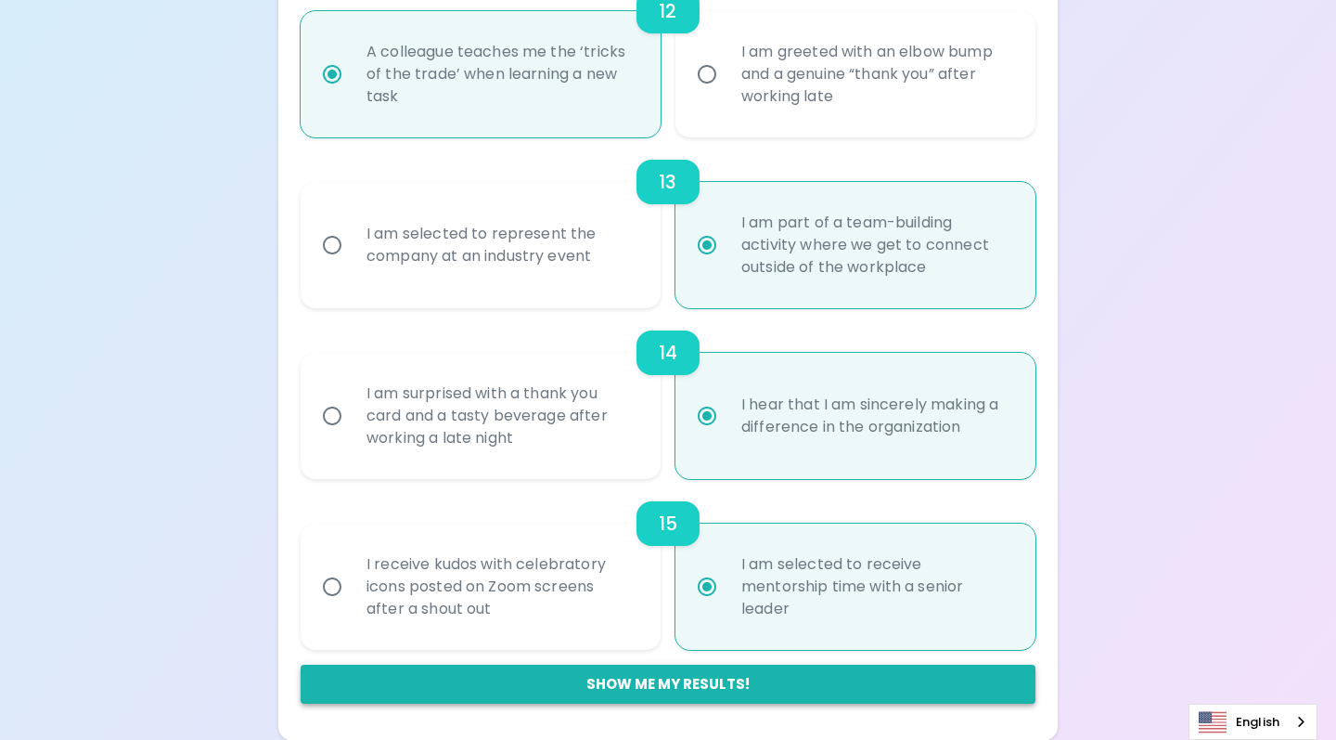
radio input "false"
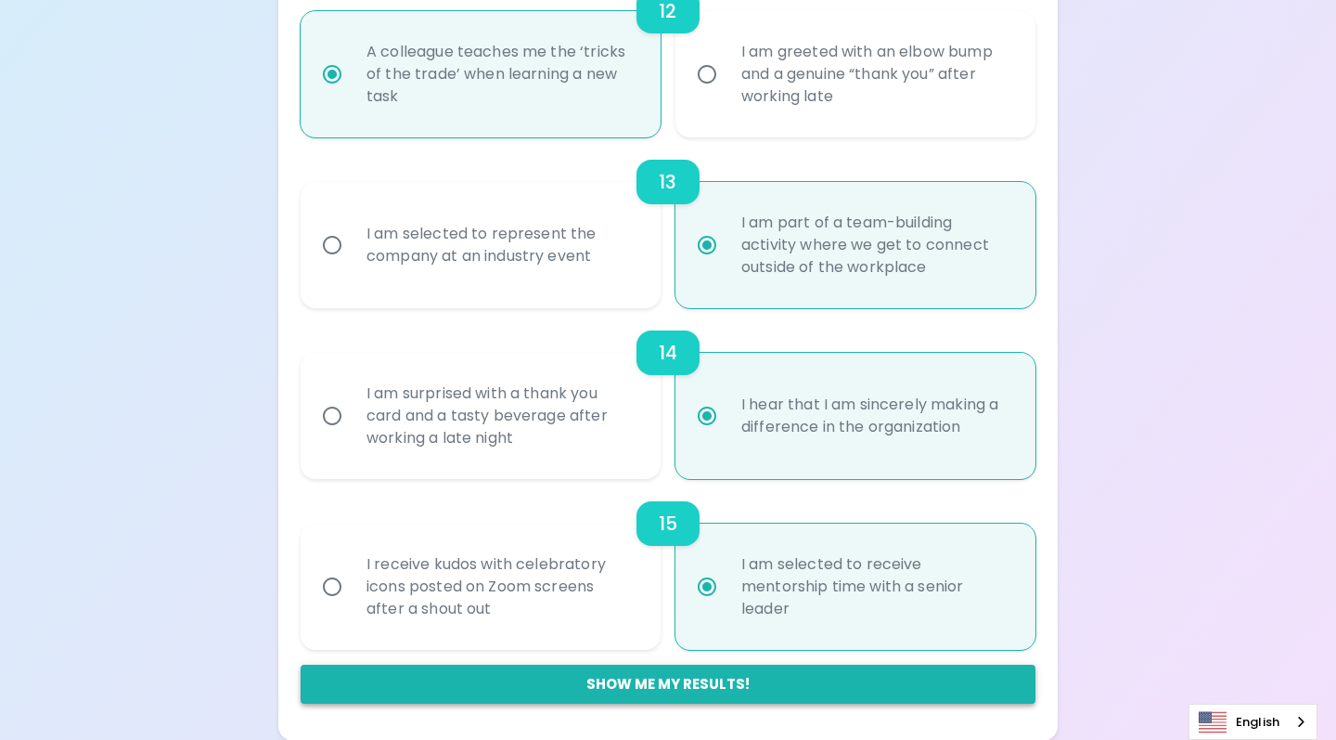
radio input "false"
radio input "true"
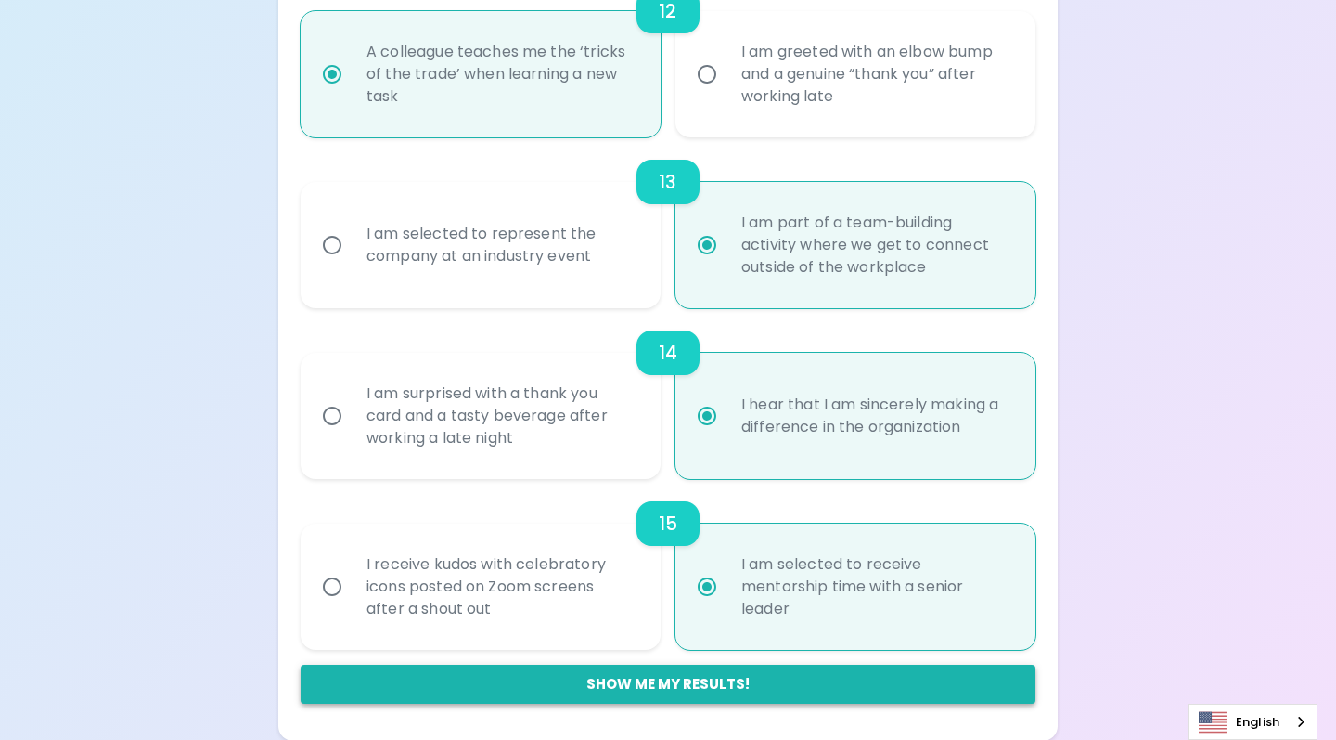
radio input "false"
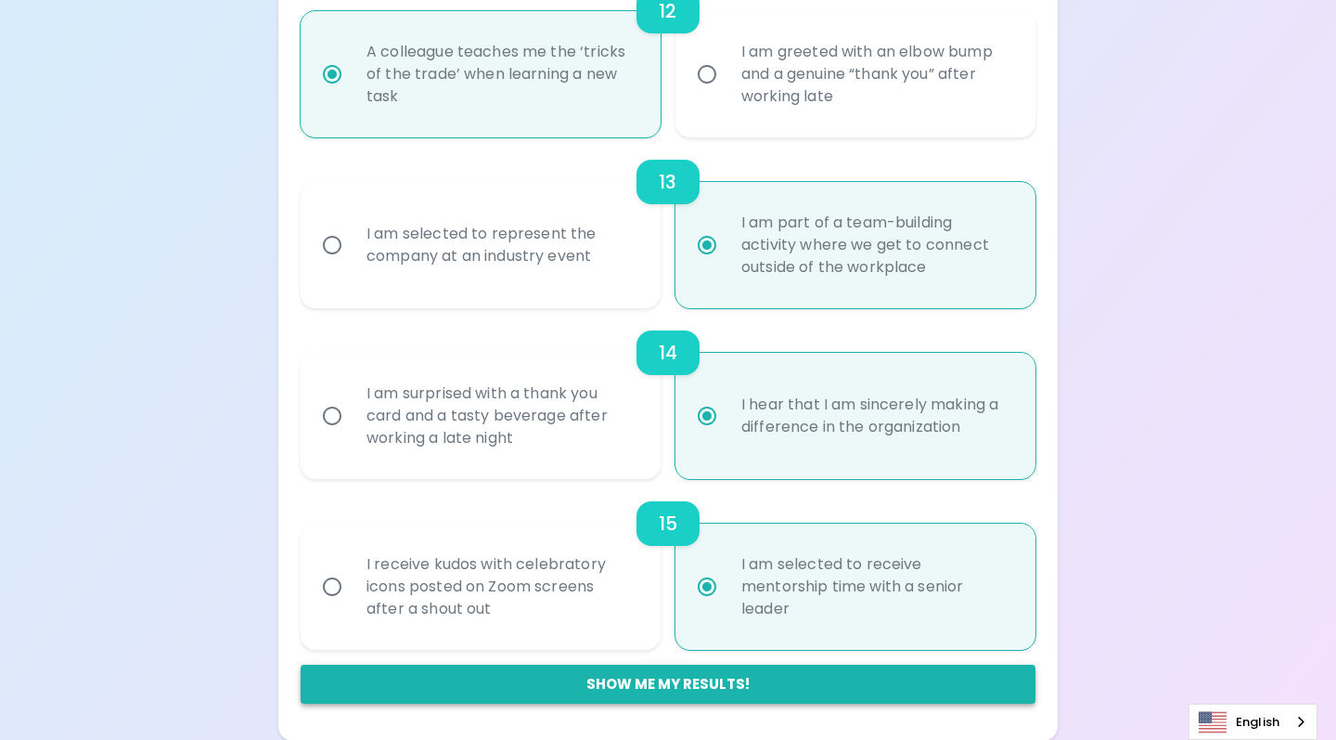
radio input "false"
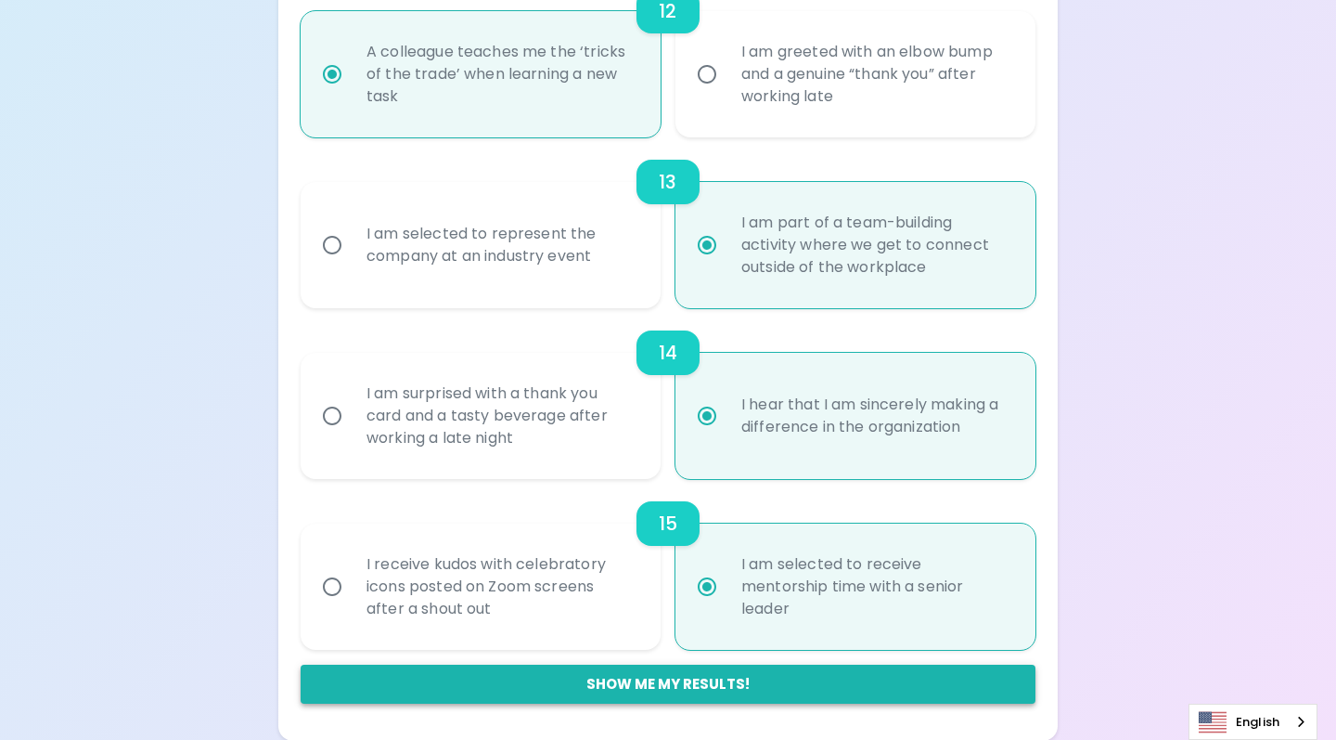
radio input "false"
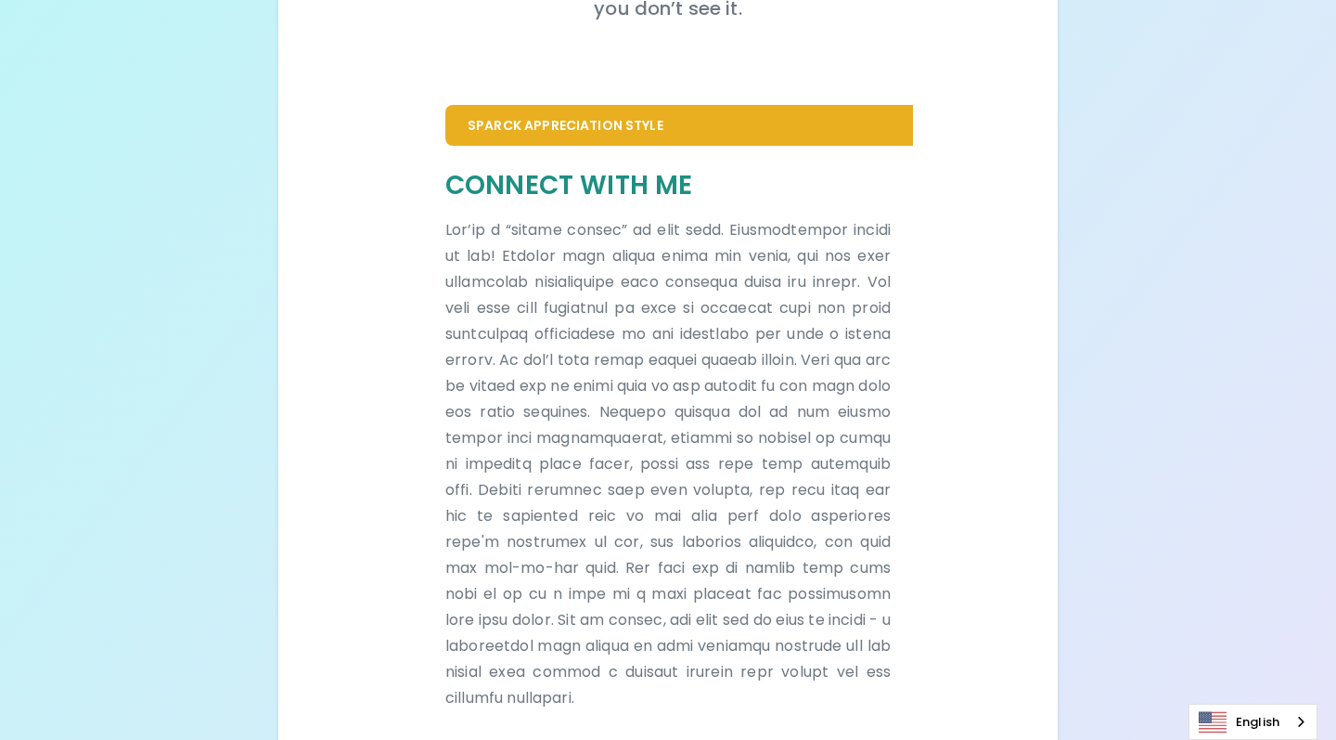
scroll to position [221, 0]
